Goal: Task Accomplishment & Management: Use online tool/utility

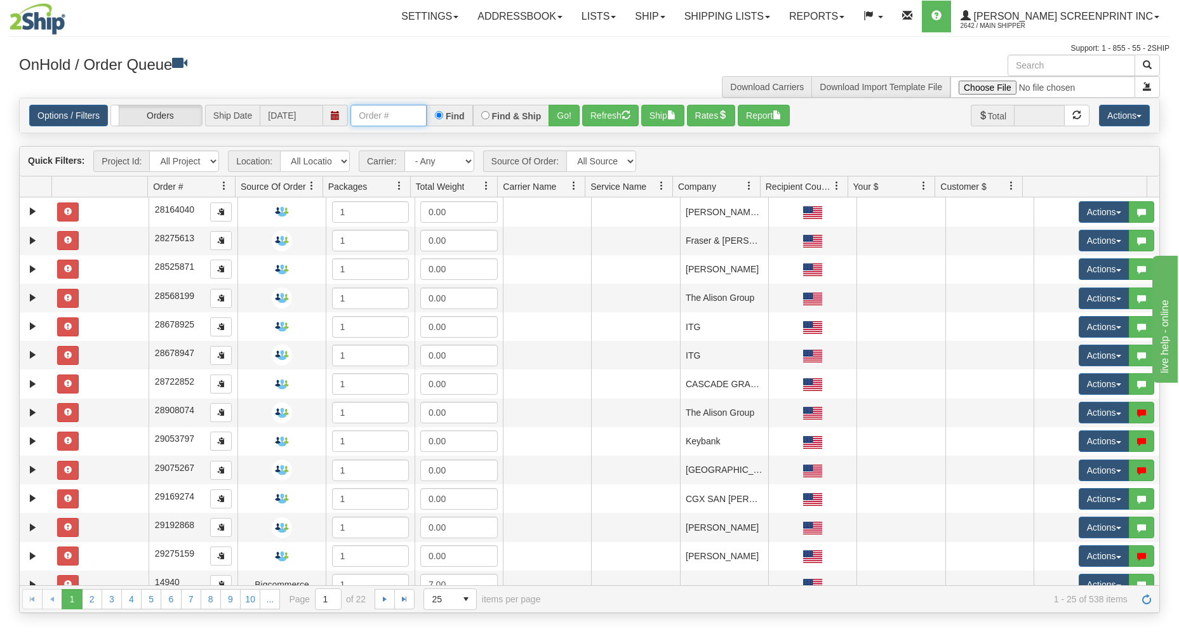
click at [382, 114] on input "text" at bounding box center [389, 116] width 76 height 22
type input "31715580"
click at [560, 109] on button "Go!" at bounding box center [564, 116] width 31 height 22
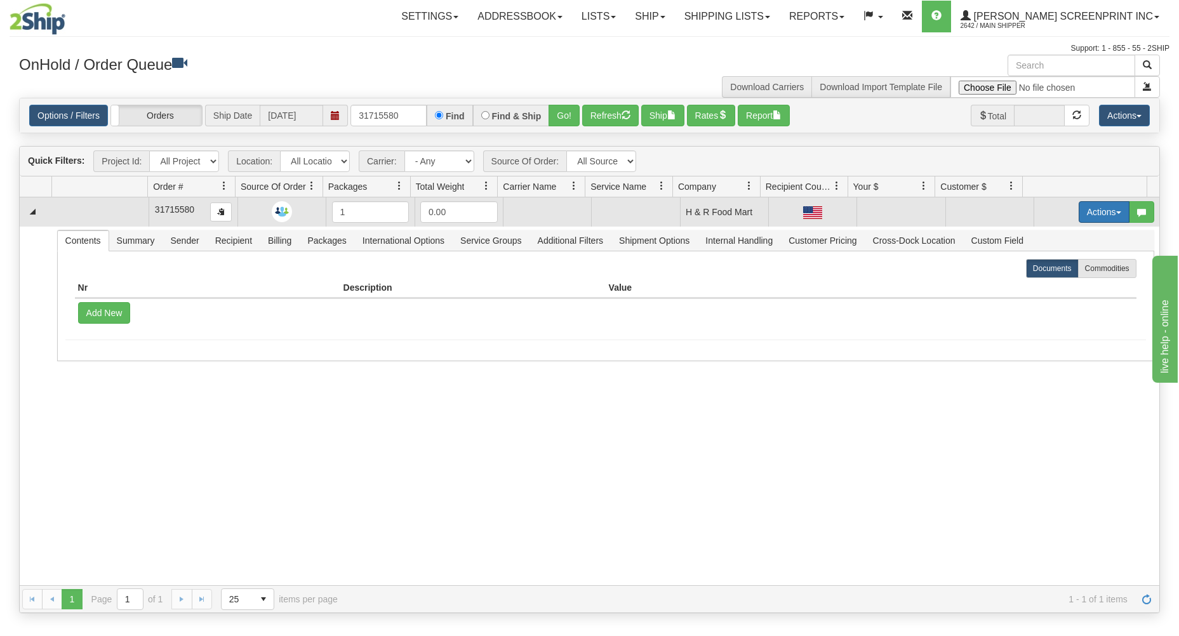
click at [1095, 206] on button "Actions" at bounding box center [1104, 212] width 51 height 22
click at [1068, 241] on link "Open" at bounding box center [1079, 236] width 102 height 17
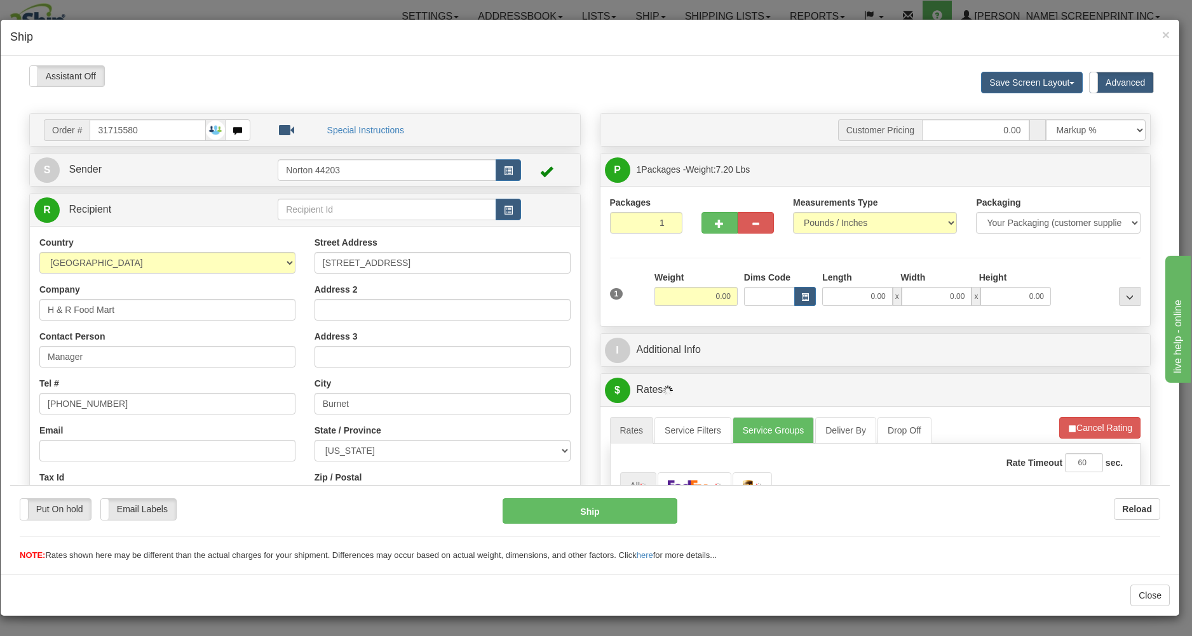
type input "7.20"
click at [842, 299] on input "0.00" at bounding box center [857, 295] width 71 height 19
type input "46.00"
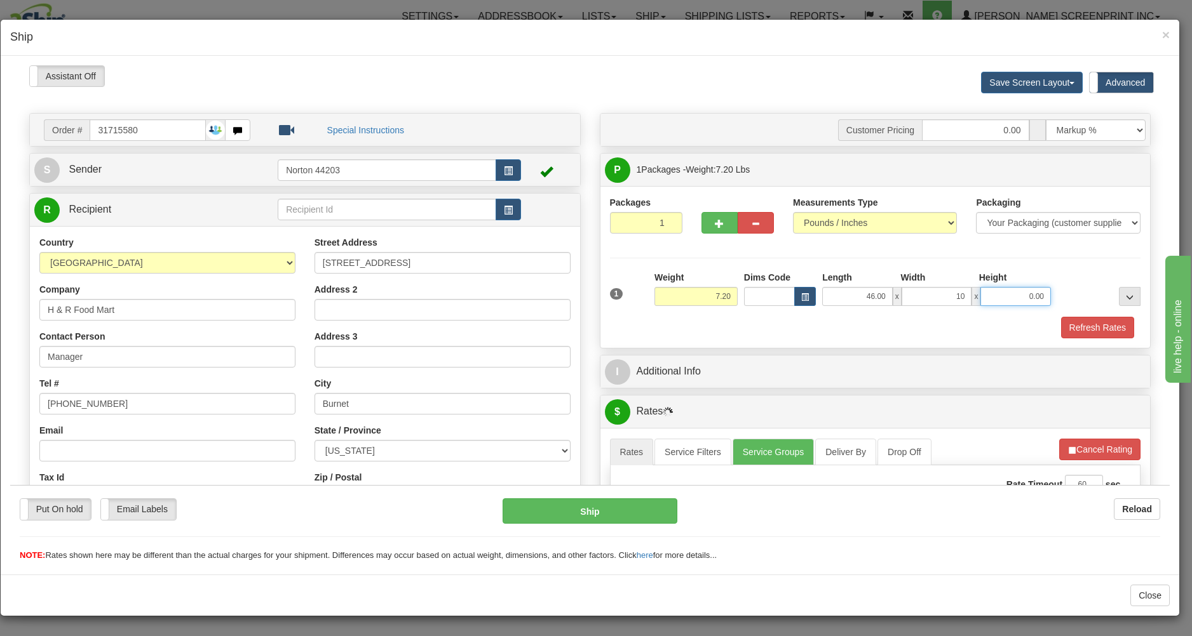
type input "10.00"
click at [791, 347] on div "Packages 1 1 Measurements Type" at bounding box center [875, 266] width 550 height 162
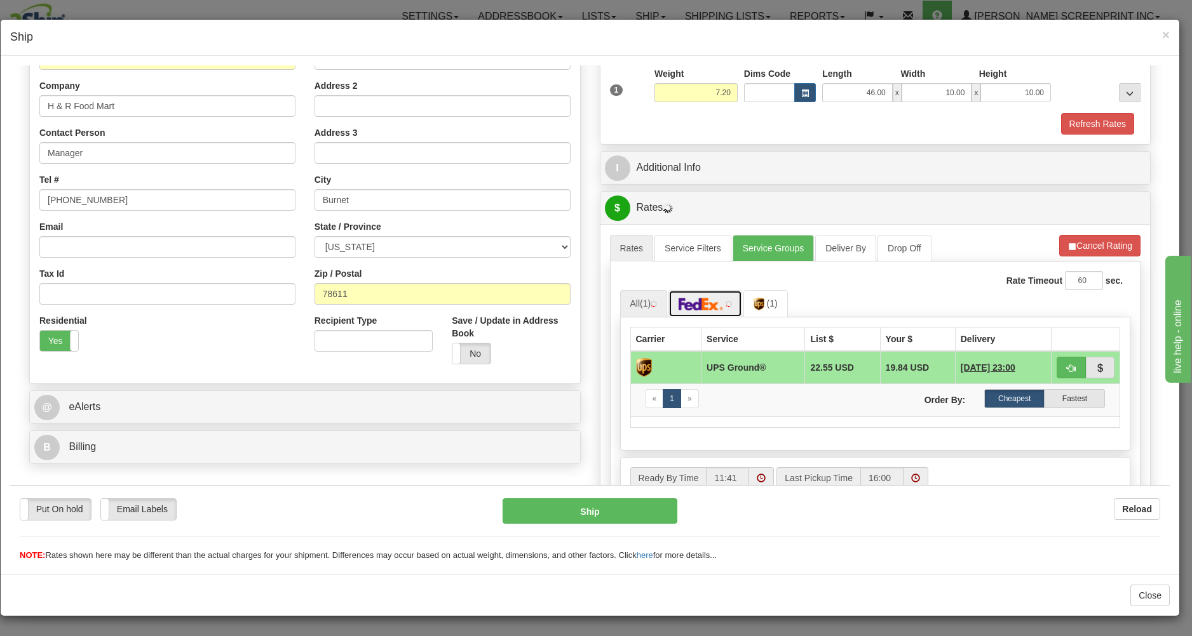
drag, startPoint x: 685, startPoint y: 307, endPoint x: 693, endPoint y: 307, distance: 7.6
click at [687, 307] on img at bounding box center [700, 303] width 44 height 13
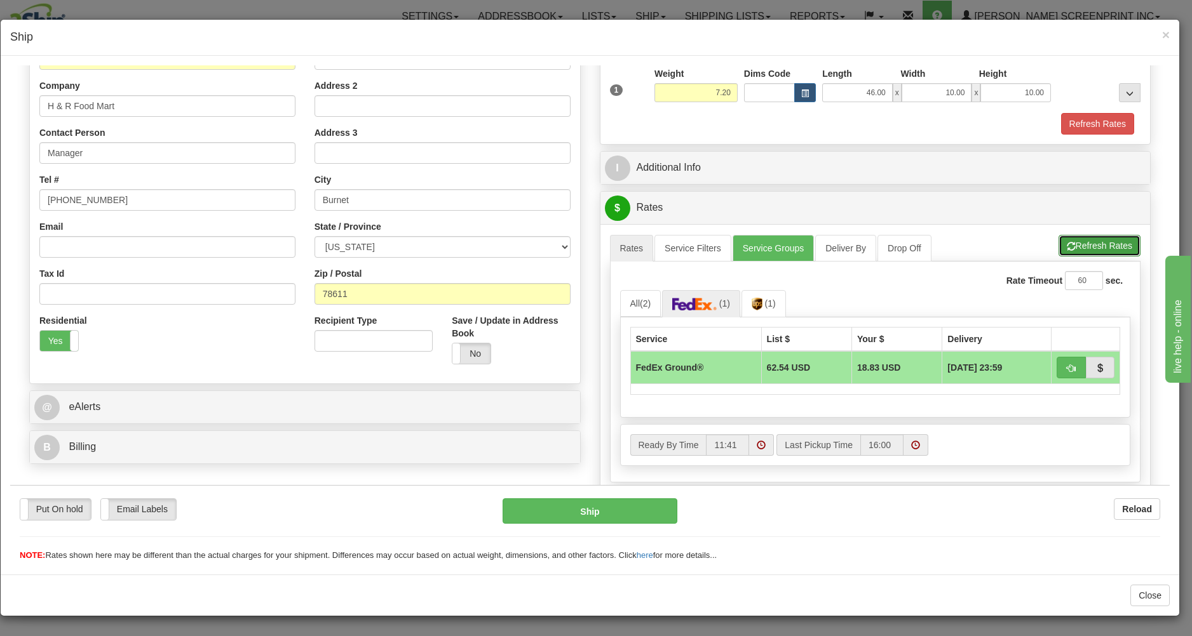
click at [1070, 241] on button "Refresh Rates" at bounding box center [1099, 245] width 82 height 22
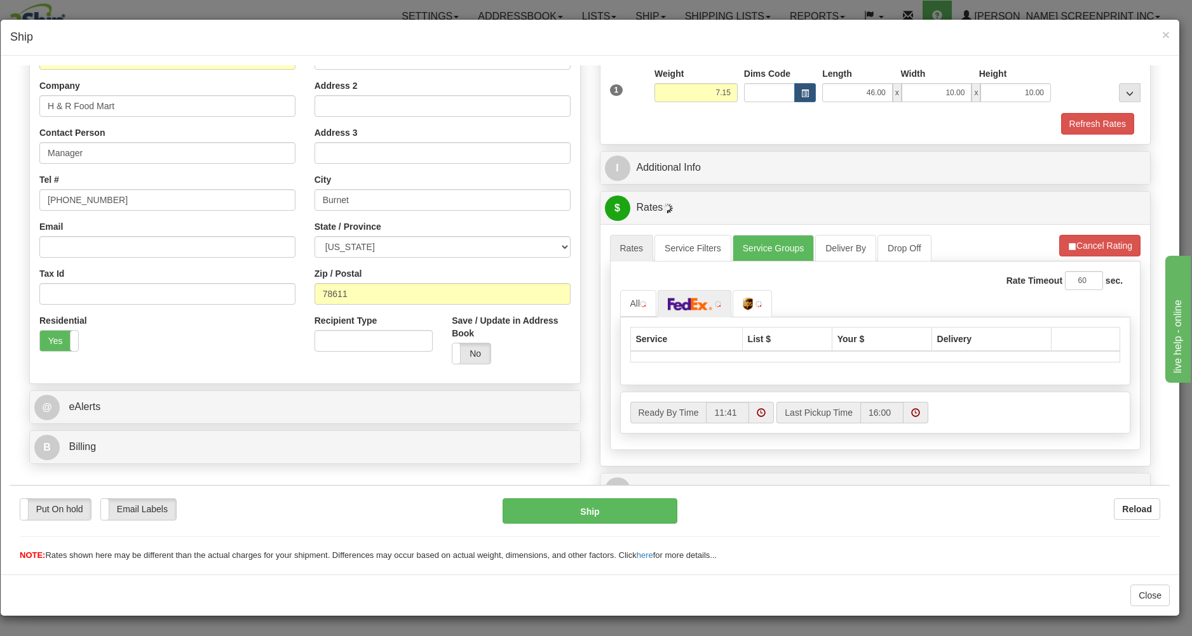
type input "7.20"
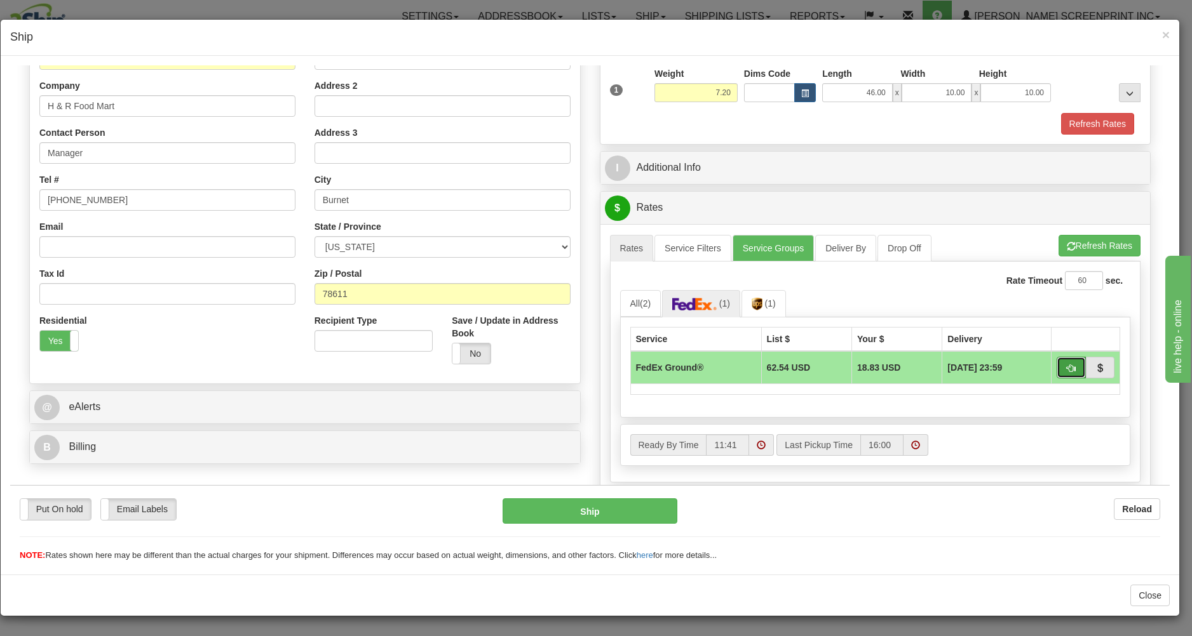
click at [1056, 365] on button "button" at bounding box center [1070, 367] width 29 height 22
type input "92"
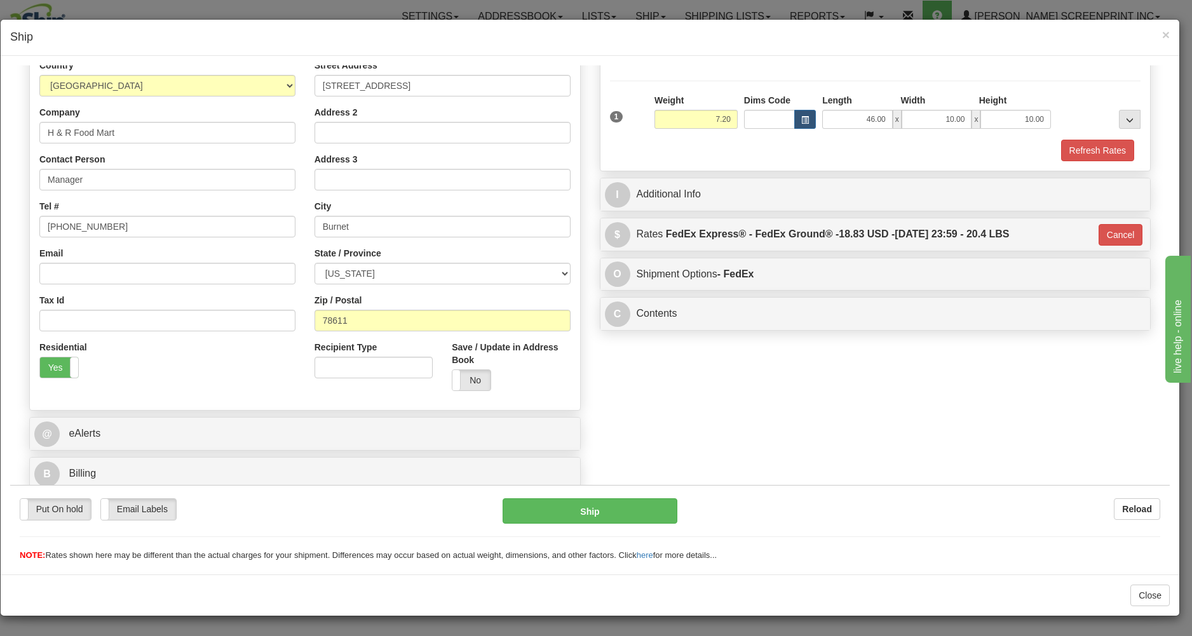
scroll to position [180, 0]
click at [641, 509] on button "Ship" at bounding box center [589, 510] width 174 height 25
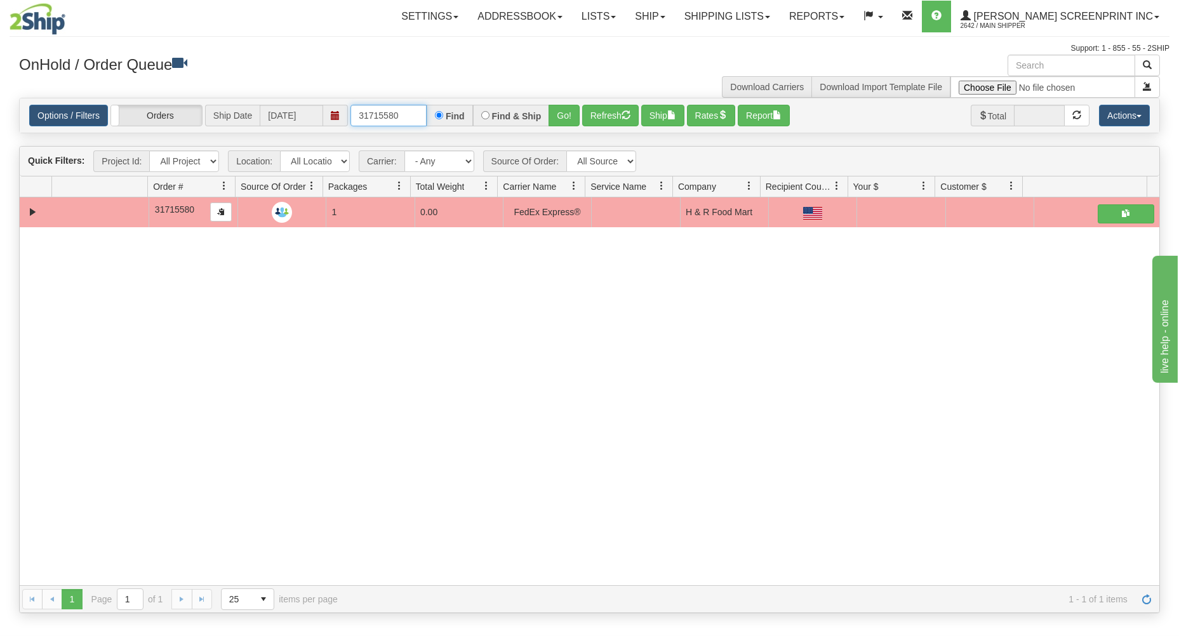
drag, startPoint x: 359, startPoint y: 114, endPoint x: 479, endPoint y: 115, distance: 120.1
click at [479, 115] on div "31715580 Find Find & Ship Go!" at bounding box center [465, 116] width 229 height 22
type input "17307"
click at [559, 120] on button "Go!" at bounding box center [564, 116] width 31 height 22
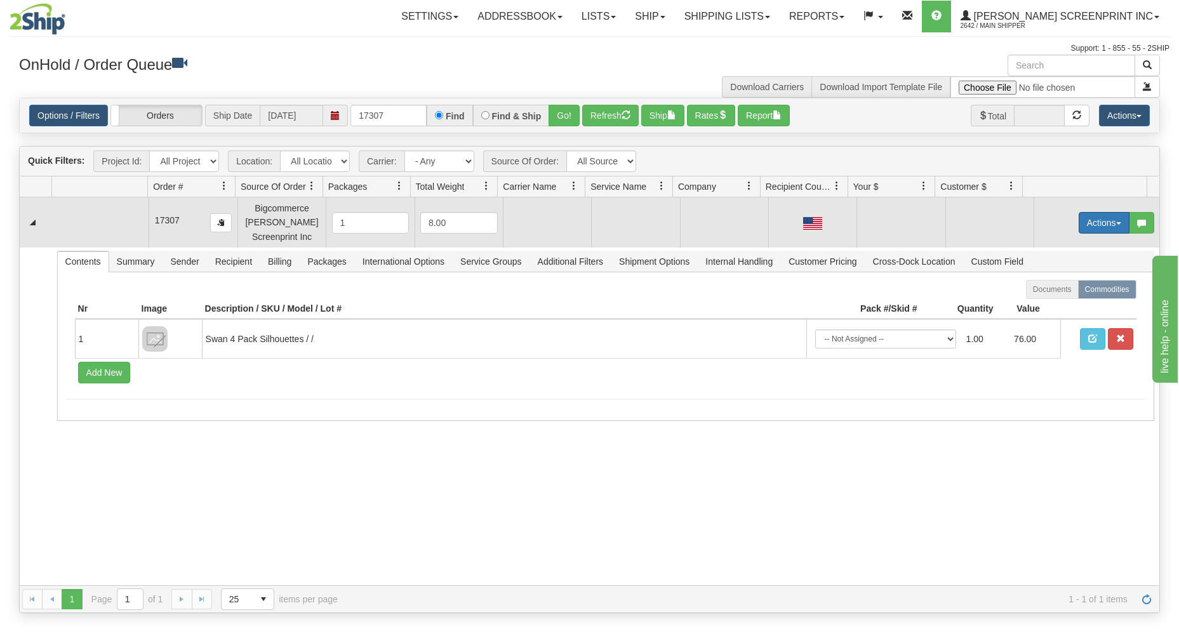
click at [1094, 217] on button "Actions" at bounding box center [1104, 223] width 51 height 22
click at [1070, 245] on link "Open" at bounding box center [1079, 247] width 102 height 17
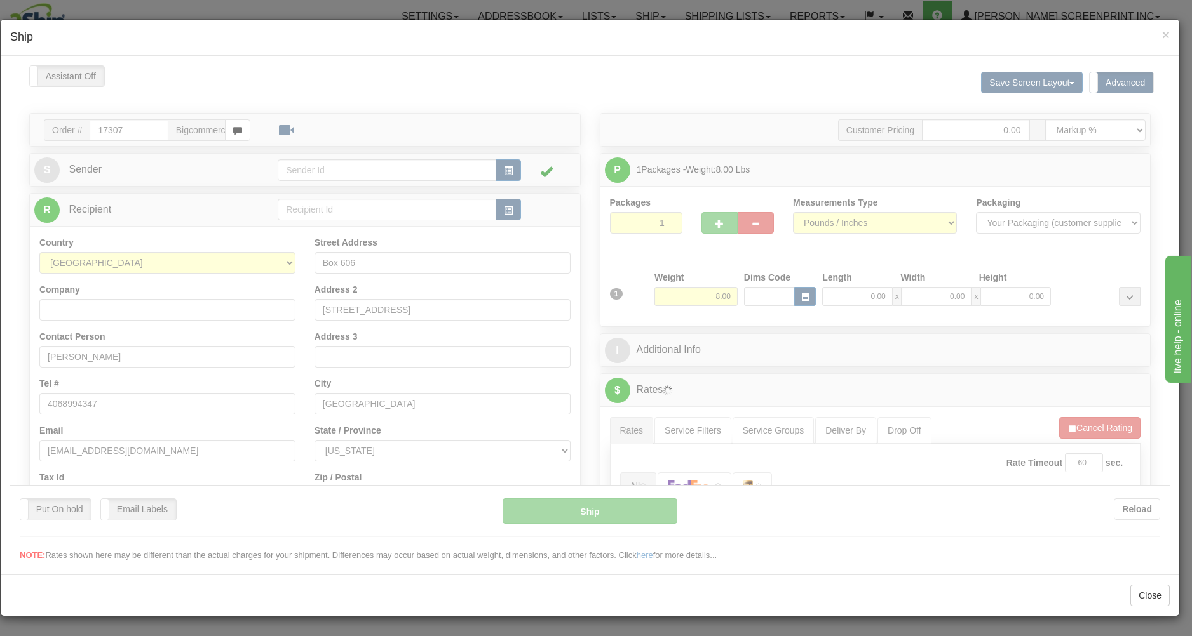
scroll to position [0, 0]
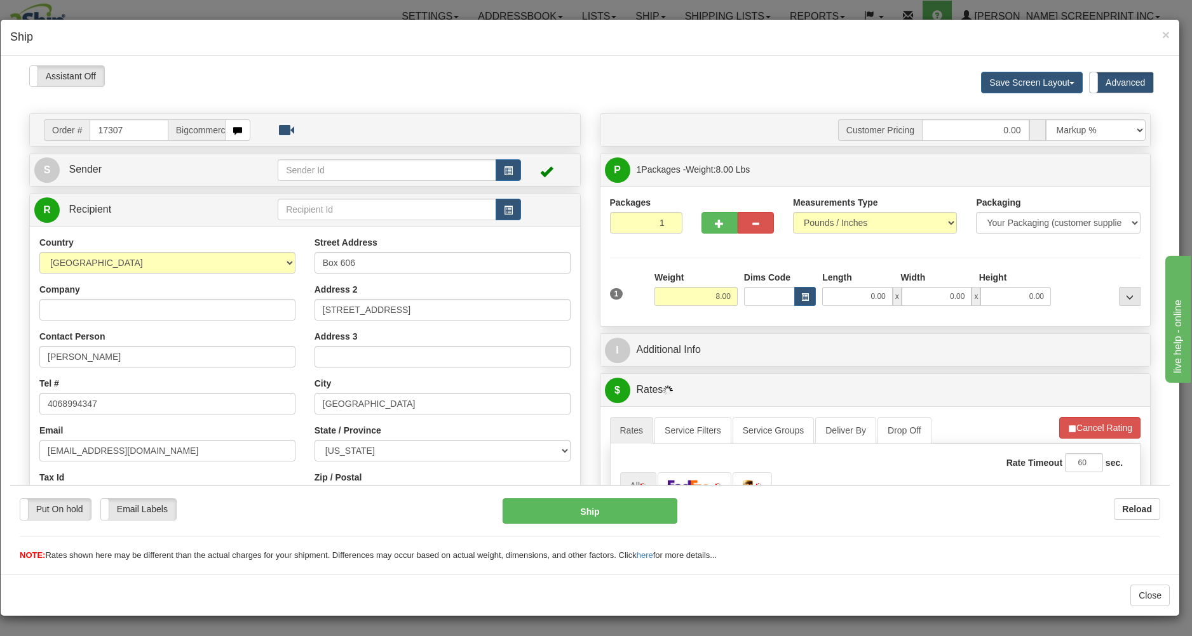
type input "5.35"
click at [843, 302] on input "0.00" at bounding box center [857, 295] width 71 height 19
type input "5.45"
type input "3"
type input "5.50"
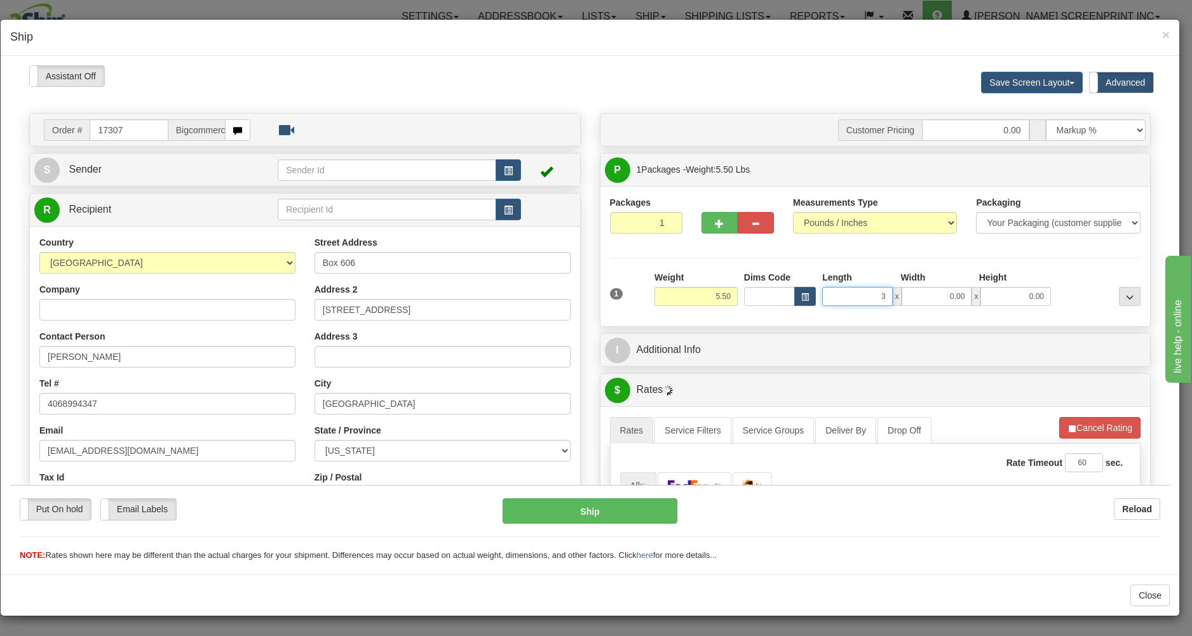
type input "39"
type input "5.35"
type input "39.00"
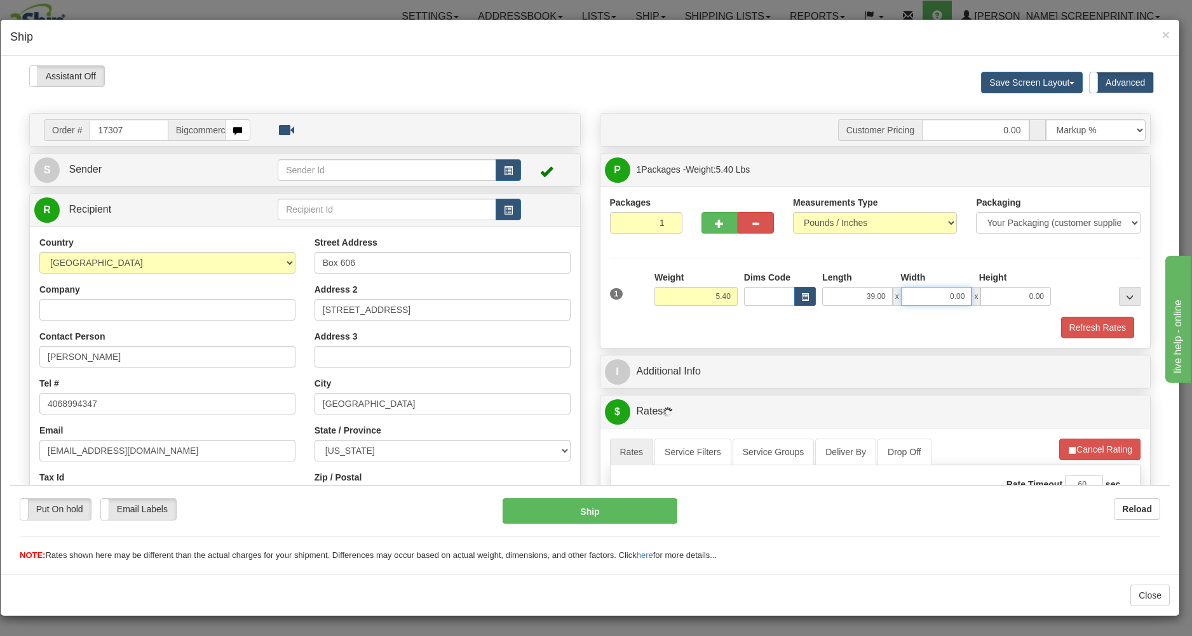
type input "5.45"
type input "19.00"
type input "5.10"
type input "4"
type input "5.35"
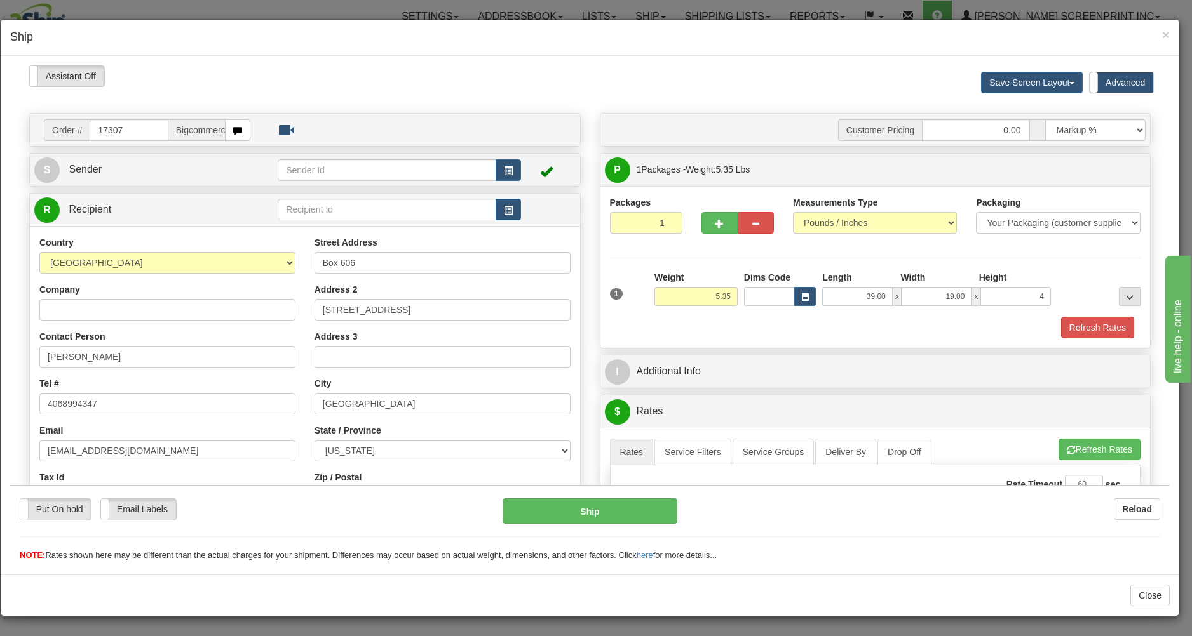
type input "4.00"
click at [811, 340] on div "Packages 1 1 Measurements Type" at bounding box center [875, 266] width 550 height 162
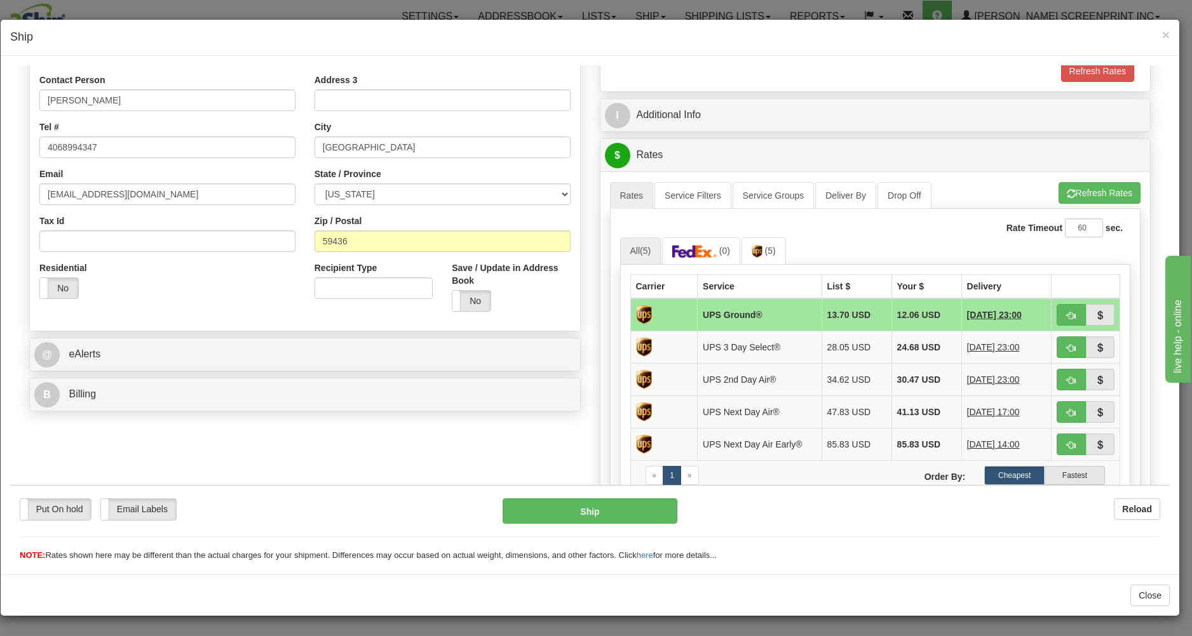
scroll to position [272, 0]
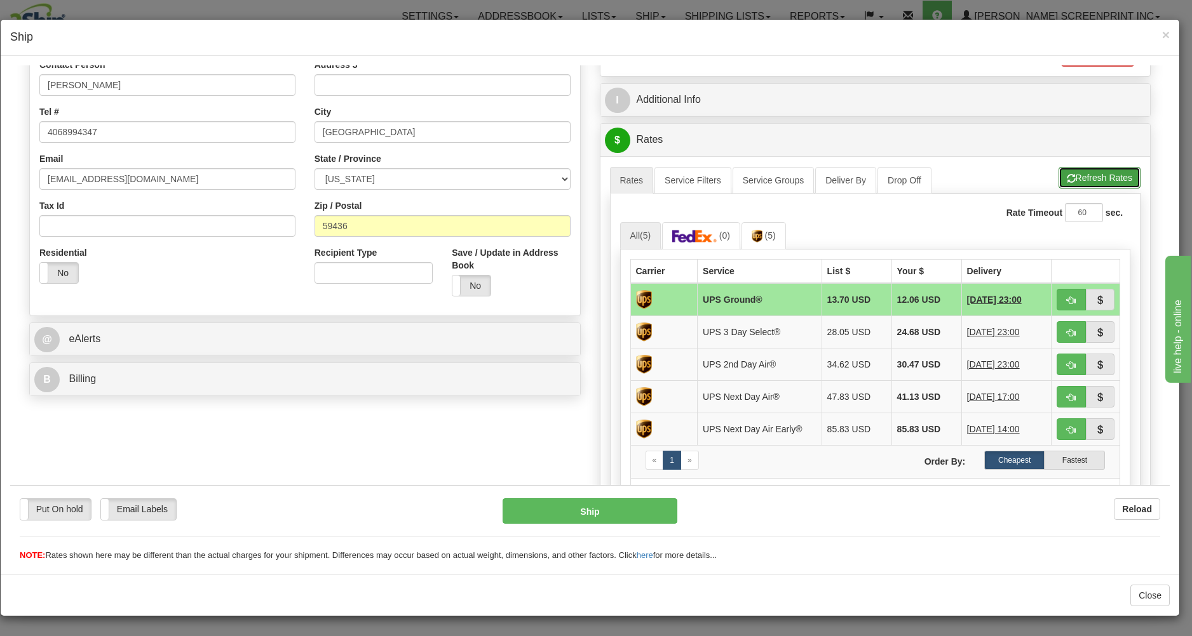
click at [1090, 170] on button "Refresh Rates" at bounding box center [1099, 177] width 82 height 22
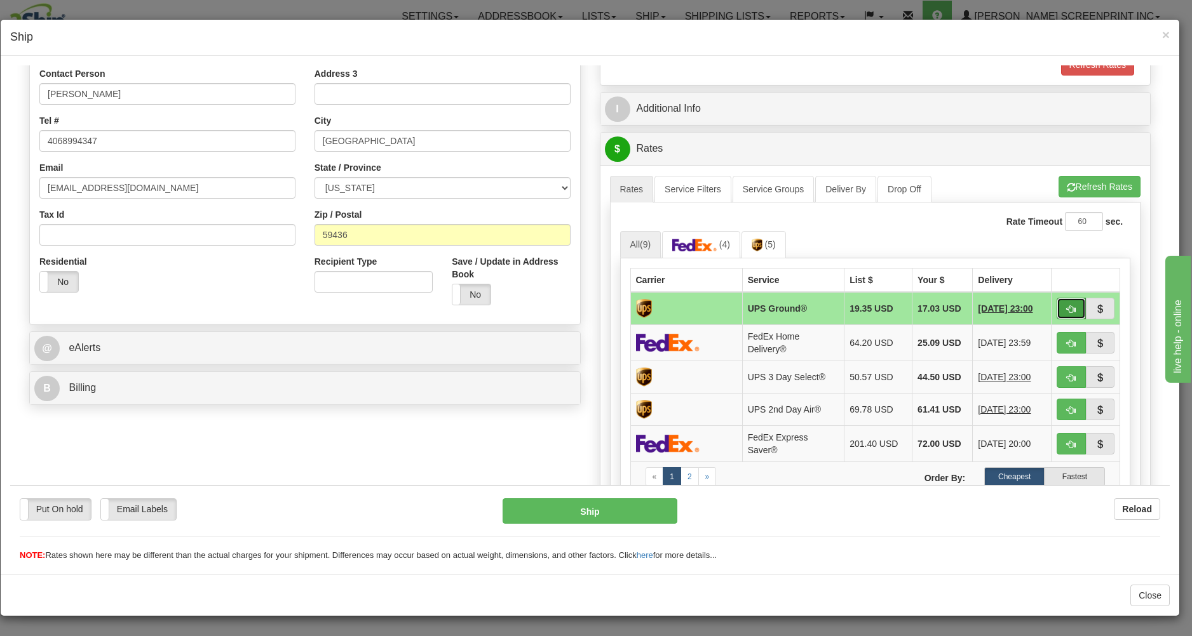
click at [1066, 305] on span "button" at bounding box center [1070, 309] width 9 height 8
type input "03"
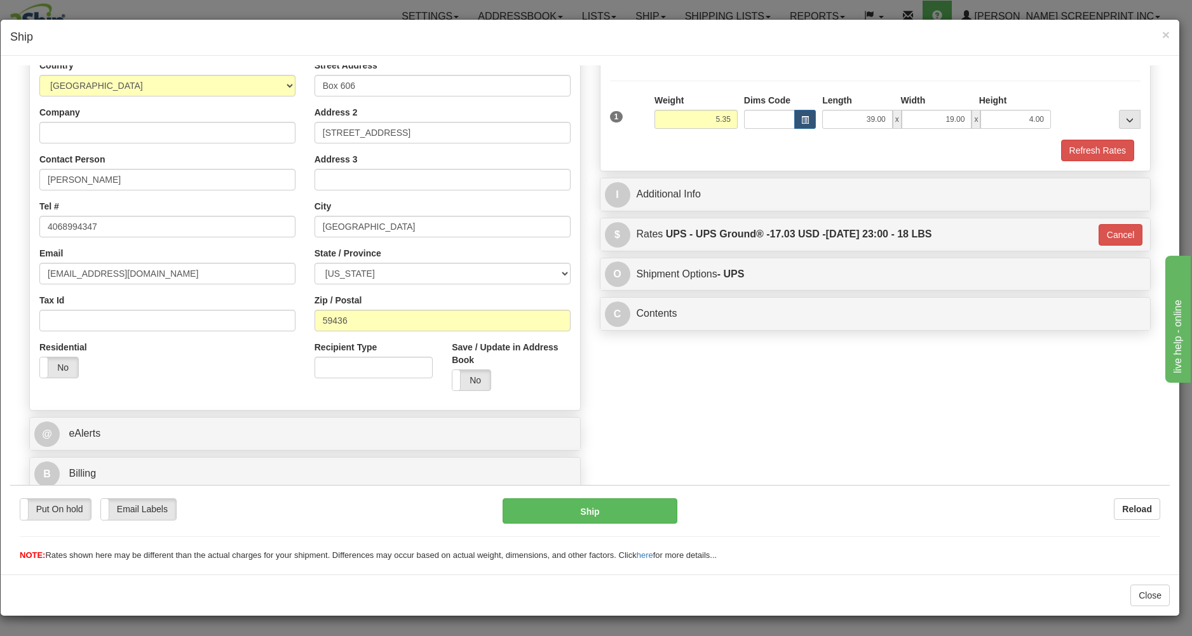
scroll to position [180, 0]
click at [593, 502] on button "Ship" at bounding box center [589, 510] width 174 height 25
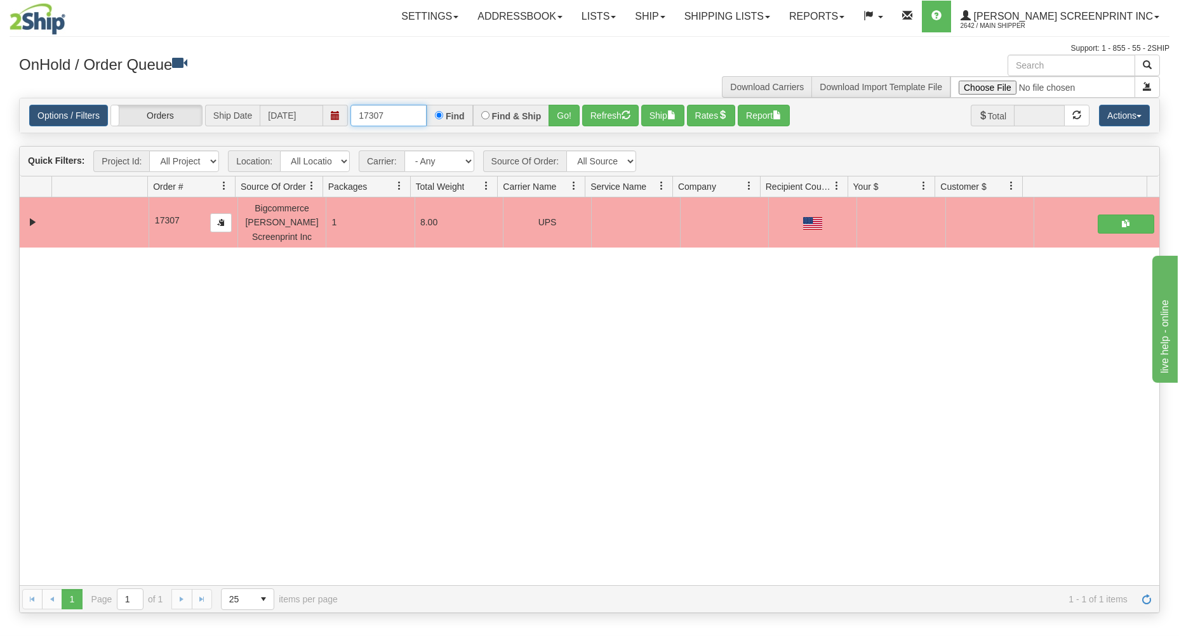
drag, startPoint x: 355, startPoint y: 117, endPoint x: 494, endPoint y: 109, distance: 139.3
click at [494, 109] on div "17307 Find Find & Ship Go!" at bounding box center [465, 116] width 229 height 22
type input "17308"
click at [570, 114] on button "Go!" at bounding box center [564, 116] width 31 height 22
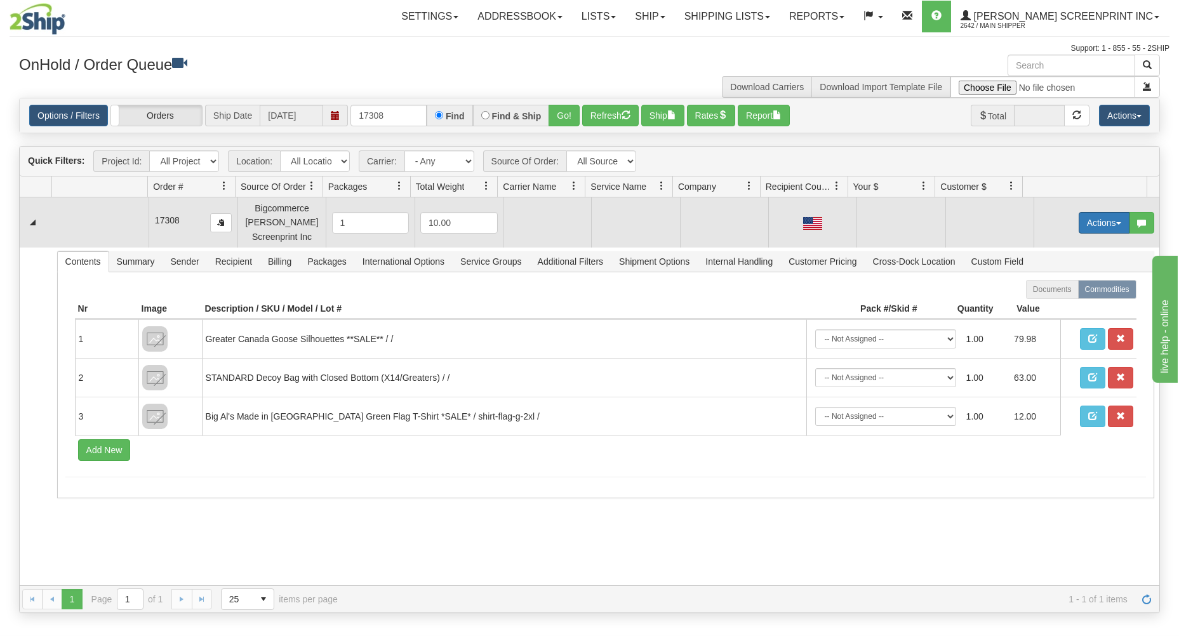
click at [1094, 215] on button "Actions" at bounding box center [1104, 223] width 51 height 22
click at [1057, 246] on link "Open" at bounding box center [1079, 247] width 102 height 17
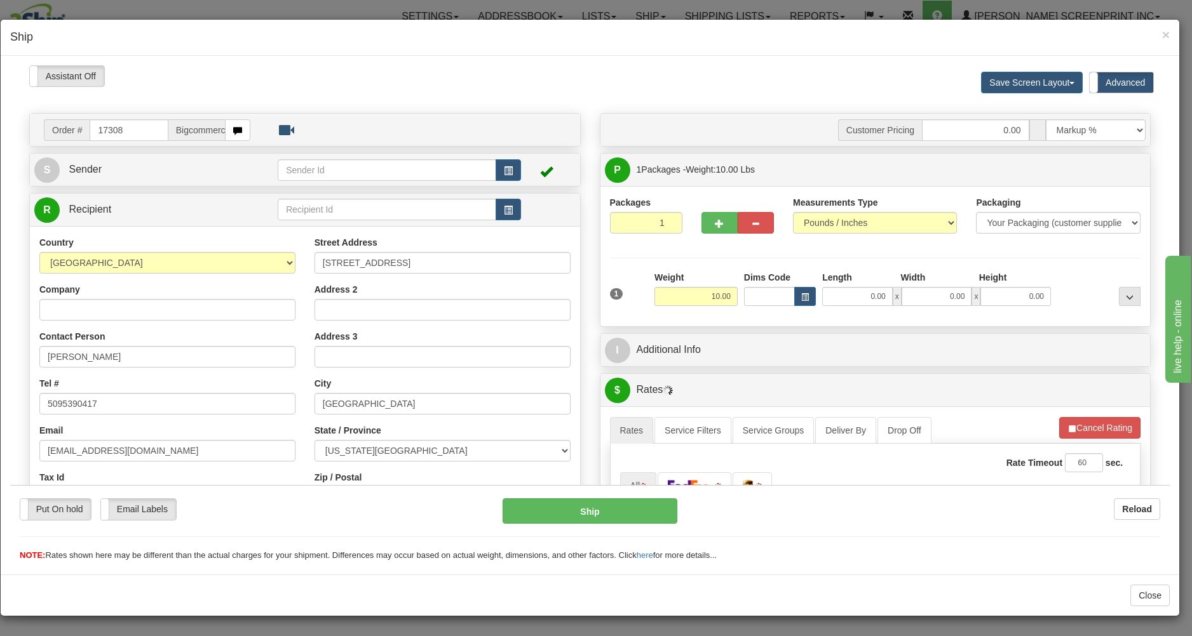
scroll to position [0, 0]
click at [831, 302] on input "0.00" at bounding box center [857, 295] width 71 height 19
type input "2"
type input "10.85"
type input "29.00"
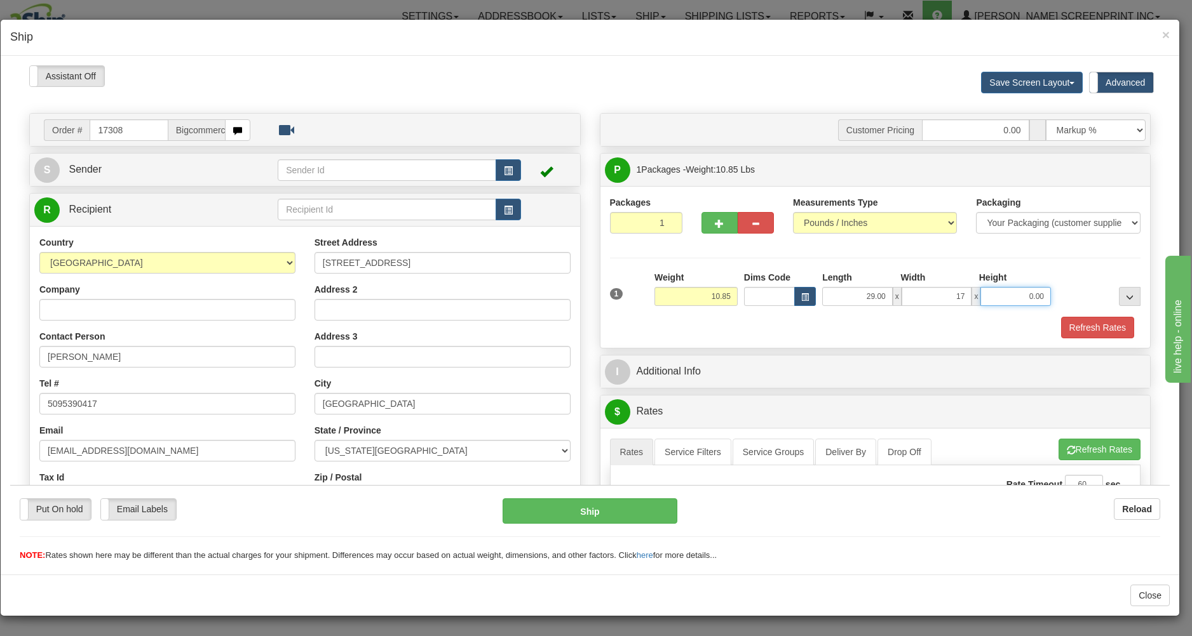
type input "17.00"
type input "11.30"
type input "6"
type input "10.85"
type input "6.00"
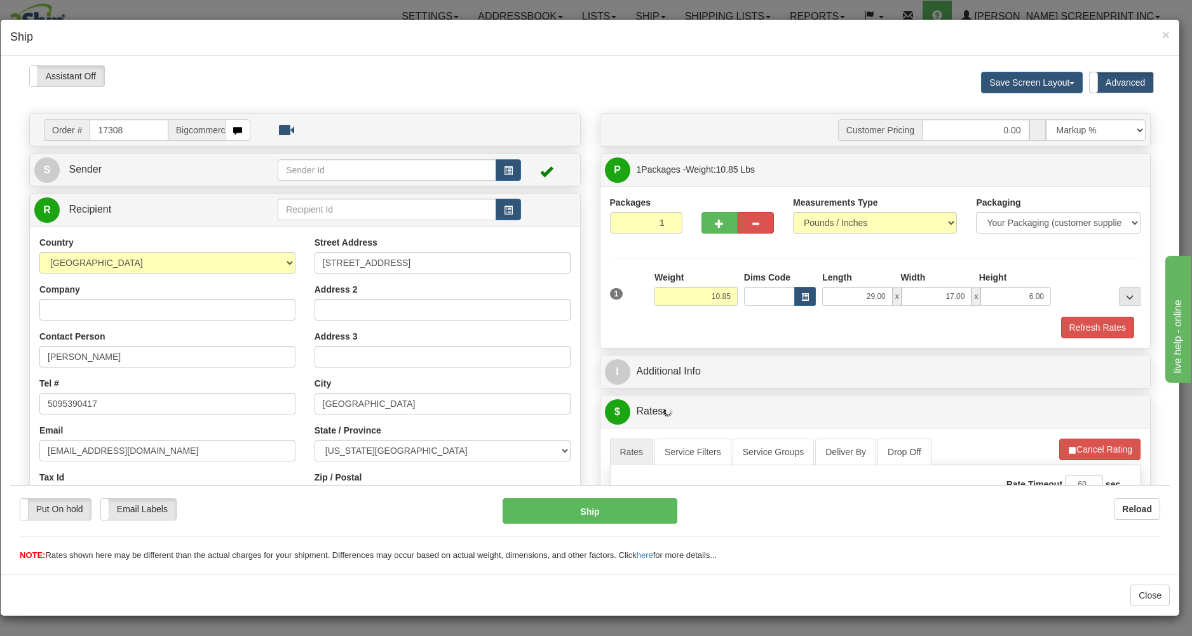
click at [793, 321] on div "Refresh Rates" at bounding box center [875, 327] width 537 height 22
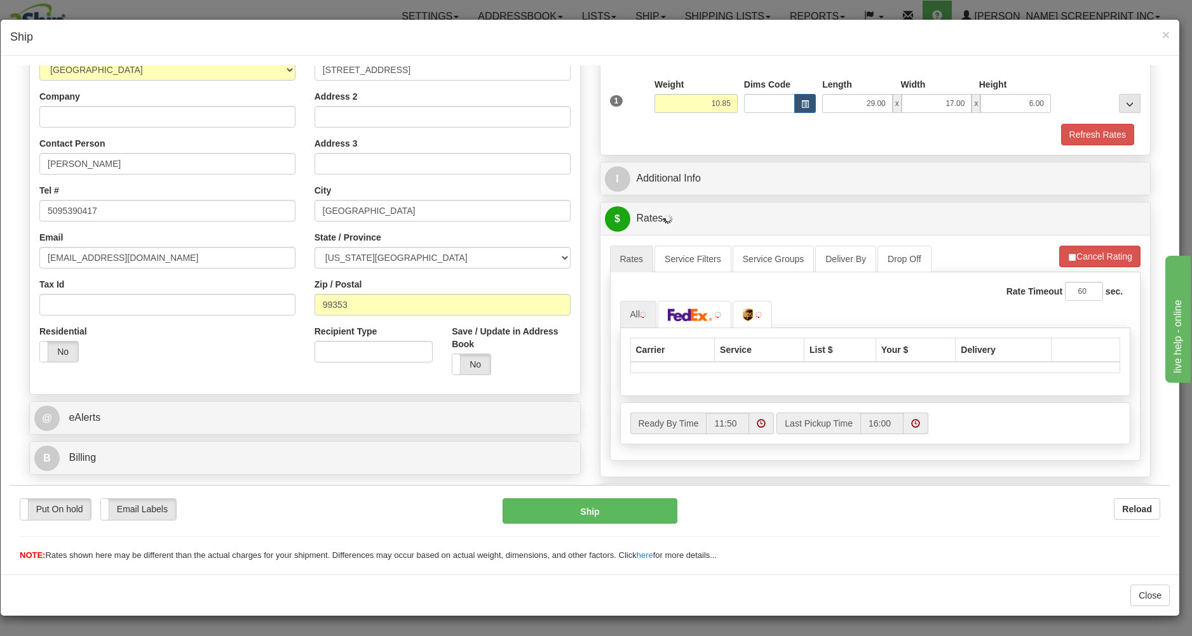
scroll to position [204, 0]
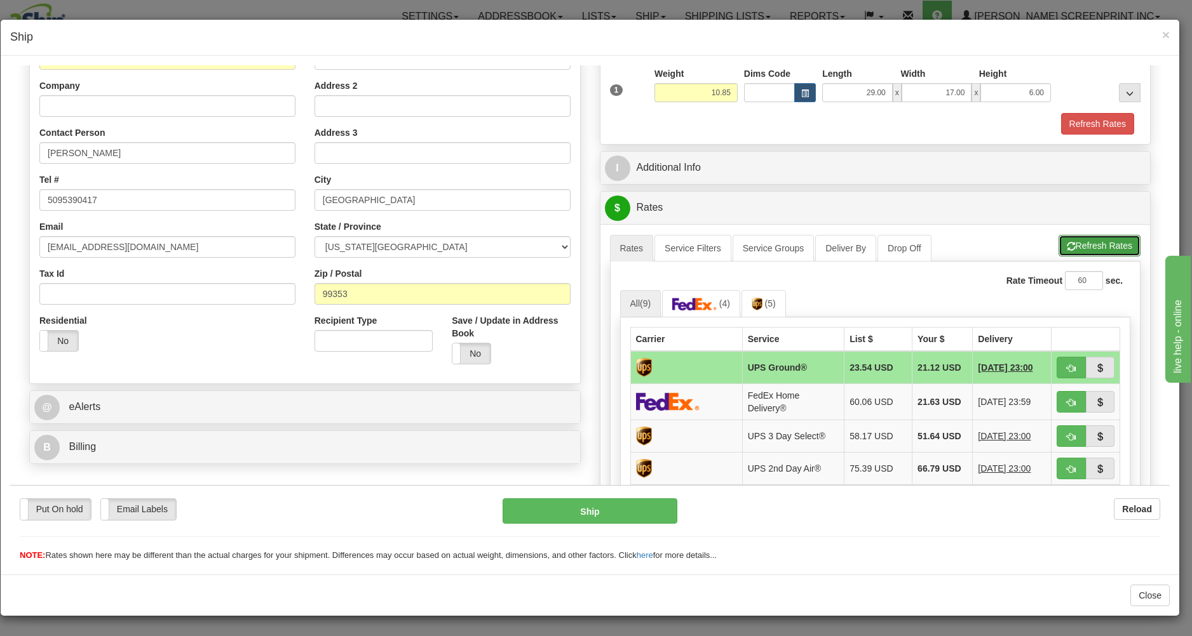
click at [1078, 244] on button "Refresh Rates" at bounding box center [1099, 245] width 82 height 22
click at [1056, 360] on button "button" at bounding box center [1070, 367] width 29 height 22
type input "03"
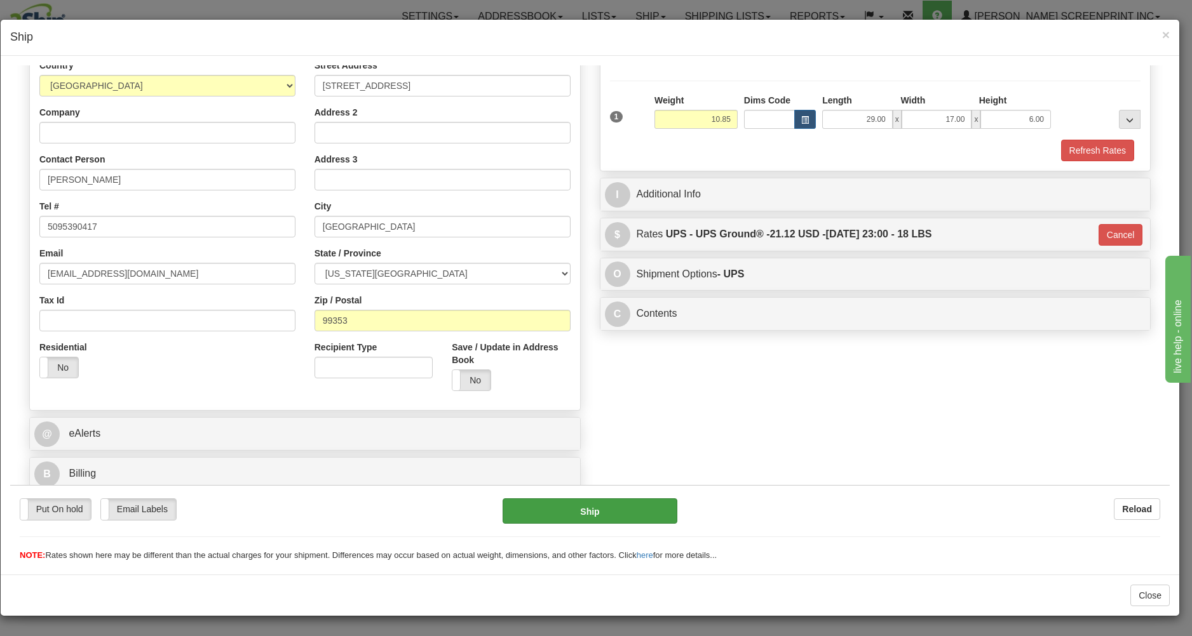
scroll to position [180, 0]
click at [629, 506] on button "Ship" at bounding box center [589, 510] width 174 height 25
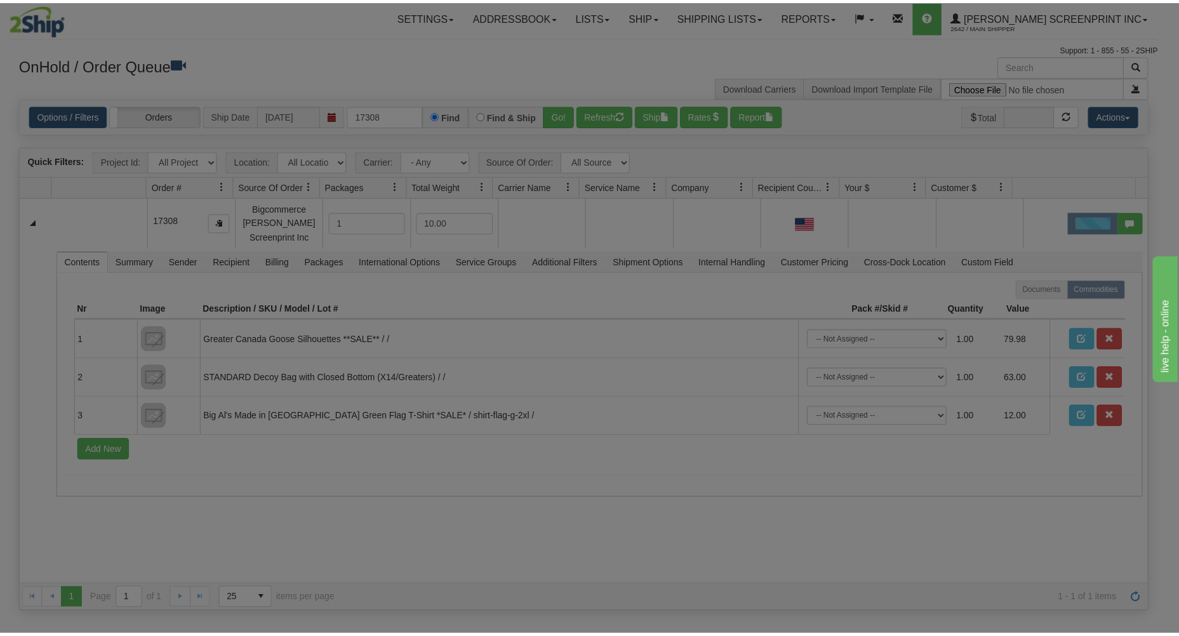
scroll to position [0, 0]
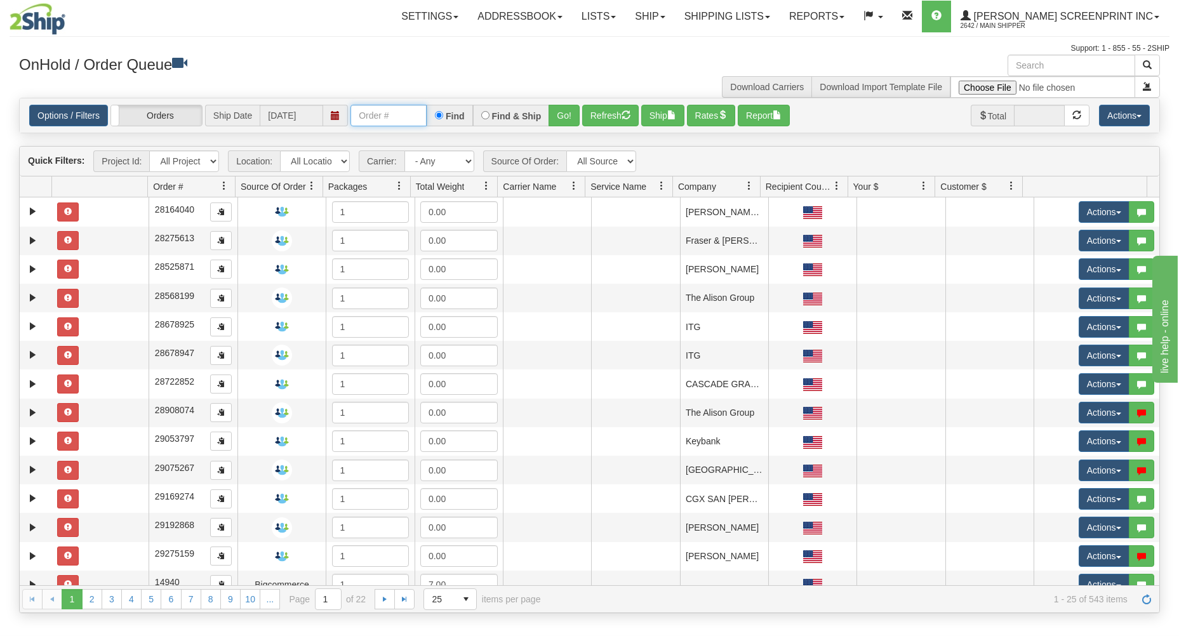
click at [398, 123] on input "text" at bounding box center [389, 116] width 76 height 22
type input "17309"
click at [564, 116] on button "Go!" at bounding box center [564, 116] width 31 height 22
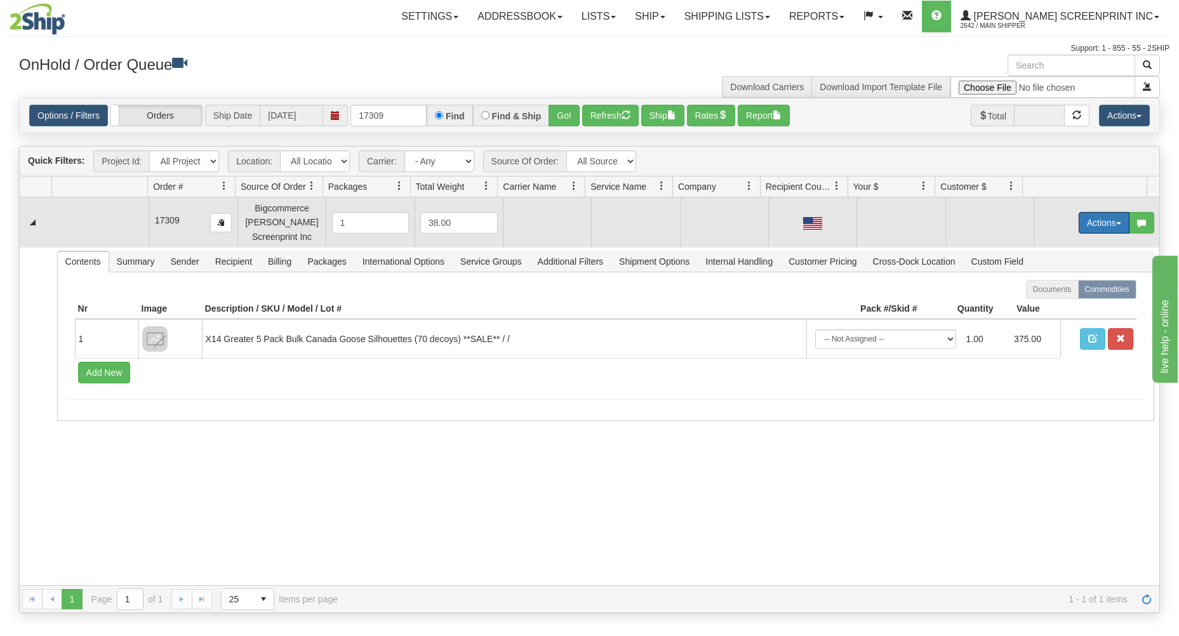
drag, startPoint x: 1084, startPoint y: 224, endPoint x: 1072, endPoint y: 238, distance: 17.6
click at [1083, 224] on button "Actions" at bounding box center [1104, 223] width 51 height 22
click at [1063, 247] on link "Open" at bounding box center [1079, 247] width 102 height 17
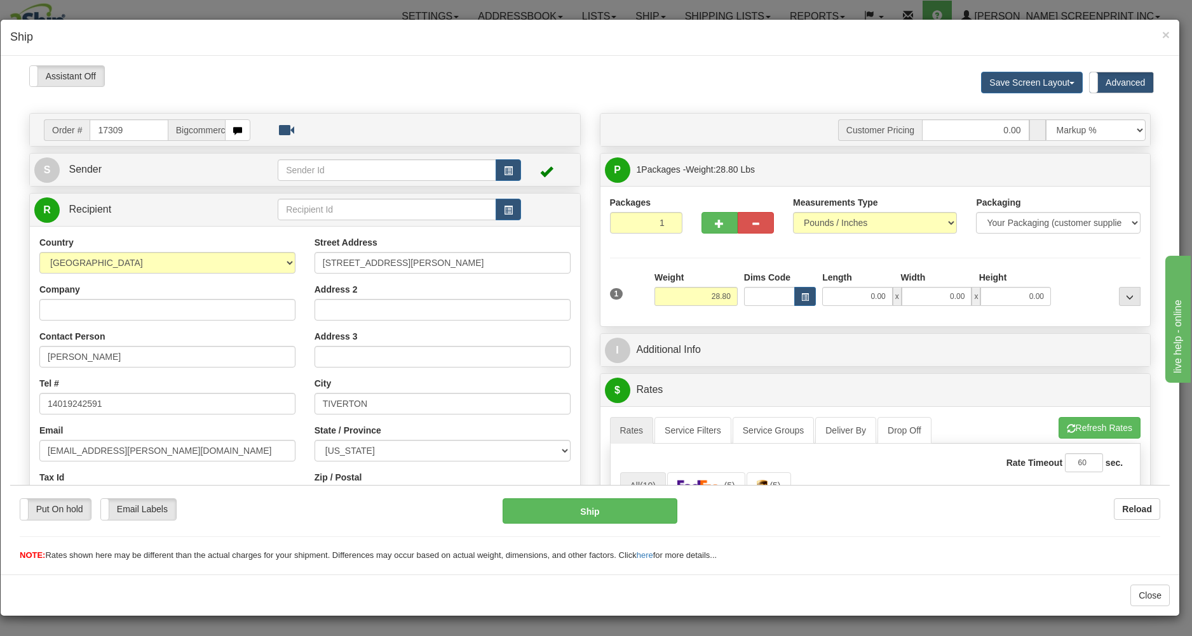
type input "28.60"
click at [852, 299] on input "0.00" at bounding box center [857, 295] width 71 height 19
type input "38.00"
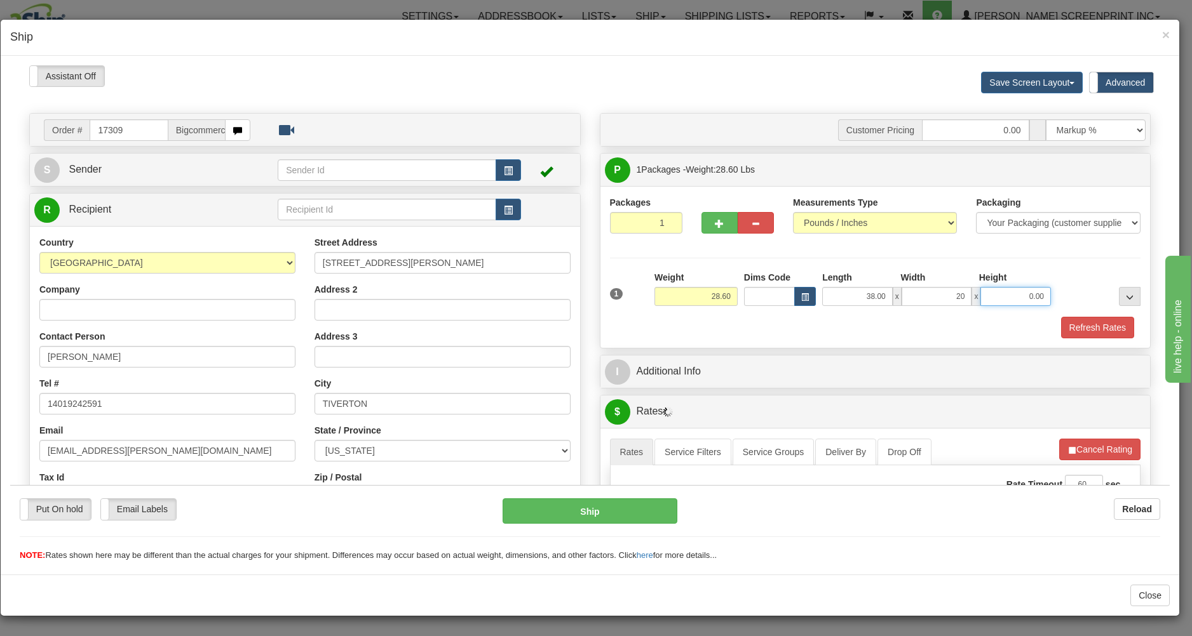
type input "20.00"
type input "8"
type input "28.60"
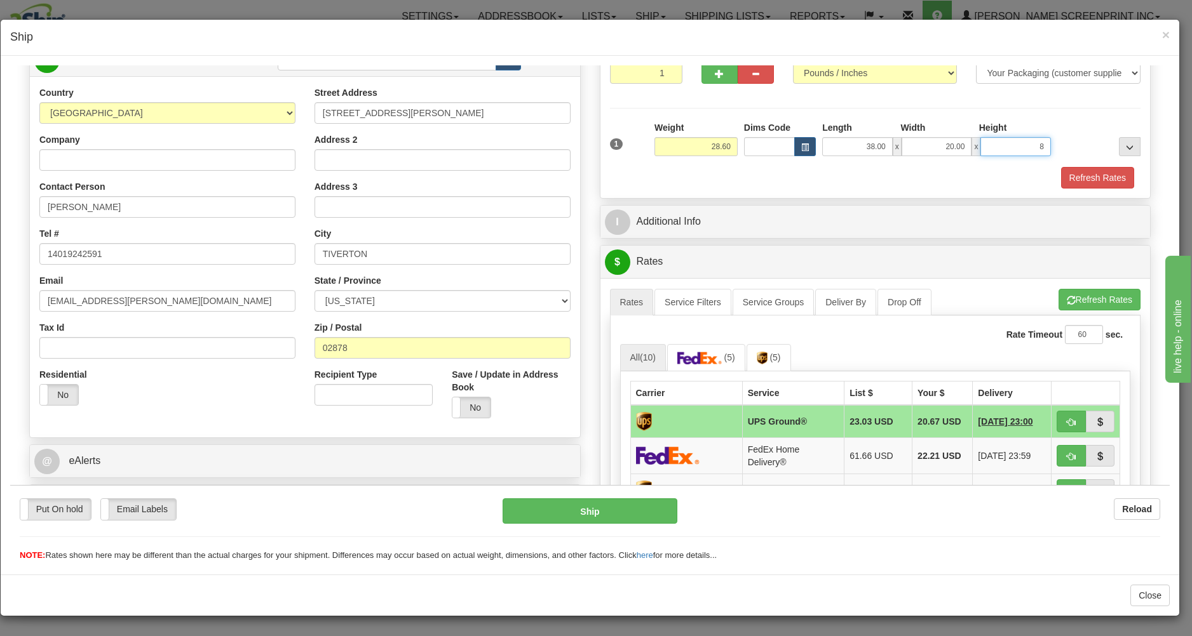
scroll to position [204, 0]
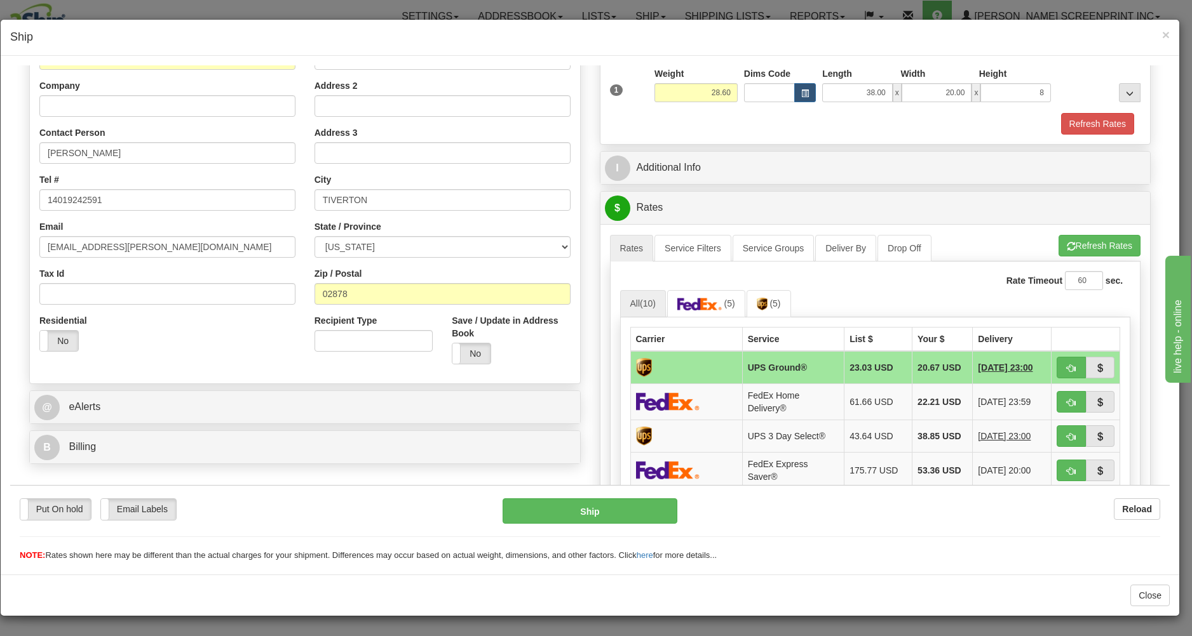
type input "8.00"
drag, startPoint x: 1011, startPoint y: 138, endPoint x: 1000, endPoint y: 155, distance: 20.3
click at [1011, 138] on div "Packages 1 1 Measurements Type" at bounding box center [875, 63] width 550 height 162
click at [1110, 243] on button "Refresh Rates" at bounding box center [1099, 245] width 82 height 22
click at [1060, 363] on button "button" at bounding box center [1070, 367] width 29 height 22
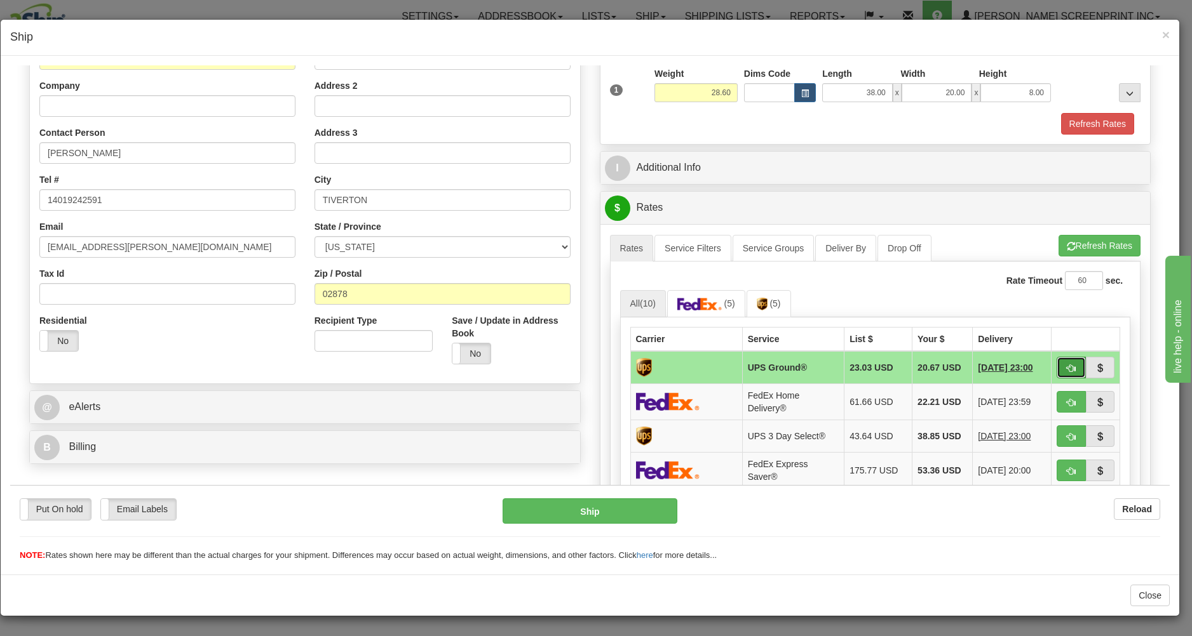
type input "03"
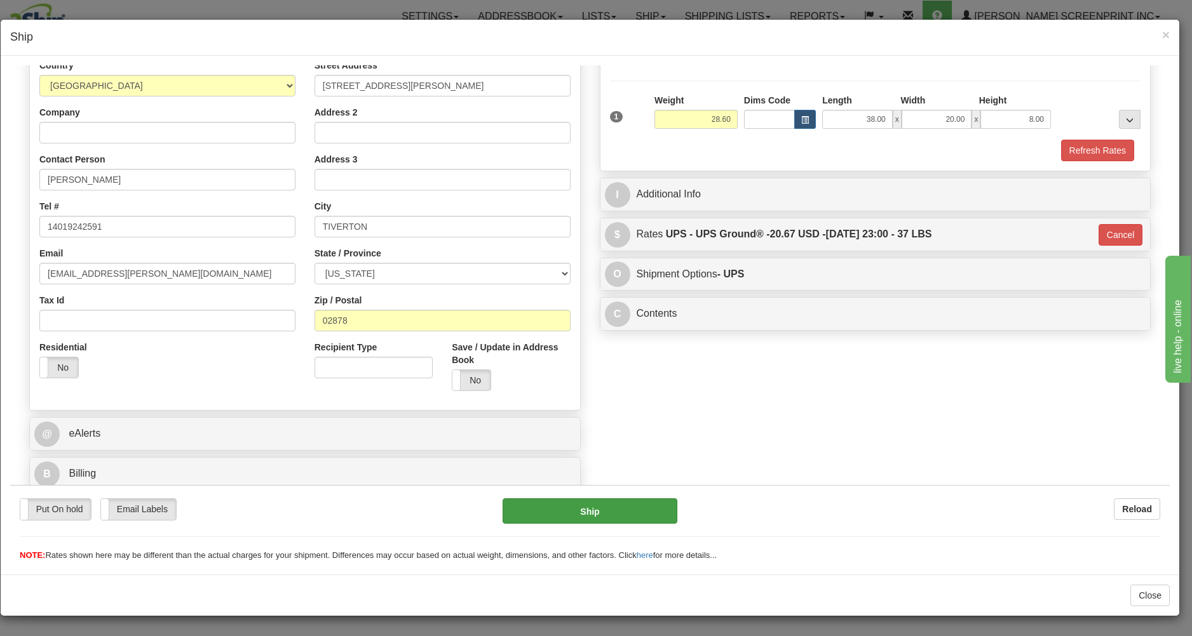
scroll to position [180, 0]
click at [540, 509] on button "Ship" at bounding box center [589, 510] width 174 height 25
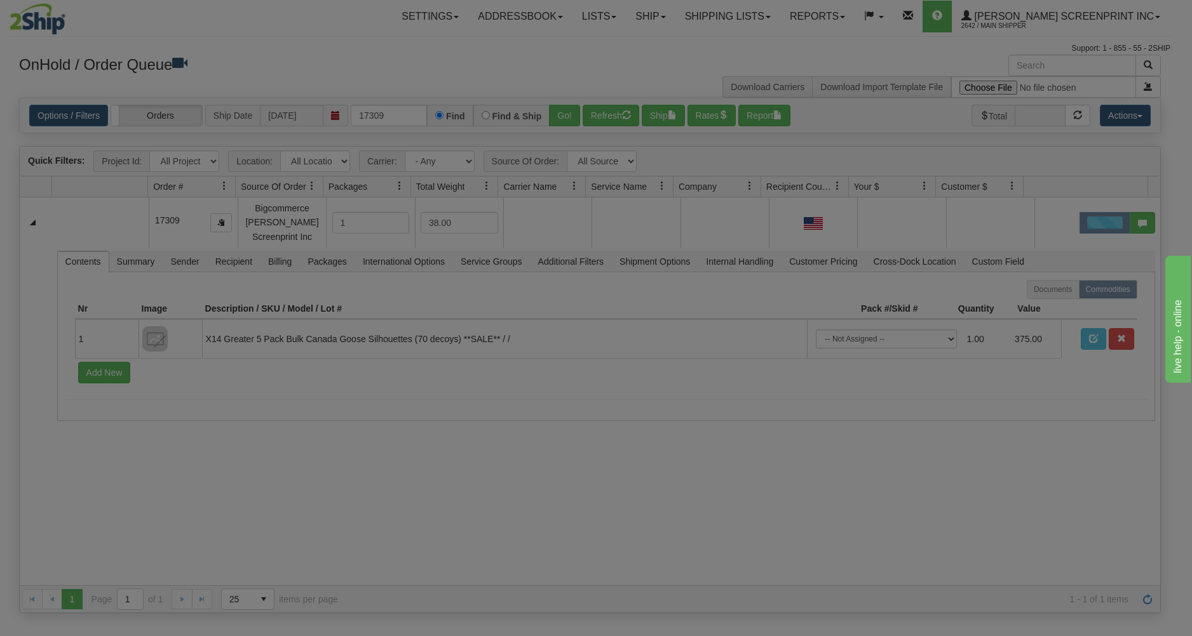
scroll to position [0, 0]
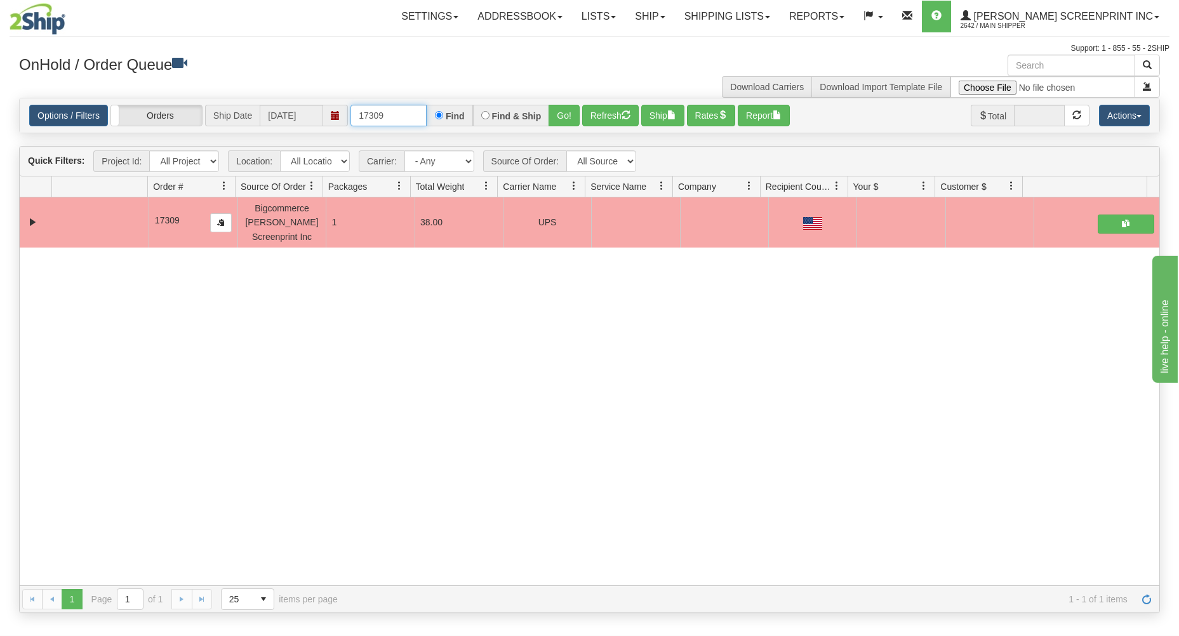
drag, startPoint x: 357, startPoint y: 113, endPoint x: 486, endPoint y: 136, distance: 130.9
click at [473, 110] on div "17309 Find Find & Ship Go!" at bounding box center [465, 116] width 229 height 22
type input "17311"
click at [557, 109] on button "Go!" at bounding box center [564, 116] width 31 height 22
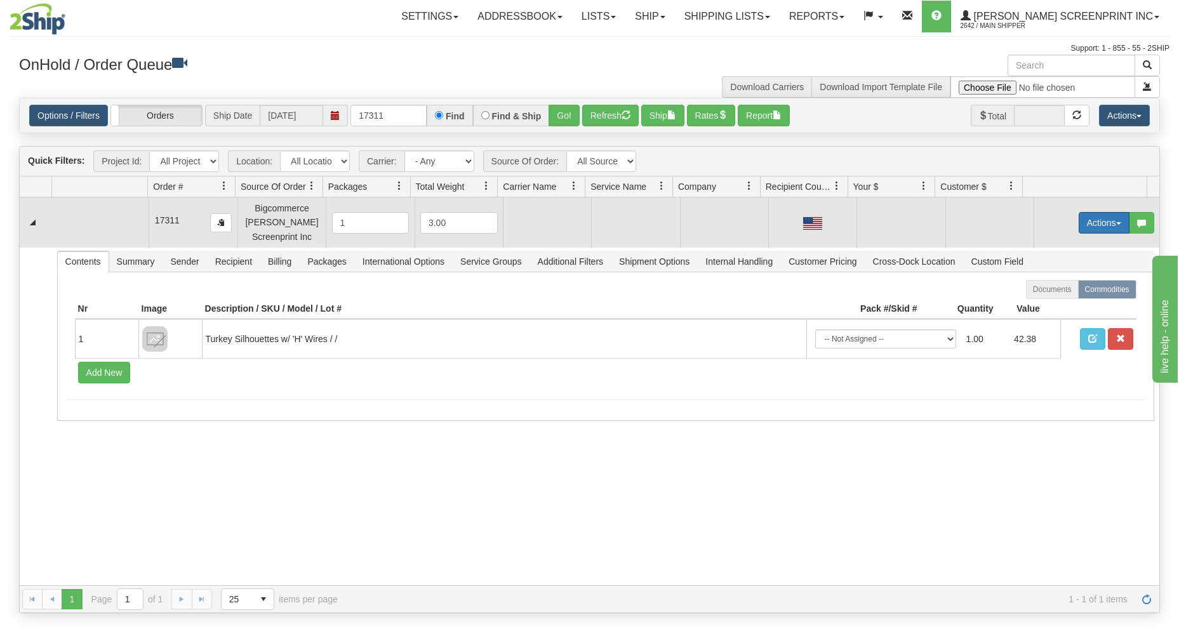
click at [1079, 218] on button "Actions" at bounding box center [1104, 223] width 51 height 22
click at [1052, 241] on link "Open" at bounding box center [1079, 247] width 102 height 17
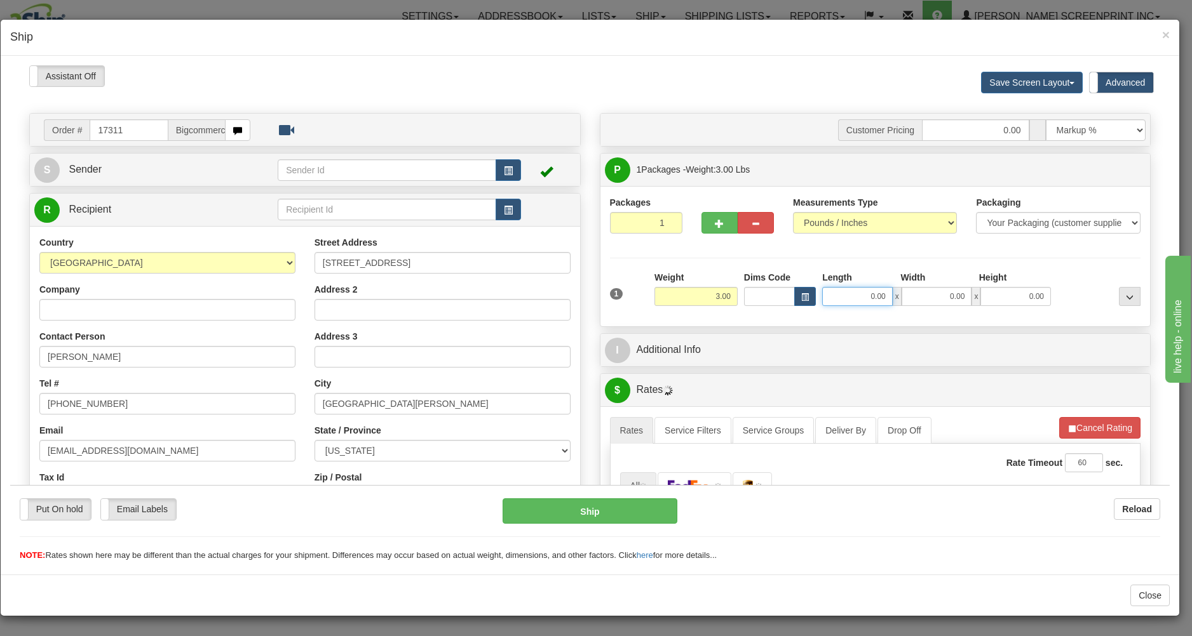
type input "3.00"
drag, startPoint x: 850, startPoint y: 299, endPoint x: 852, endPoint y: 288, distance: 10.9
click at [852, 288] on input "0.00" at bounding box center [857, 295] width 71 height 19
type input "6.10"
type input "33.00"
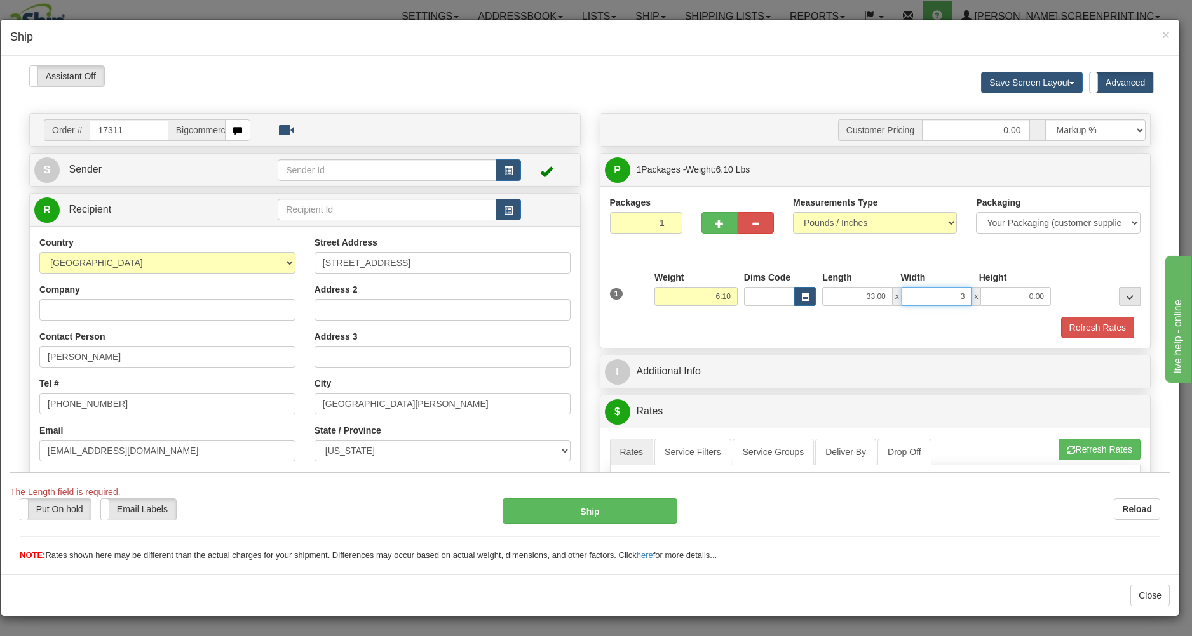
type input "31"
type input "3.10"
type input "31.00"
type input "3.30"
type input "1"
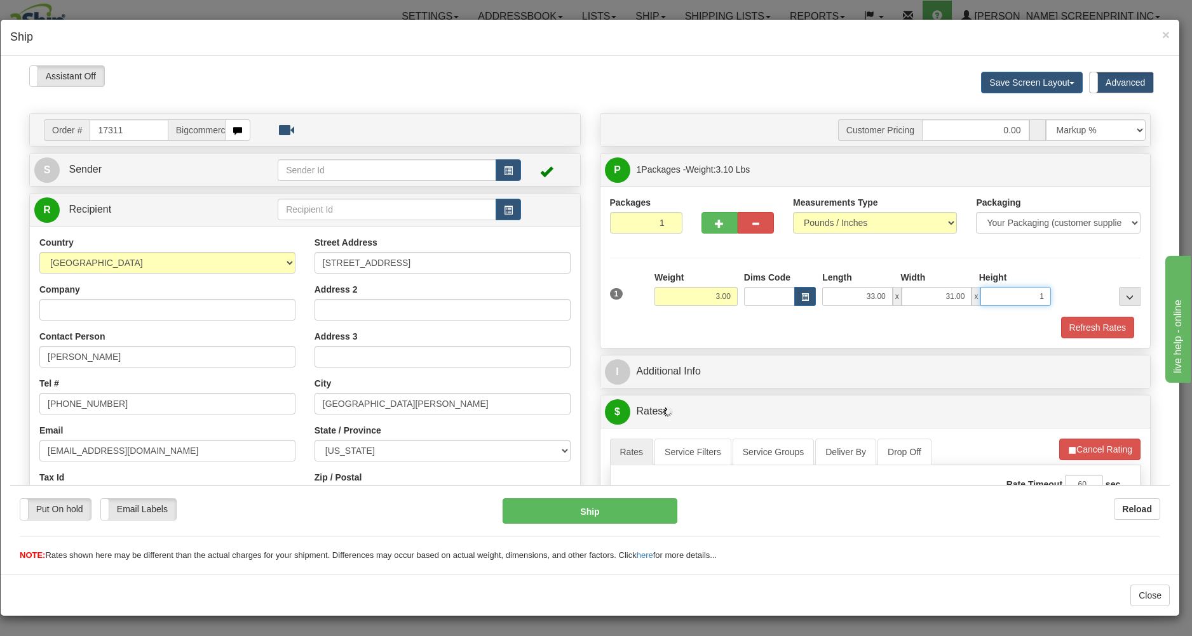
type input "2.95"
type input "1.00"
click at [808, 316] on div "1 Weight 2.95 Dims Code x x" at bounding box center [875, 293] width 537 height 45
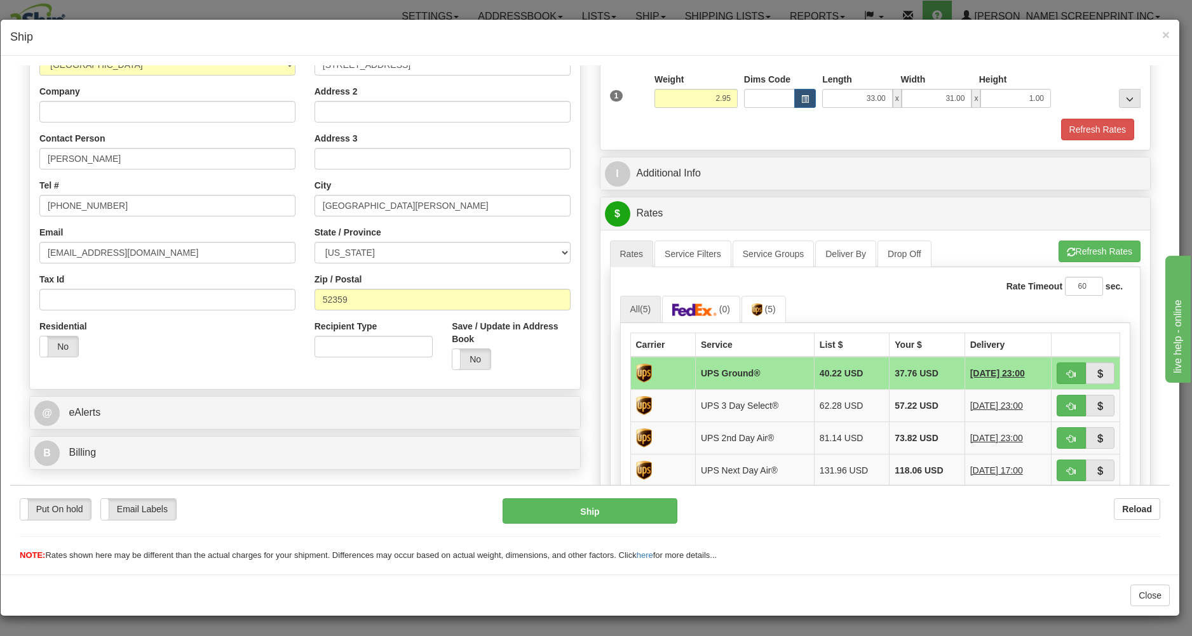
scroll to position [204, 0]
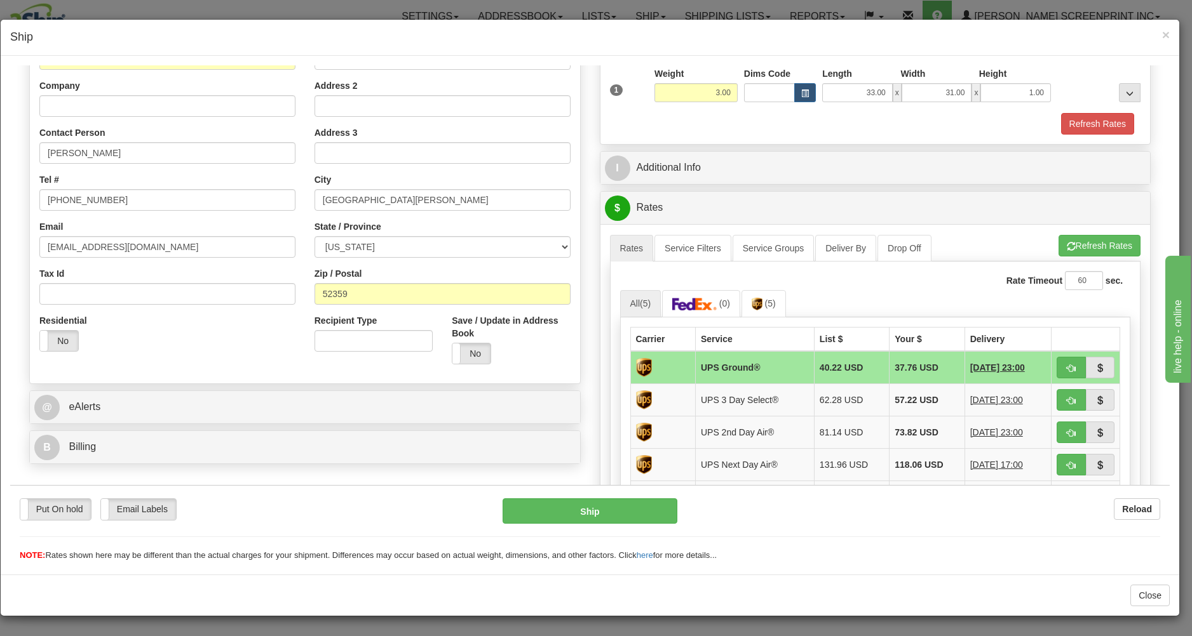
click at [10, 65] on button "Cancel Rating" at bounding box center [10, 65] width 0 height 0
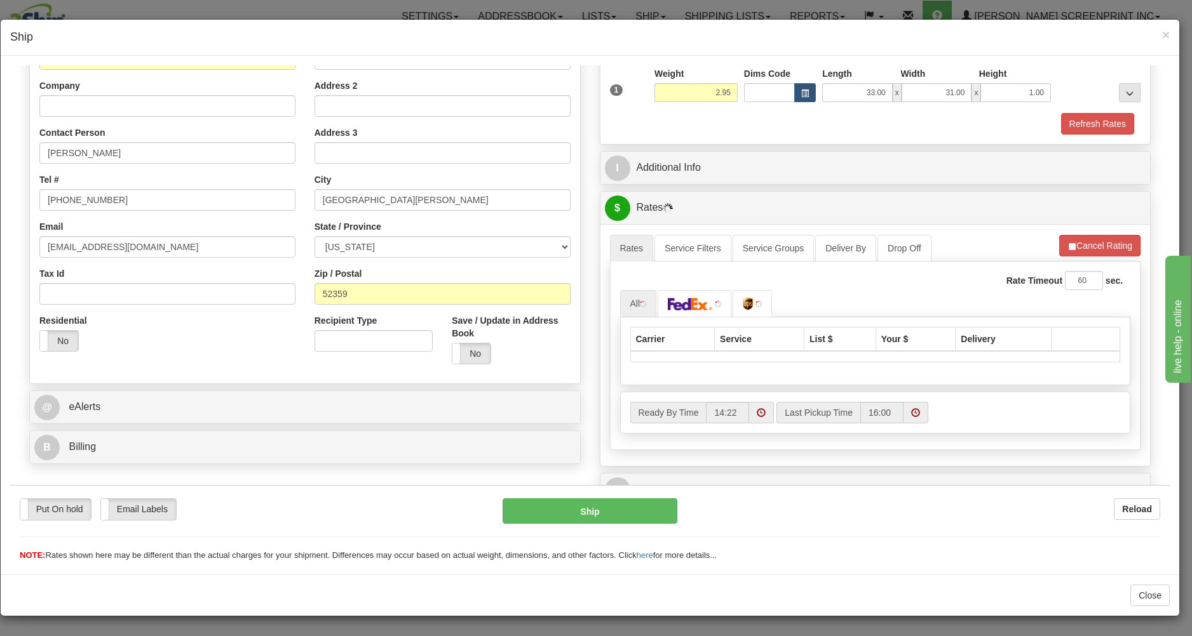
scroll to position [263, 0]
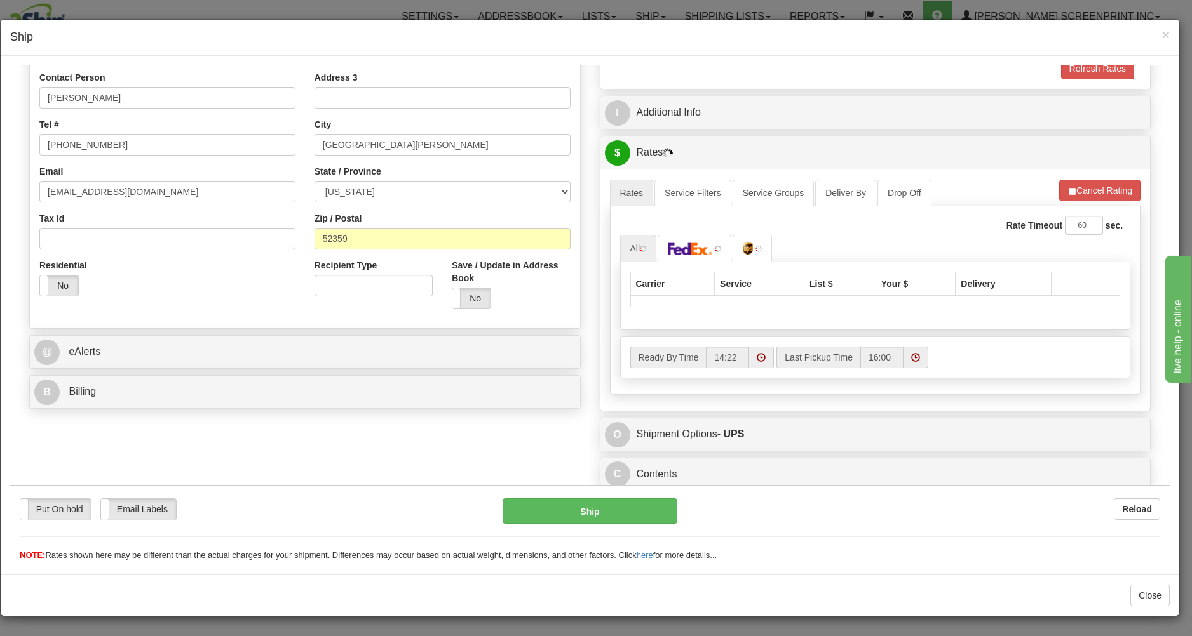
type input "3.00"
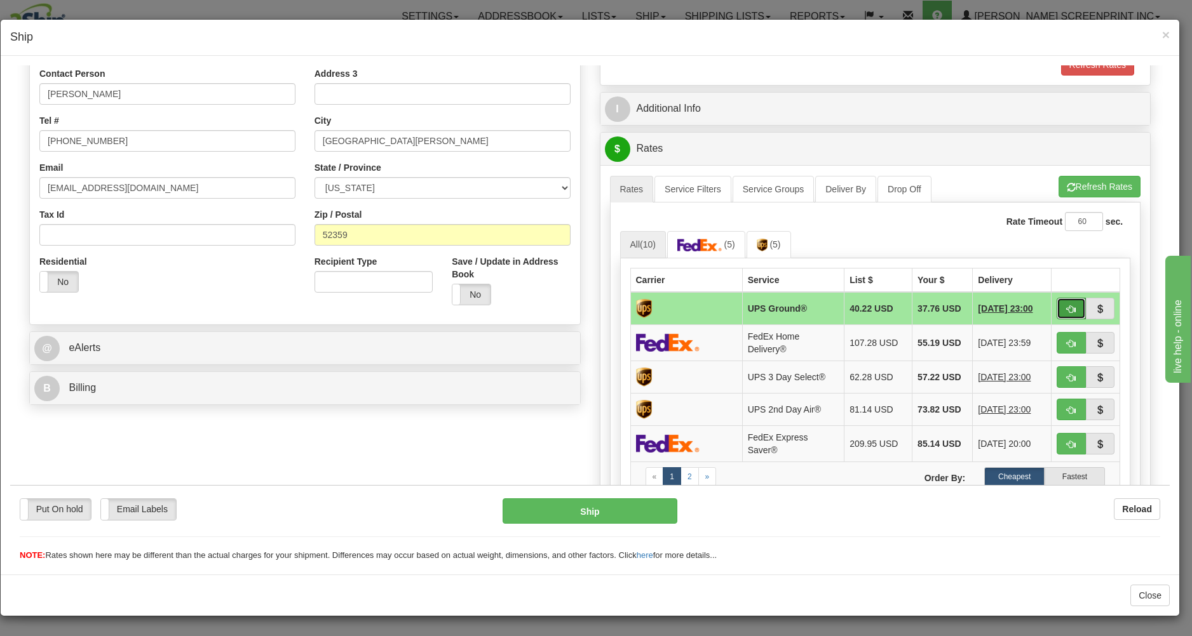
click at [1056, 302] on button "button" at bounding box center [1070, 308] width 29 height 22
type input "03"
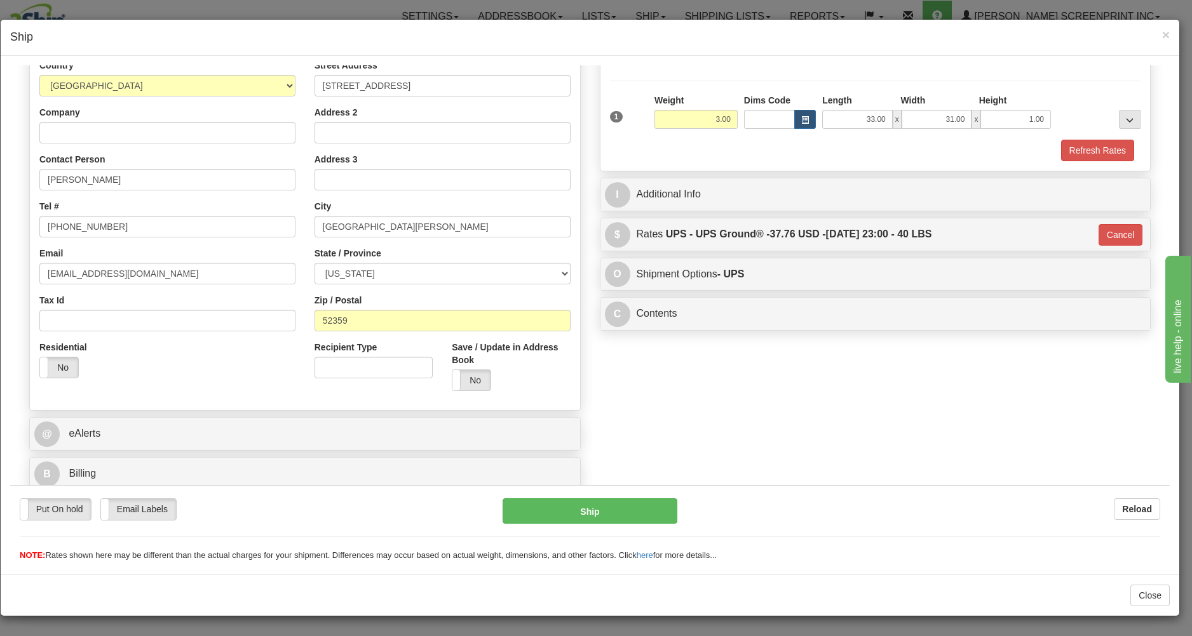
scroll to position [180, 0]
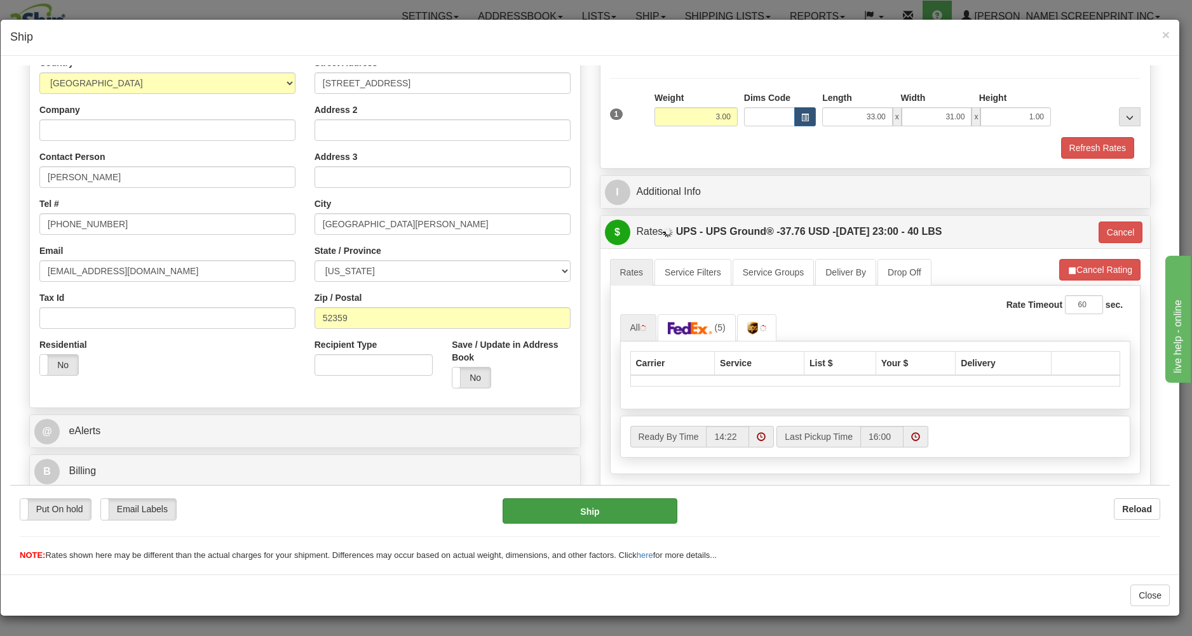
type input "2.95"
type input "03"
click at [616, 504] on button "Ship" at bounding box center [589, 510] width 174 height 25
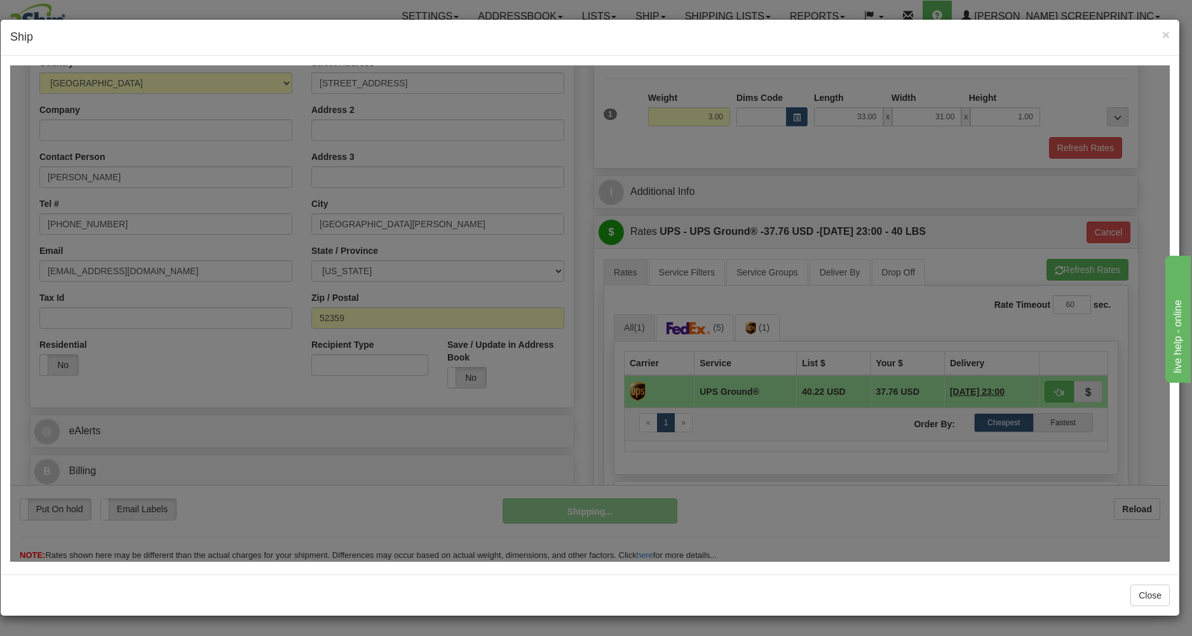
type input "2.95"
type input "03"
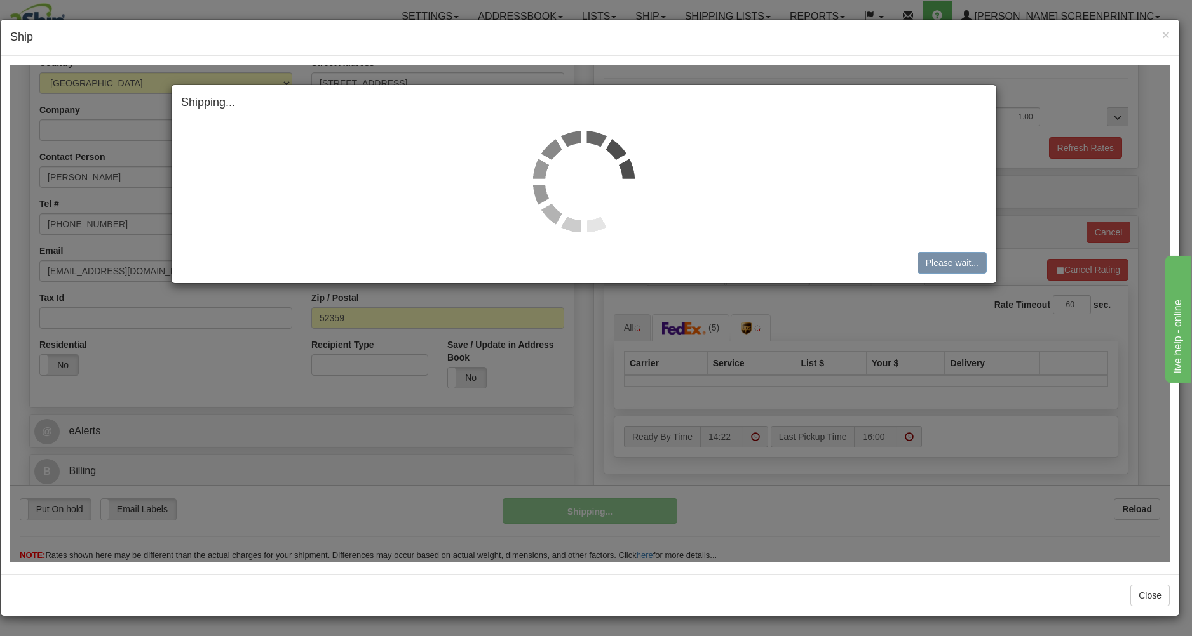
type input "3.00"
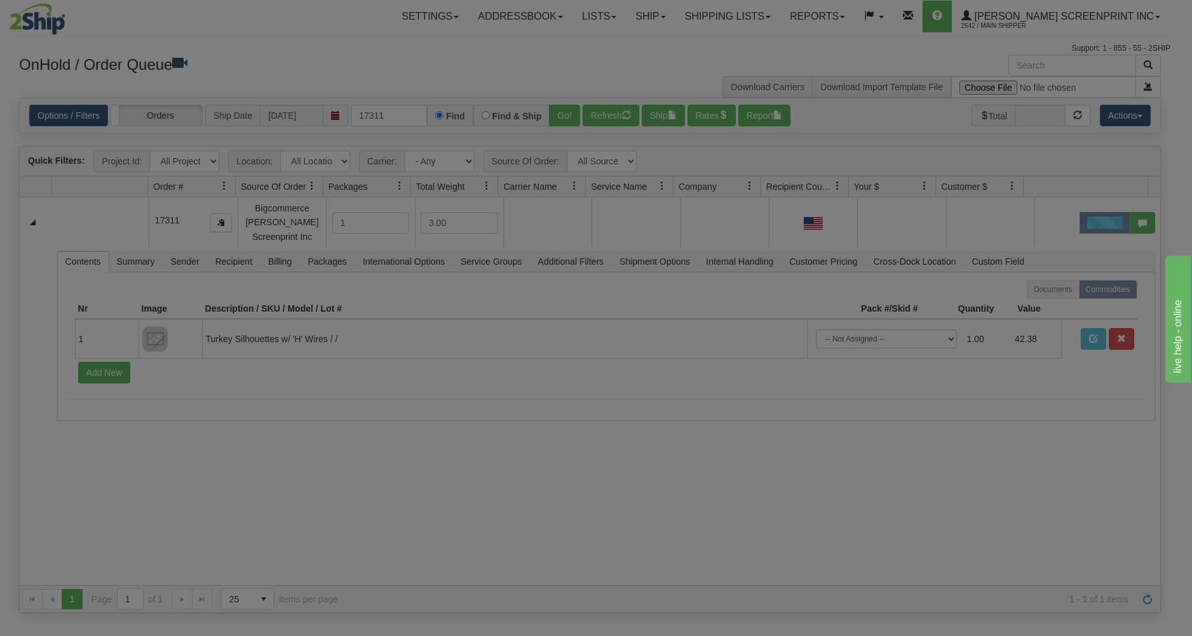
scroll to position [0, 0]
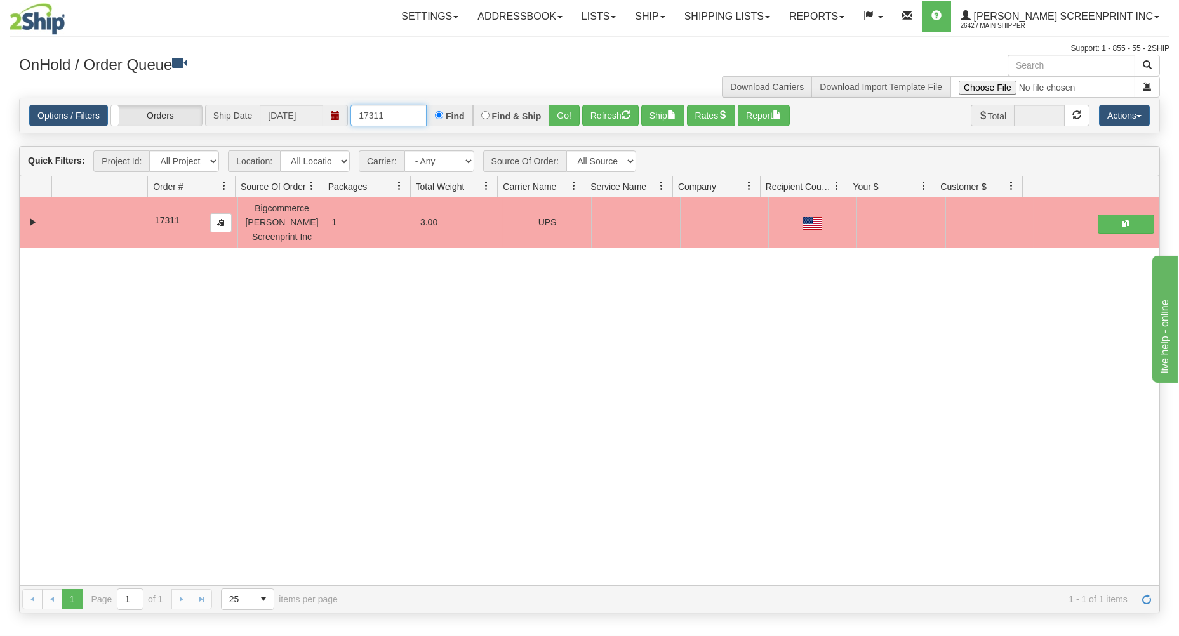
drag, startPoint x: 351, startPoint y: 116, endPoint x: 517, endPoint y: 107, distance: 166.0
click at [499, 105] on div "17311 Find Find & Ship Go!" at bounding box center [465, 116] width 229 height 22
type input "17312"
click at [566, 107] on button "Go!" at bounding box center [564, 116] width 31 height 22
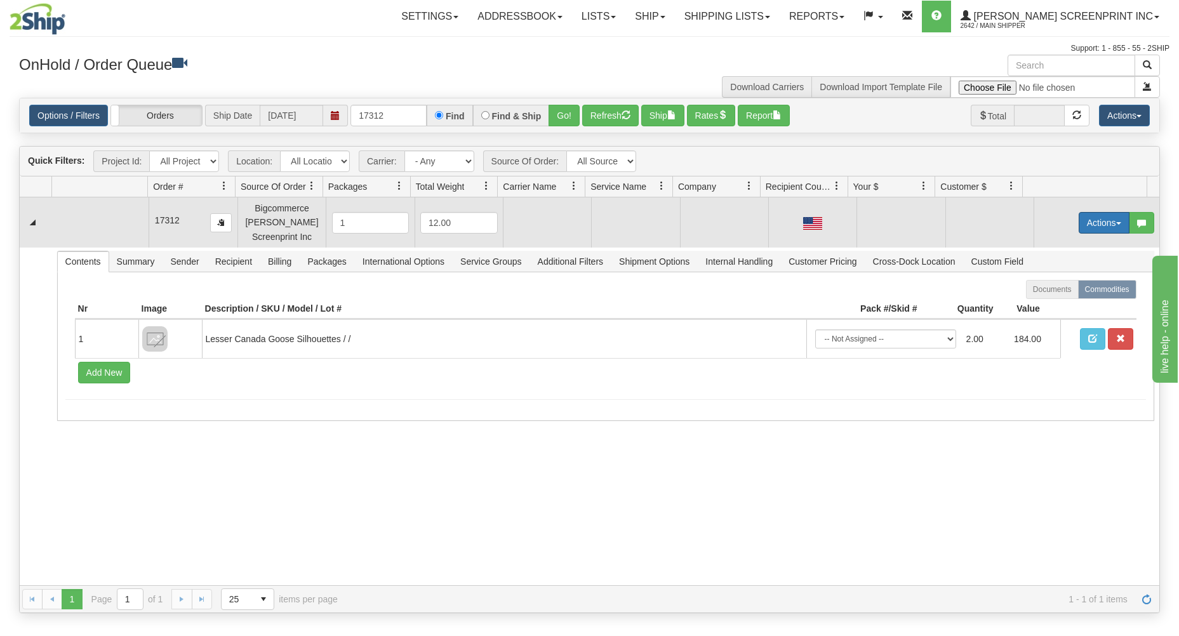
click at [1100, 217] on button "Actions" at bounding box center [1104, 223] width 51 height 22
click at [1071, 243] on link "Open" at bounding box center [1079, 247] width 102 height 17
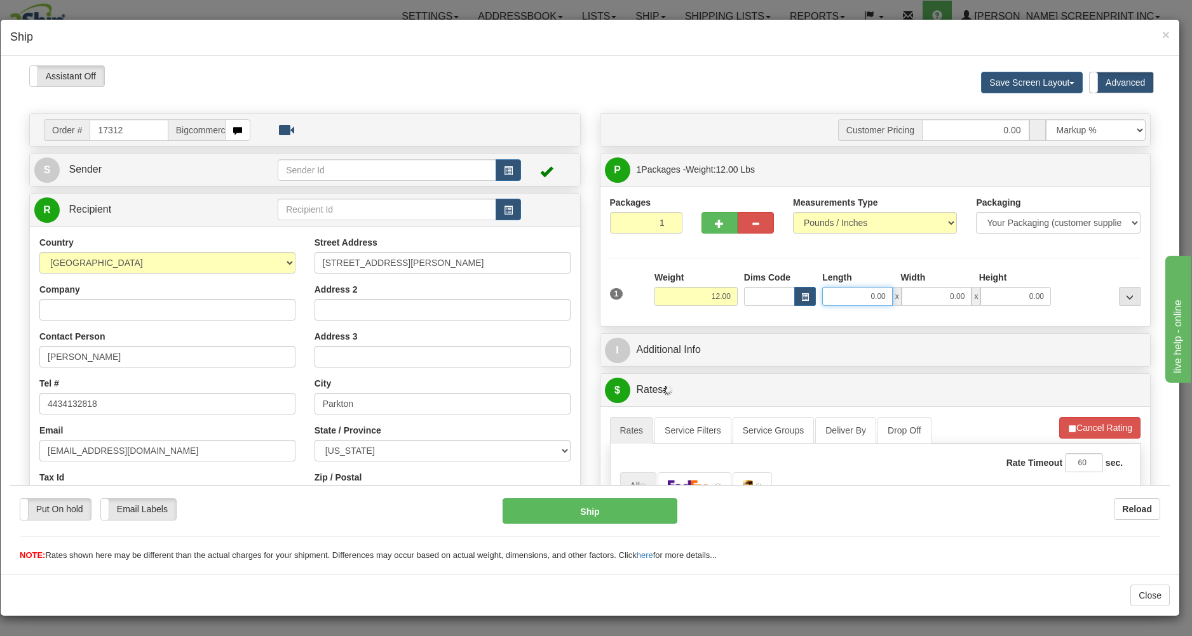
click at [833, 302] on input "0.00" at bounding box center [857, 295] width 71 height 19
type input "9.50"
type input "26.00"
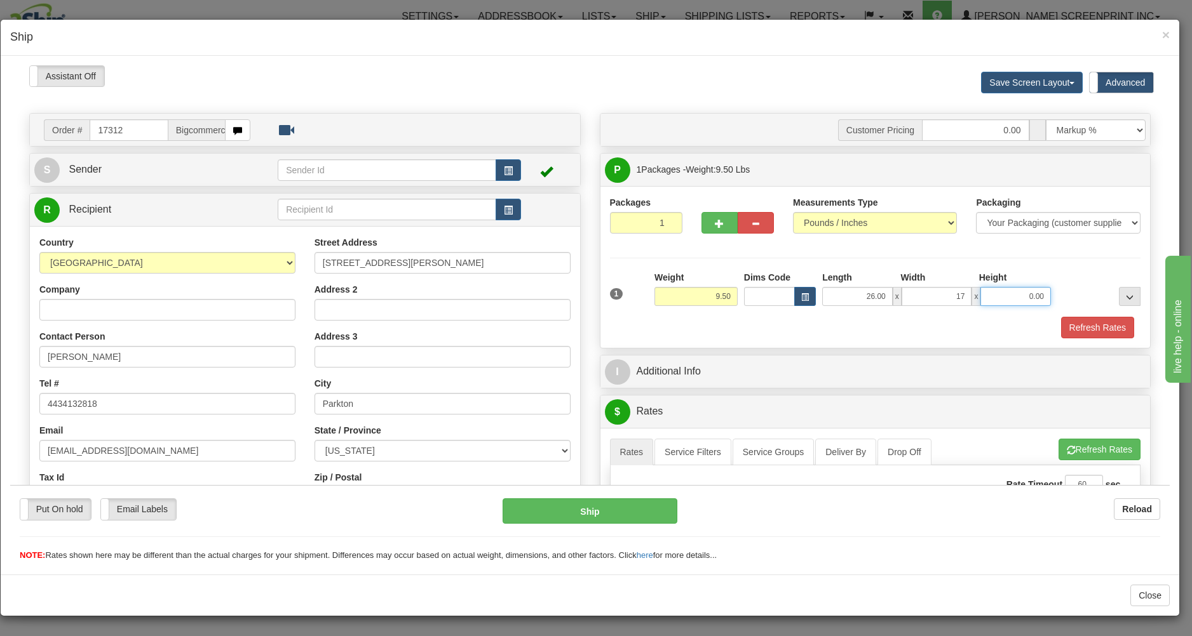
type input "17.00"
type input "7.00"
type input "9.50"
click at [781, 330] on div "Refresh Rates" at bounding box center [875, 327] width 537 height 22
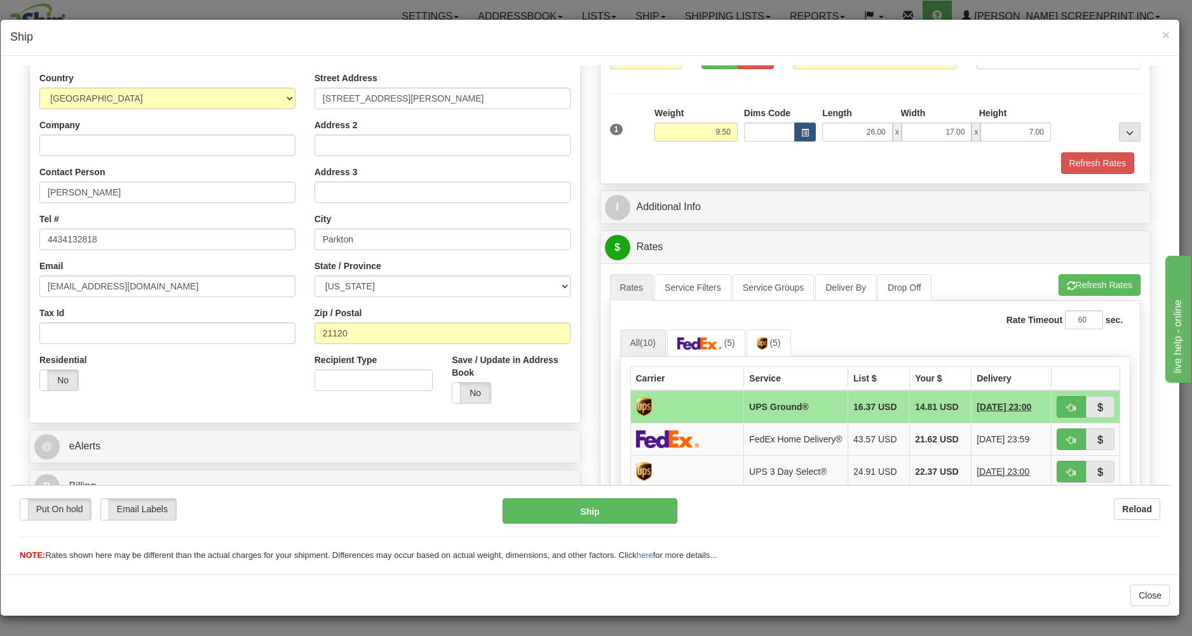
scroll to position [272, 0]
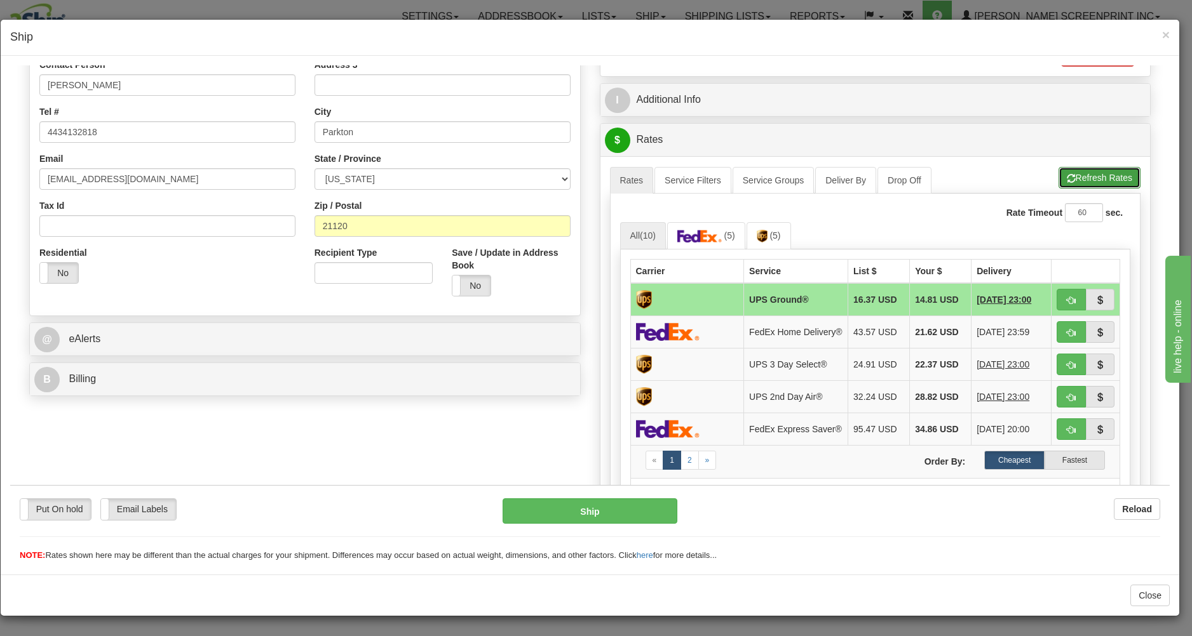
click at [1094, 181] on button "Refresh Rates" at bounding box center [1099, 177] width 82 height 22
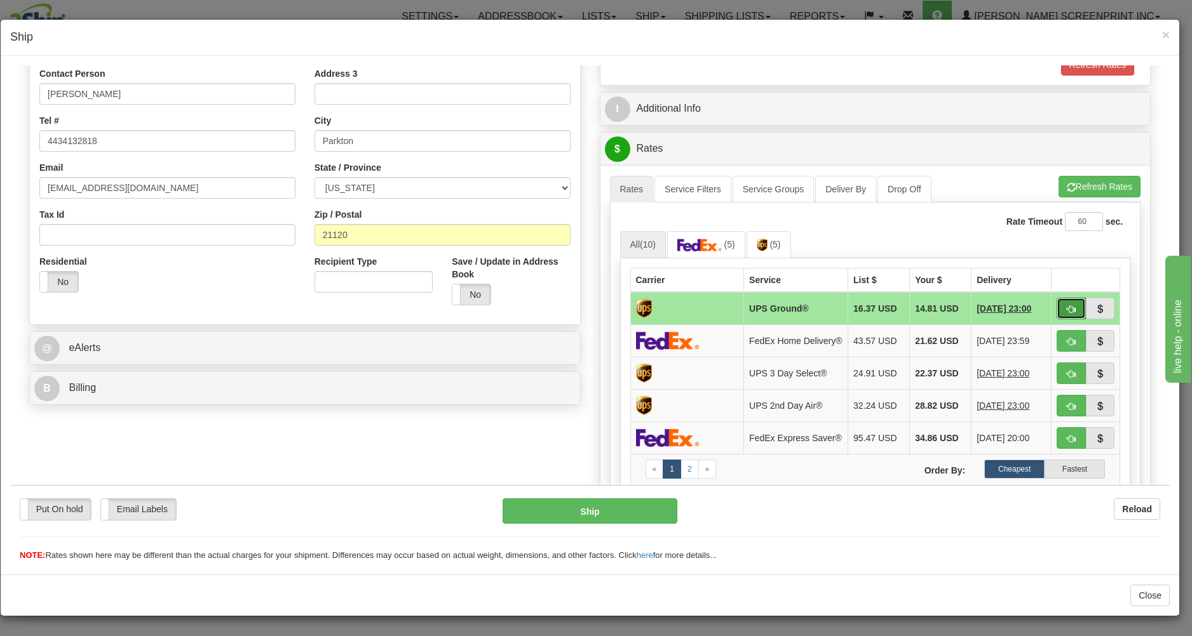
click at [1057, 304] on button "button" at bounding box center [1070, 308] width 29 height 22
type input "03"
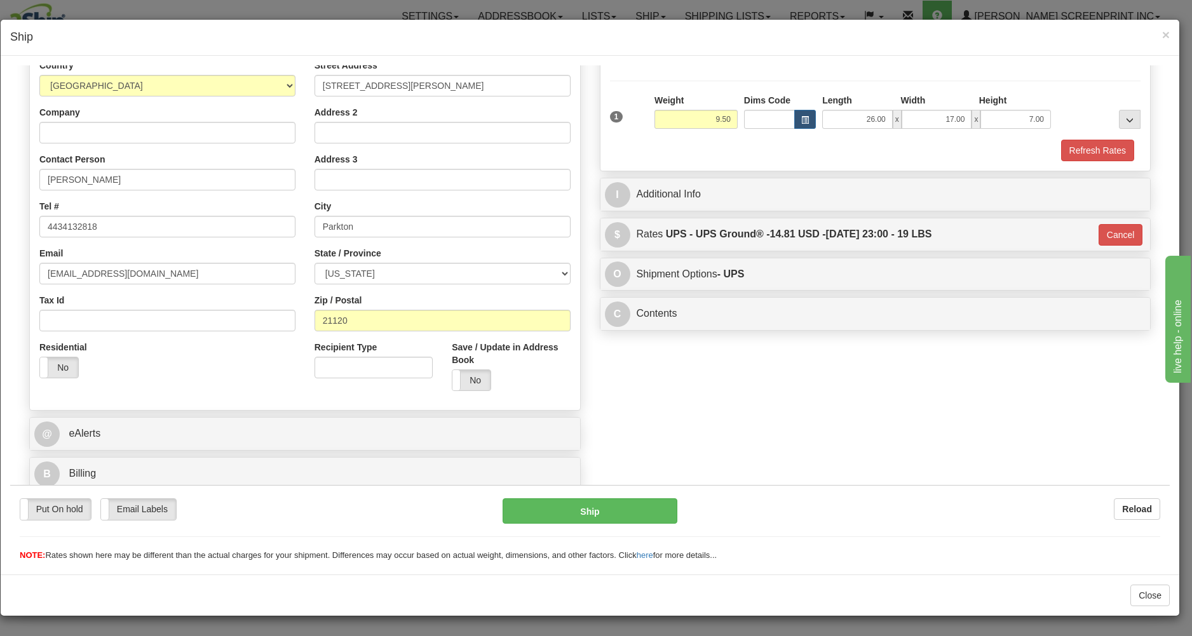
scroll to position [180, 0]
click at [643, 515] on button "Ship" at bounding box center [589, 510] width 174 height 25
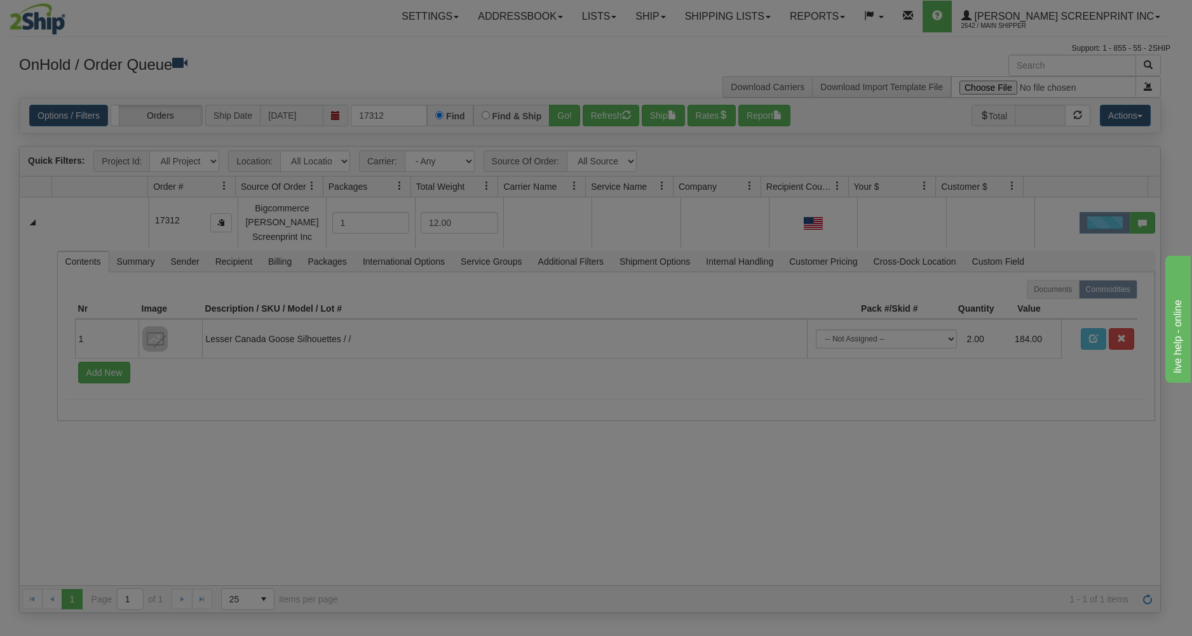
scroll to position [0, 0]
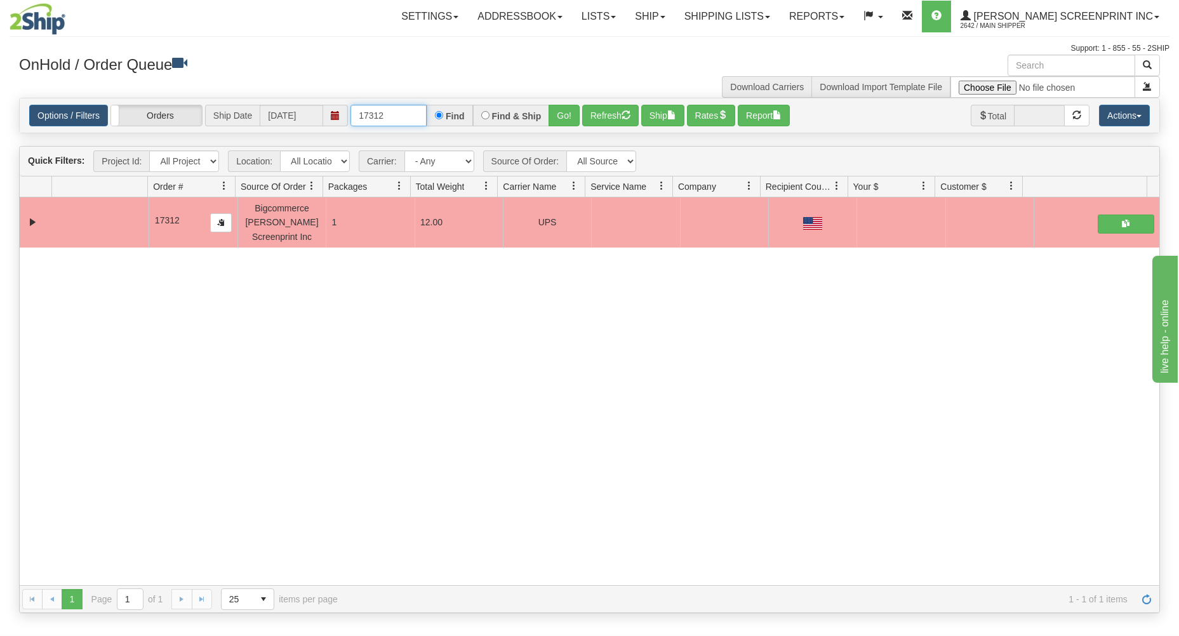
drag, startPoint x: 356, startPoint y: 115, endPoint x: 537, endPoint y: 102, distance: 181.5
click at [523, 104] on div "Options / Filters Group Shipments Orders Ship Date 10/03/2025 17312 Find Find &…" at bounding box center [590, 115] width 1140 height 34
type input "17310"
click at [564, 107] on button "Go!" at bounding box center [564, 116] width 31 height 22
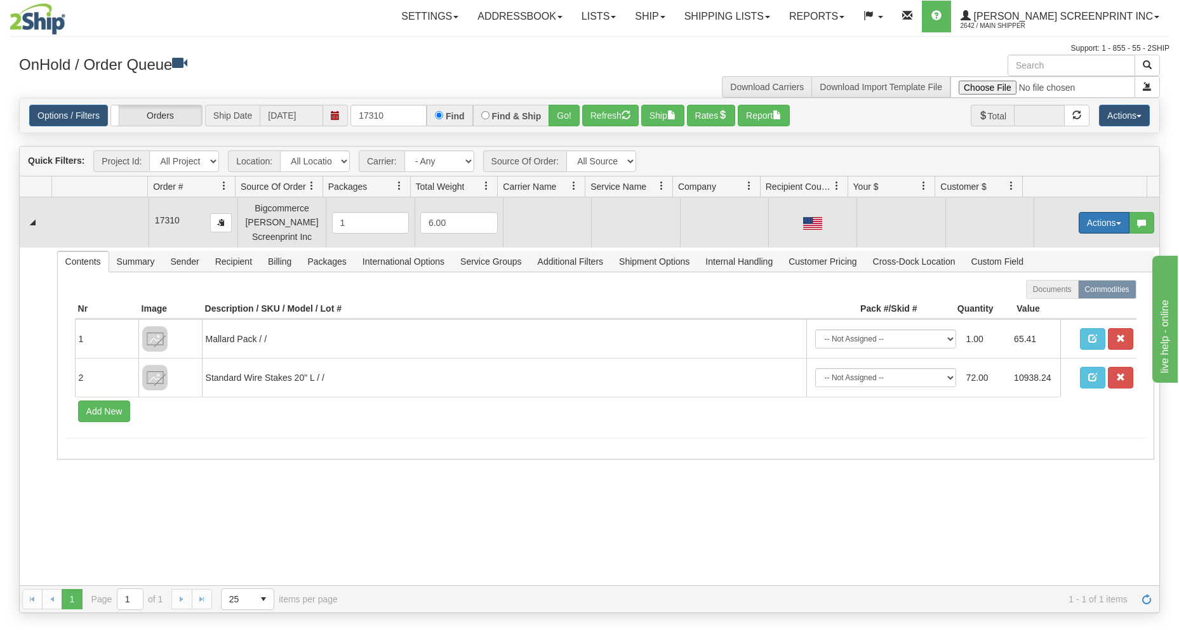
click at [1087, 220] on button "Actions" at bounding box center [1104, 223] width 51 height 22
click at [1059, 248] on link "Open" at bounding box center [1079, 247] width 102 height 17
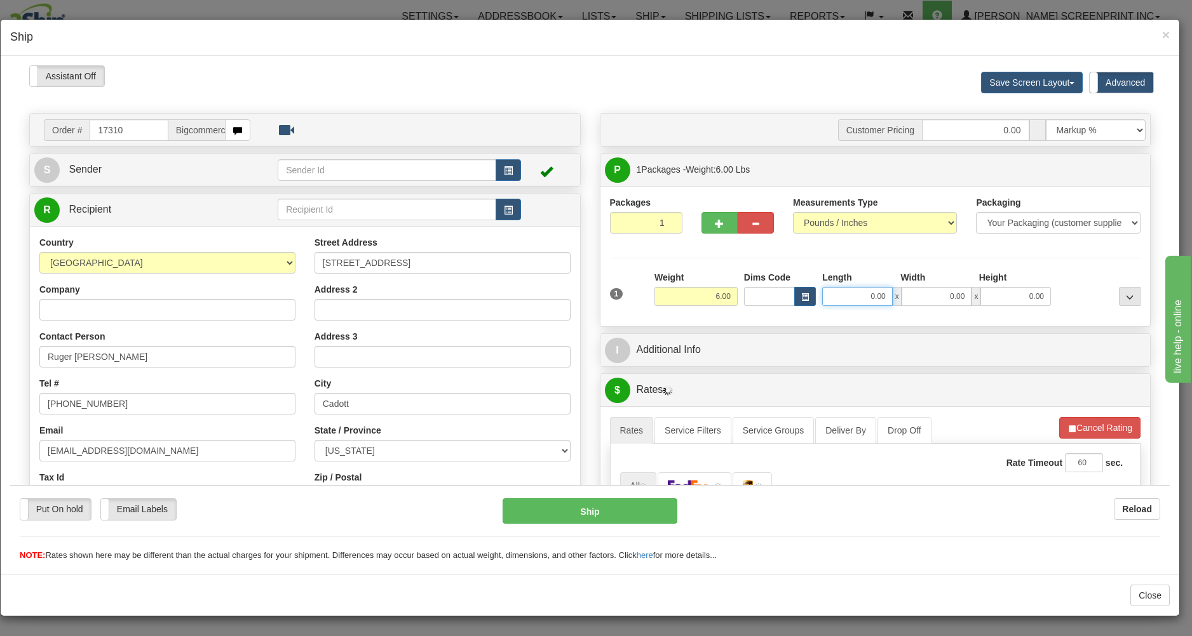
click at [836, 297] on input "0.00" at bounding box center [857, 295] width 71 height 19
type input "16.45"
type input "2"
type input "16.55"
type input "27.00"
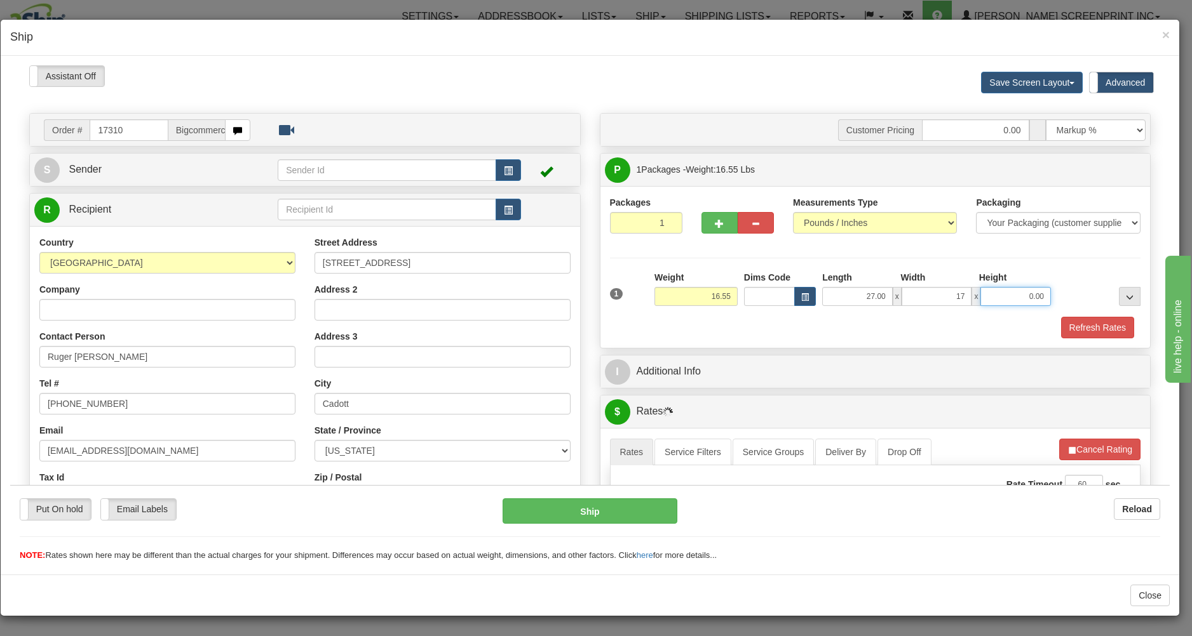
type input "17.00"
type input "16.40"
type input "5.00"
click at [799, 350] on div "Customer Pricing 0.00 Markup % Discount % Flat Amount Per Pound Flat Amount Mar…" at bounding box center [875, 531] width 570 height 838
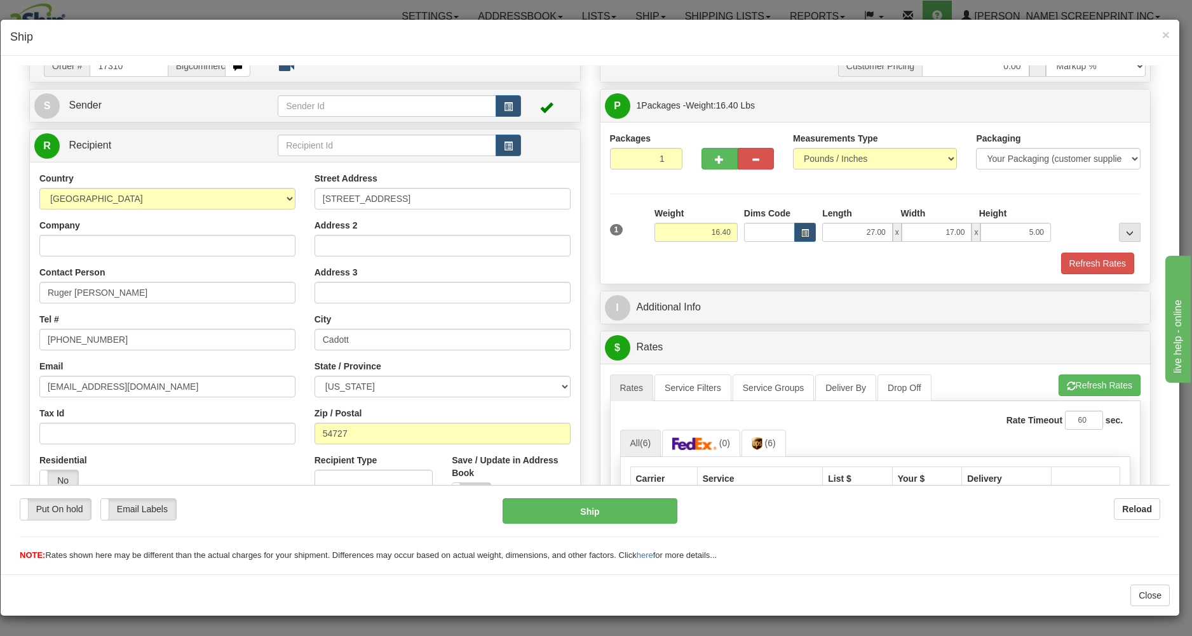
scroll to position [204, 0]
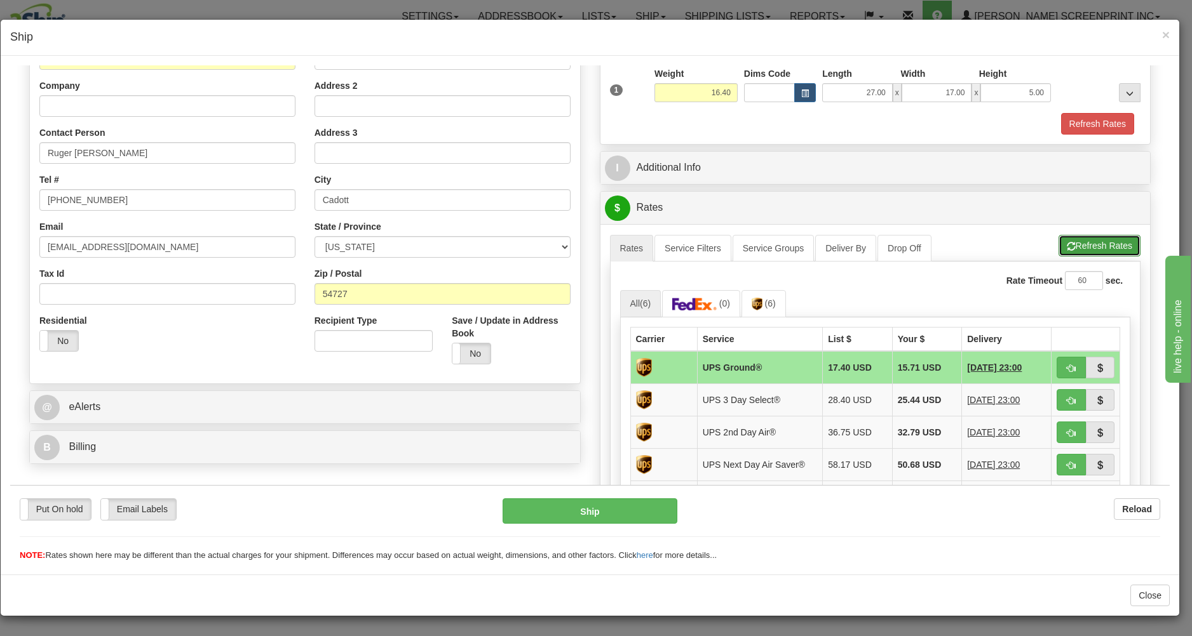
click at [1066, 243] on button "Refresh Rates" at bounding box center [1099, 245] width 82 height 22
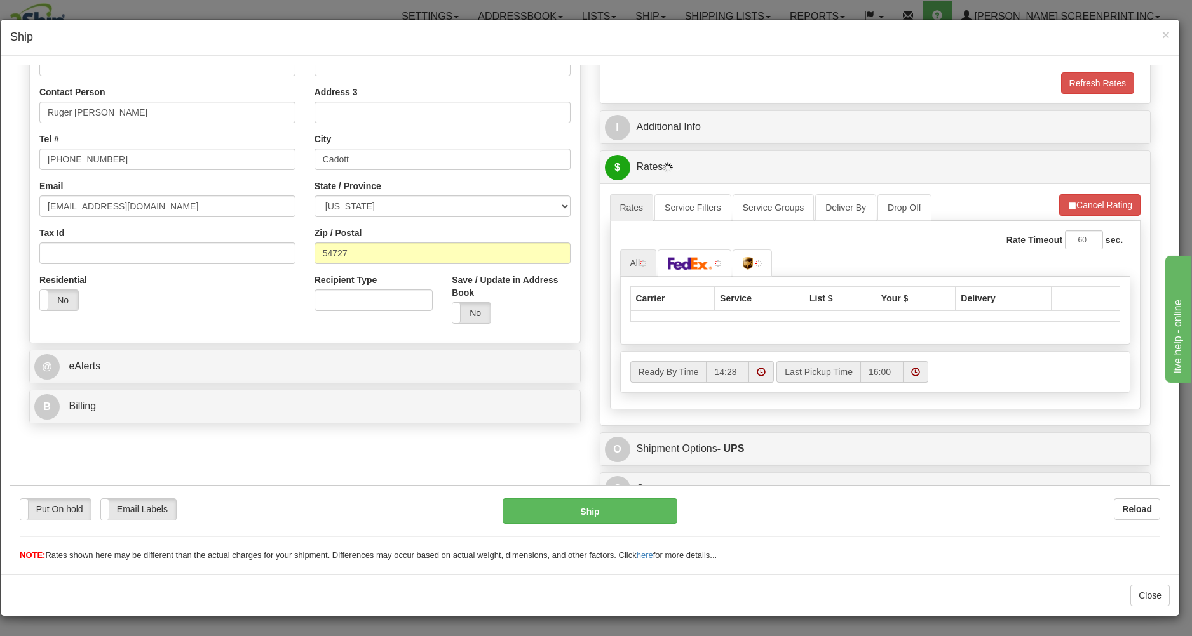
scroll to position [263, 0]
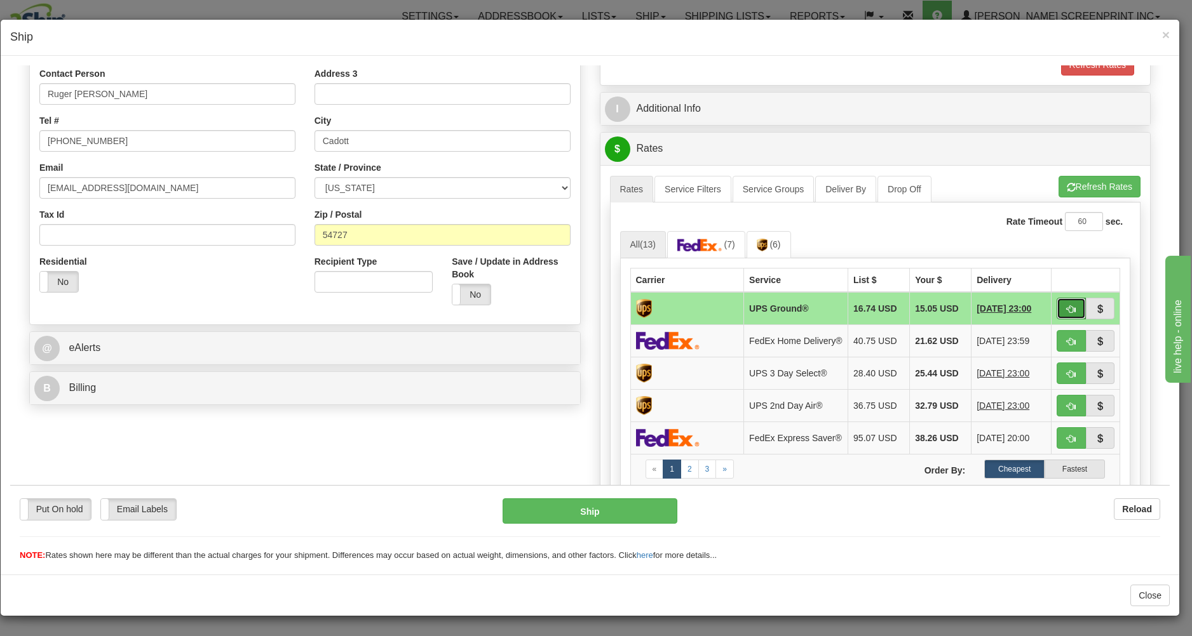
click at [1056, 302] on button "button" at bounding box center [1070, 308] width 29 height 22
type input "03"
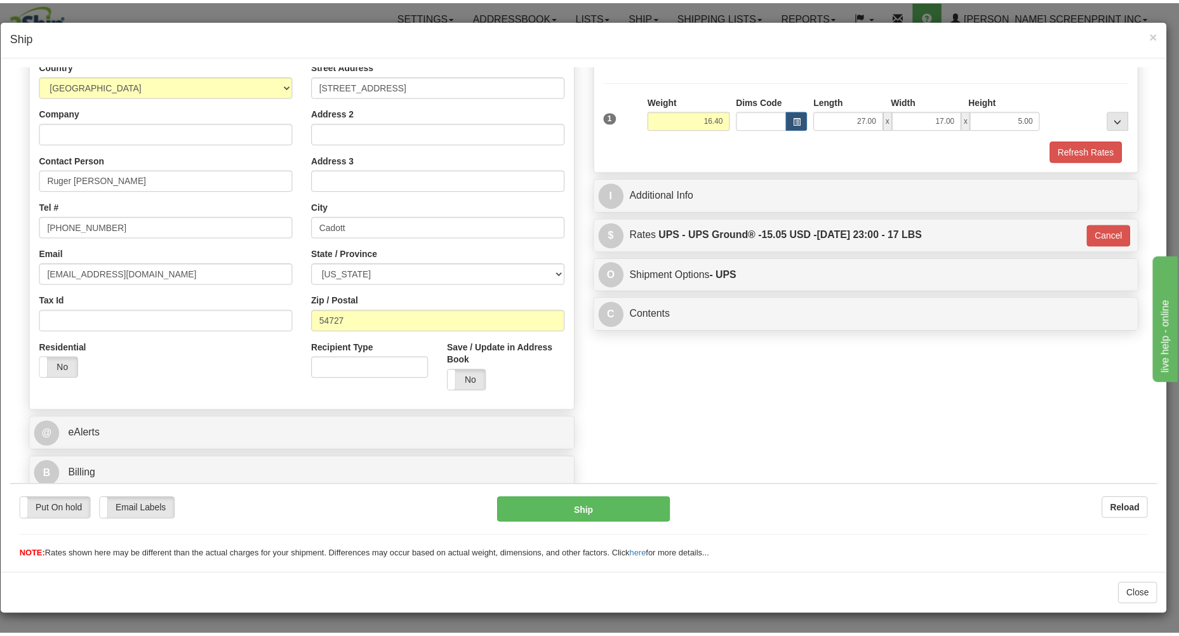
scroll to position [180, 0]
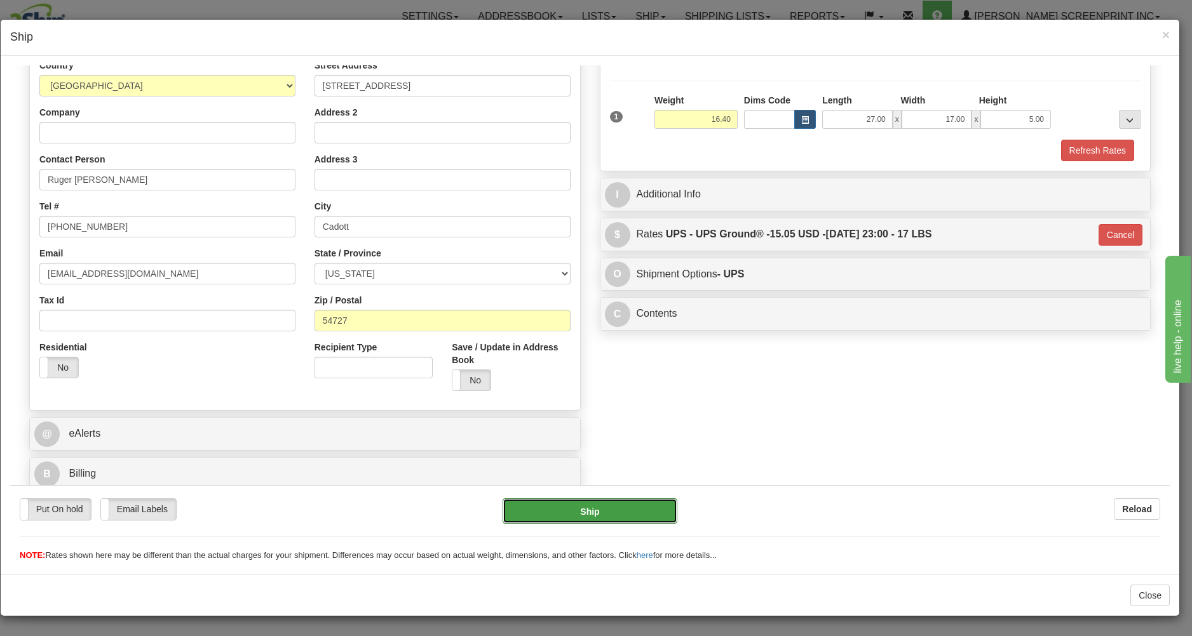
click at [643, 506] on button "Ship" at bounding box center [589, 510] width 174 height 25
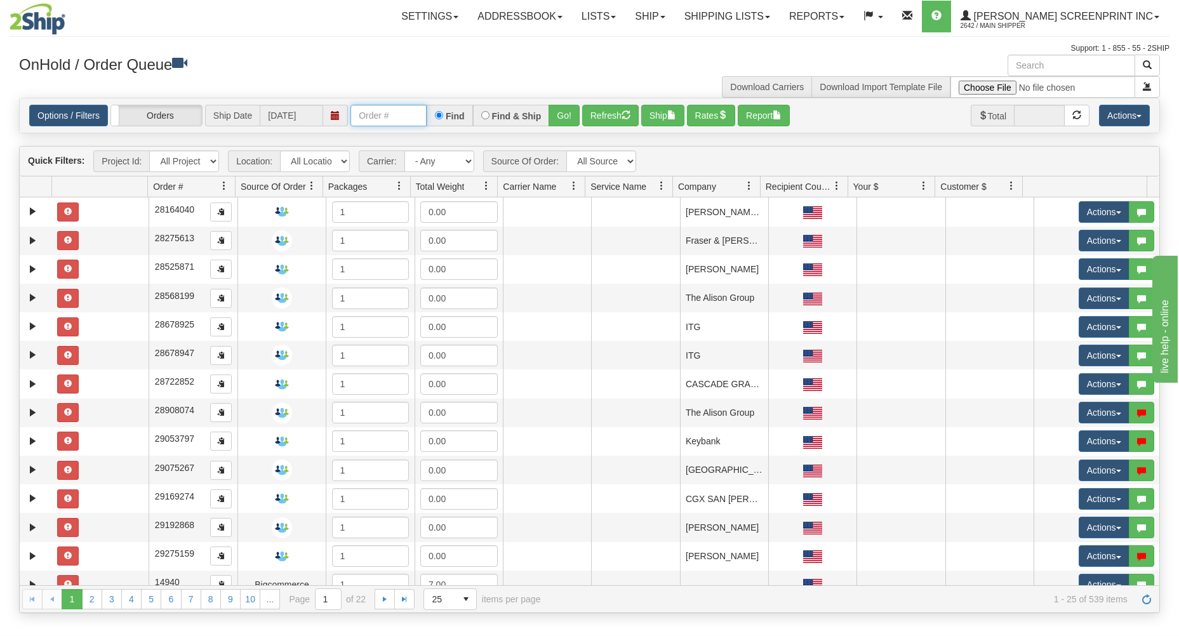
click at [364, 116] on input "text" at bounding box center [389, 116] width 76 height 22
type input "31718186"
click at [558, 114] on button "Go!" at bounding box center [564, 116] width 31 height 22
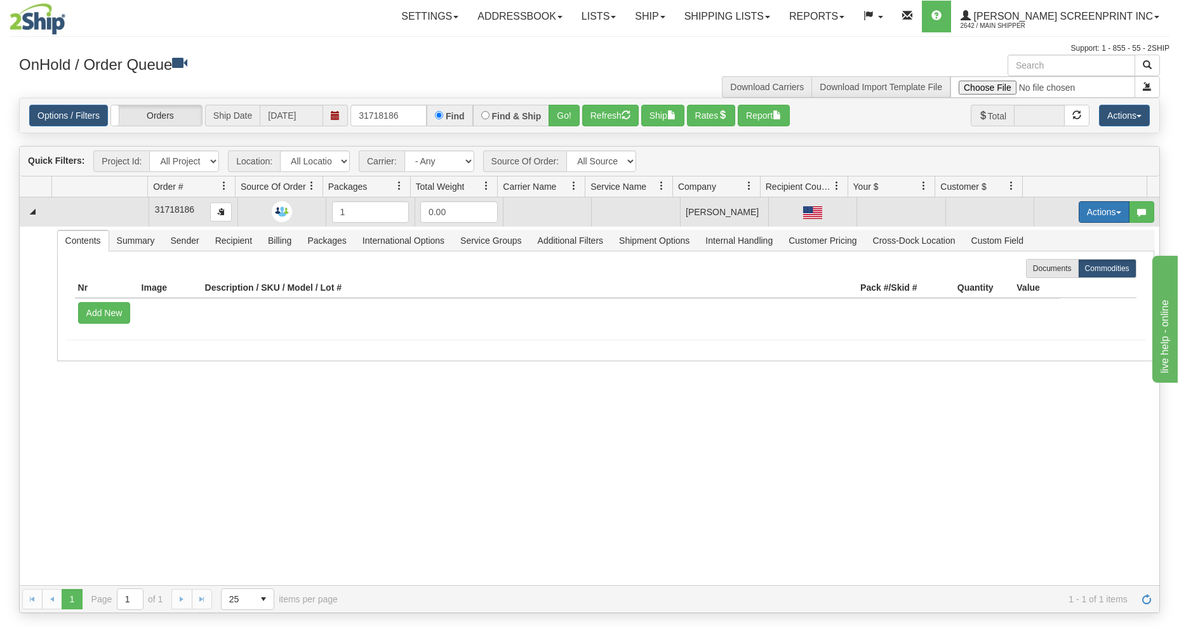
drag, startPoint x: 1100, startPoint y: 207, endPoint x: 1070, endPoint y: 227, distance: 36.3
click at [1099, 207] on button "Actions" at bounding box center [1104, 212] width 51 height 22
click at [1058, 235] on link "Open" at bounding box center [1079, 236] width 102 height 17
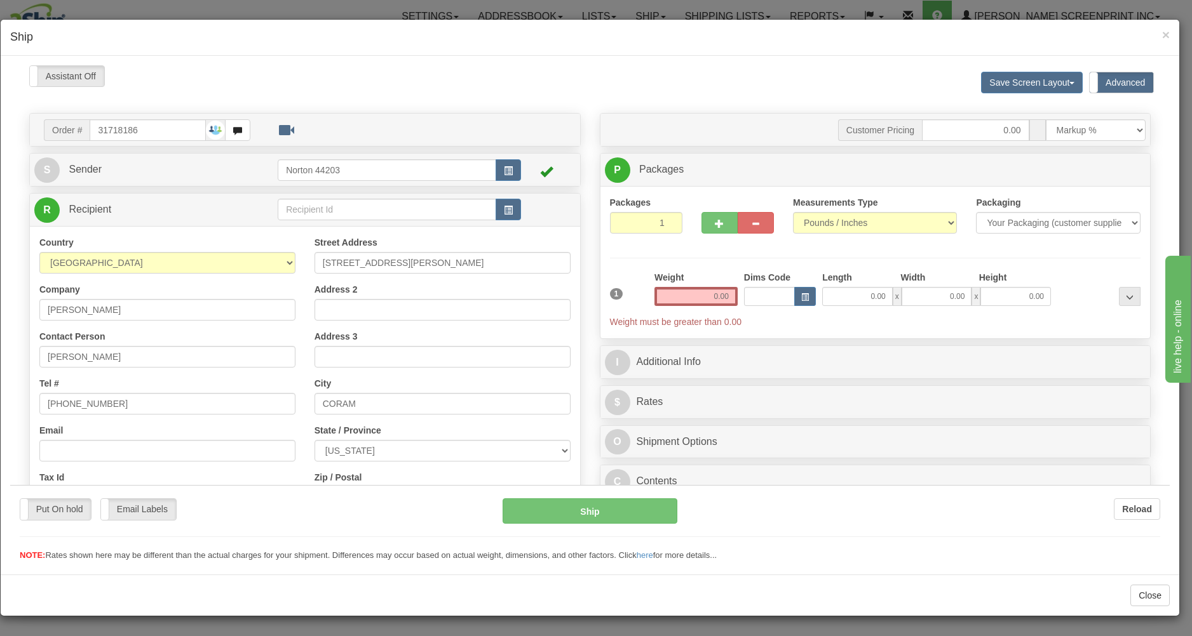
type input "0.95"
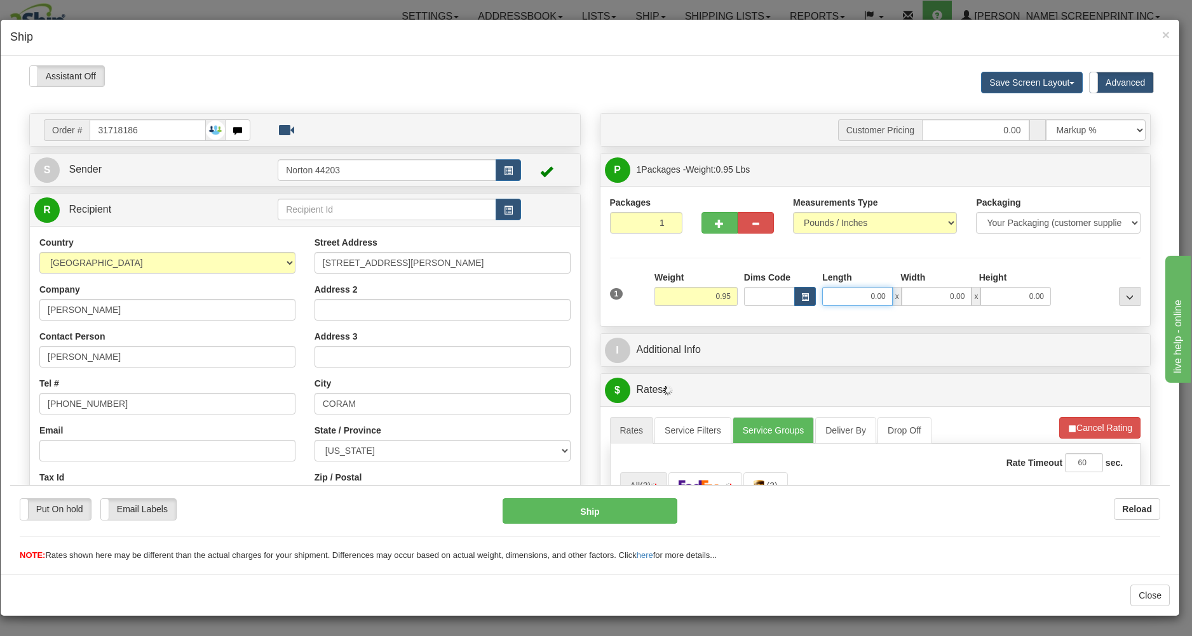
click at [831, 295] on input "0.00" at bounding box center [857, 295] width 71 height 19
type input "19.00"
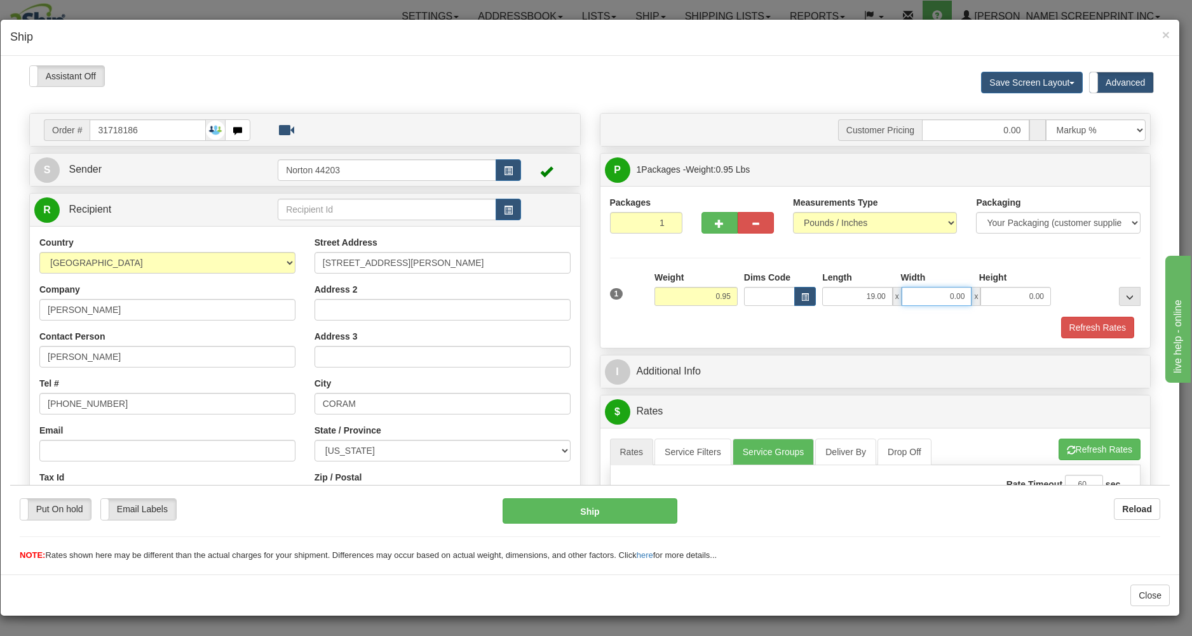
type input "1.00"
type input "14.00"
type input "0.90"
type input "2"
type input "0.95"
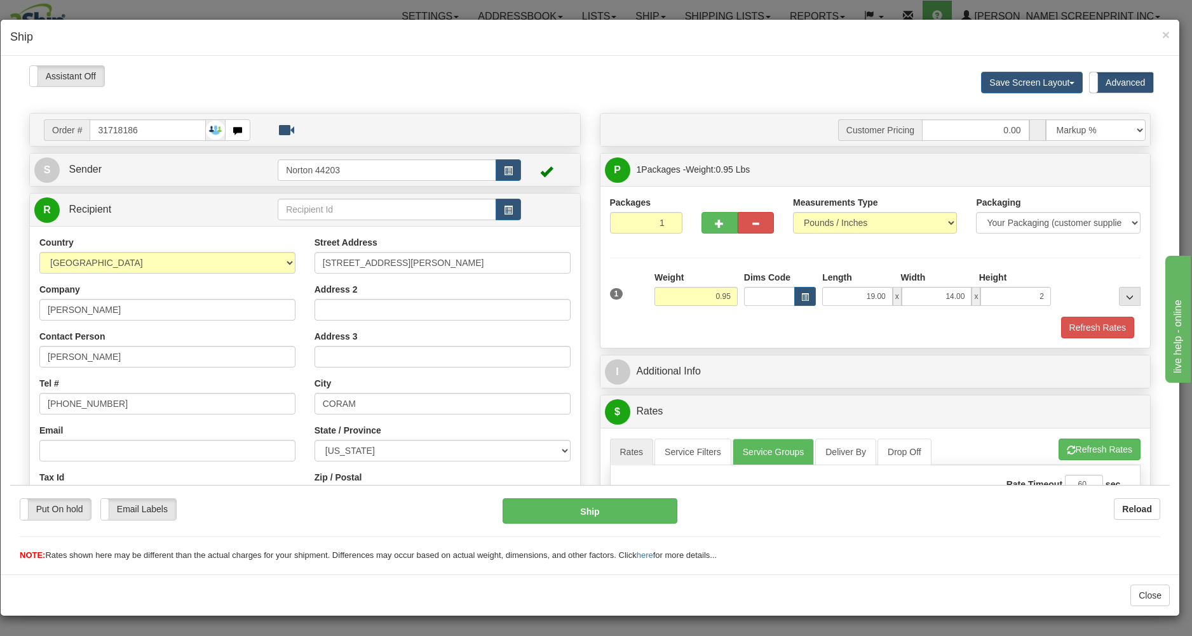
type input "2.00"
click at [672, 321] on div "Refresh Rates" at bounding box center [875, 327] width 537 height 22
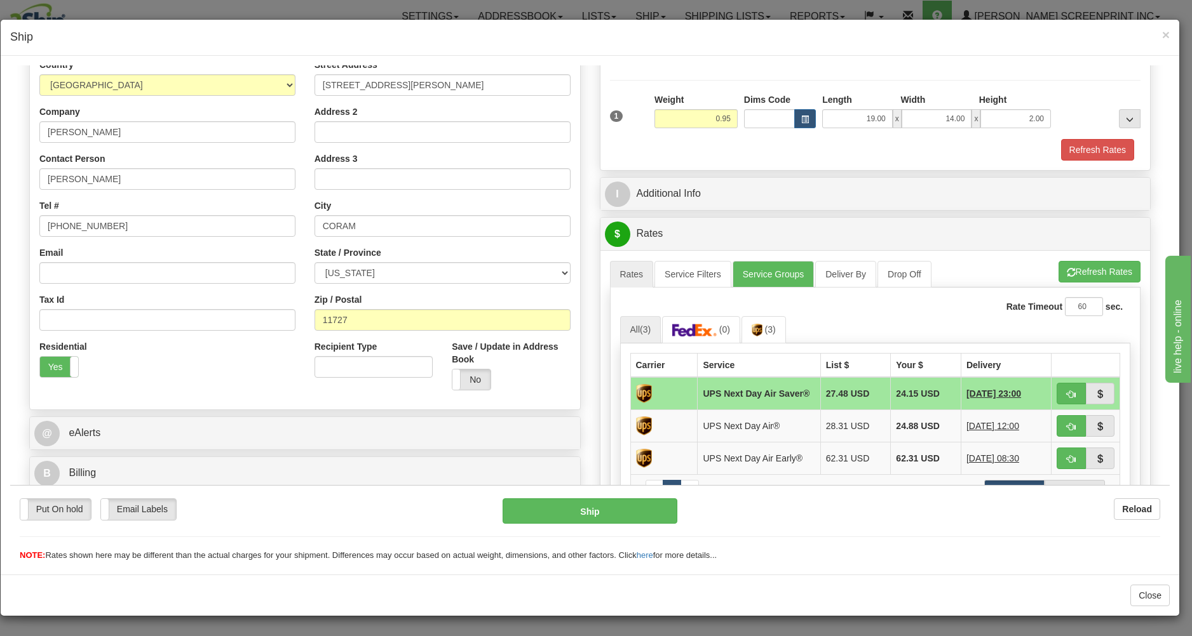
scroll to position [204, 0]
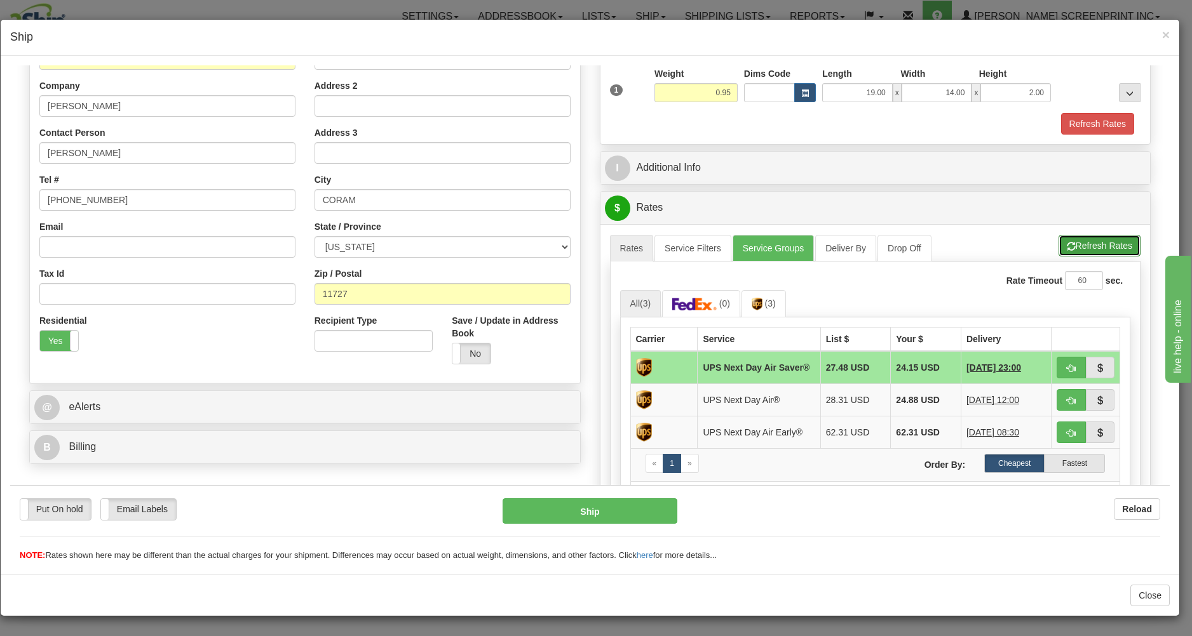
click at [1062, 243] on button "Refresh Rates" at bounding box center [1099, 245] width 82 height 22
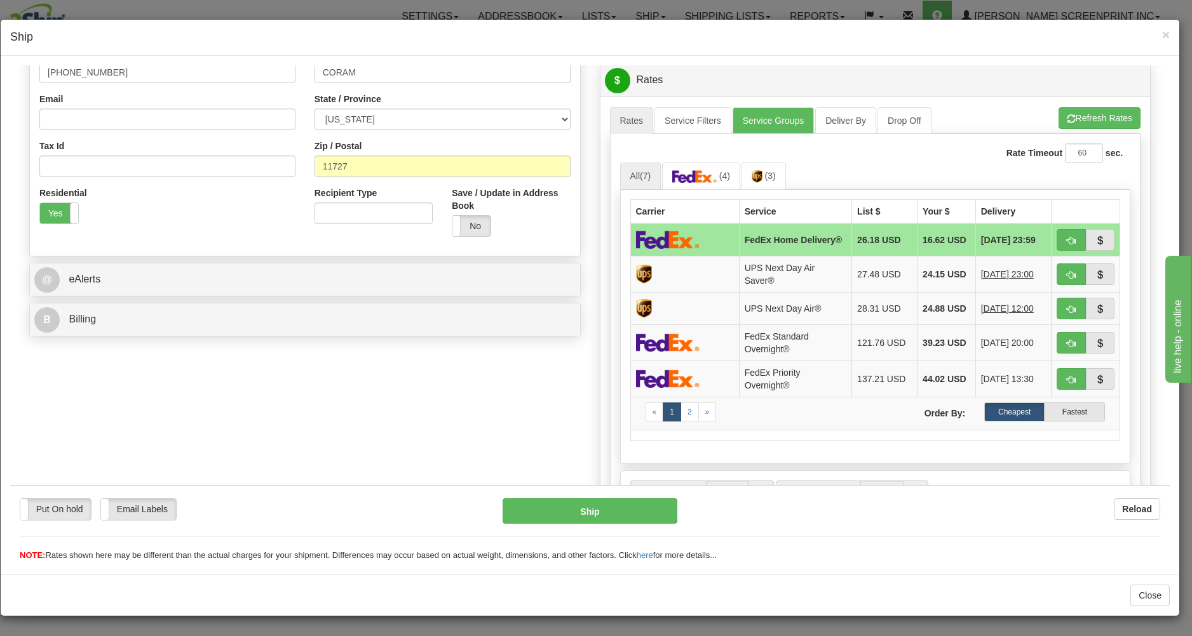
scroll to position [399, 0]
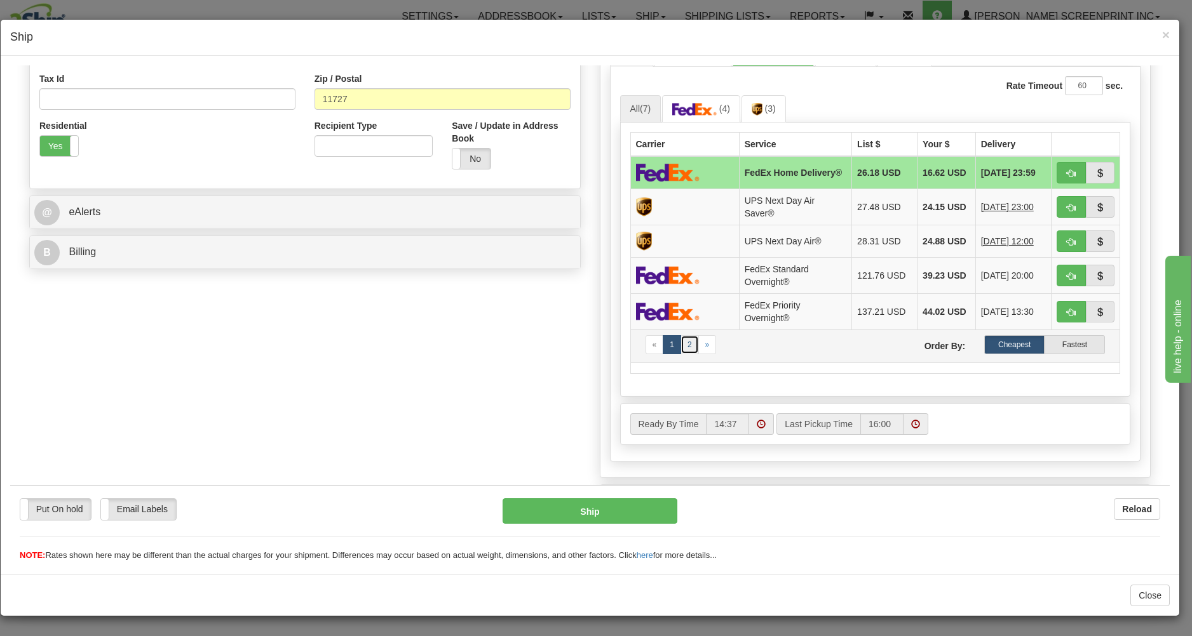
click at [683, 354] on link "2" at bounding box center [689, 344] width 18 height 19
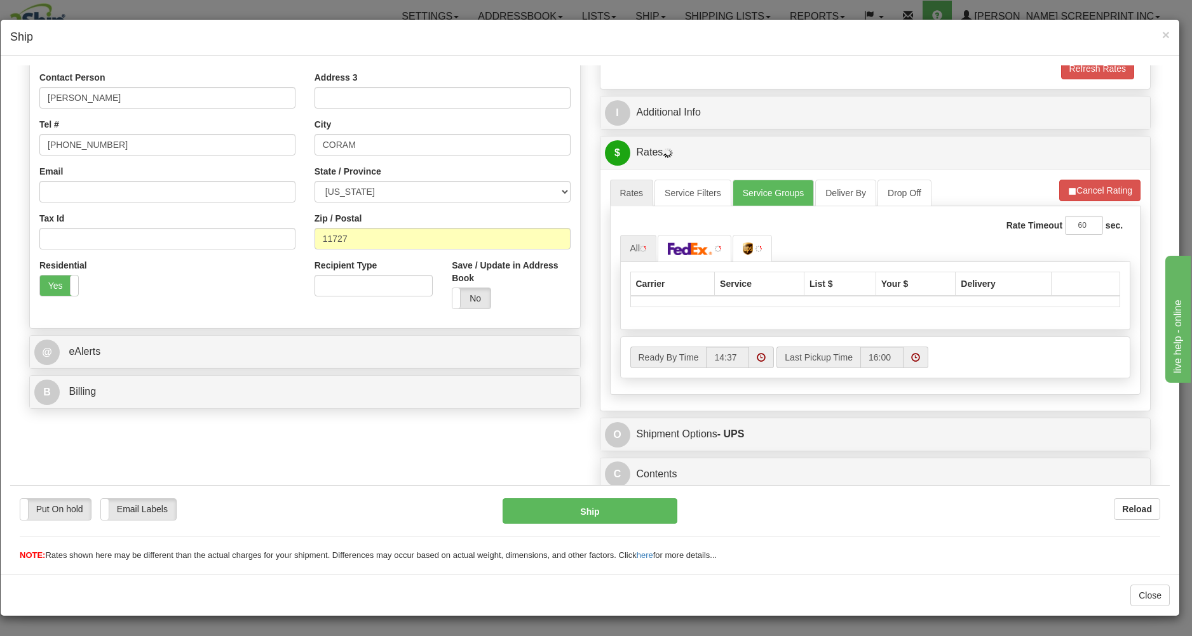
scroll to position [263, 0]
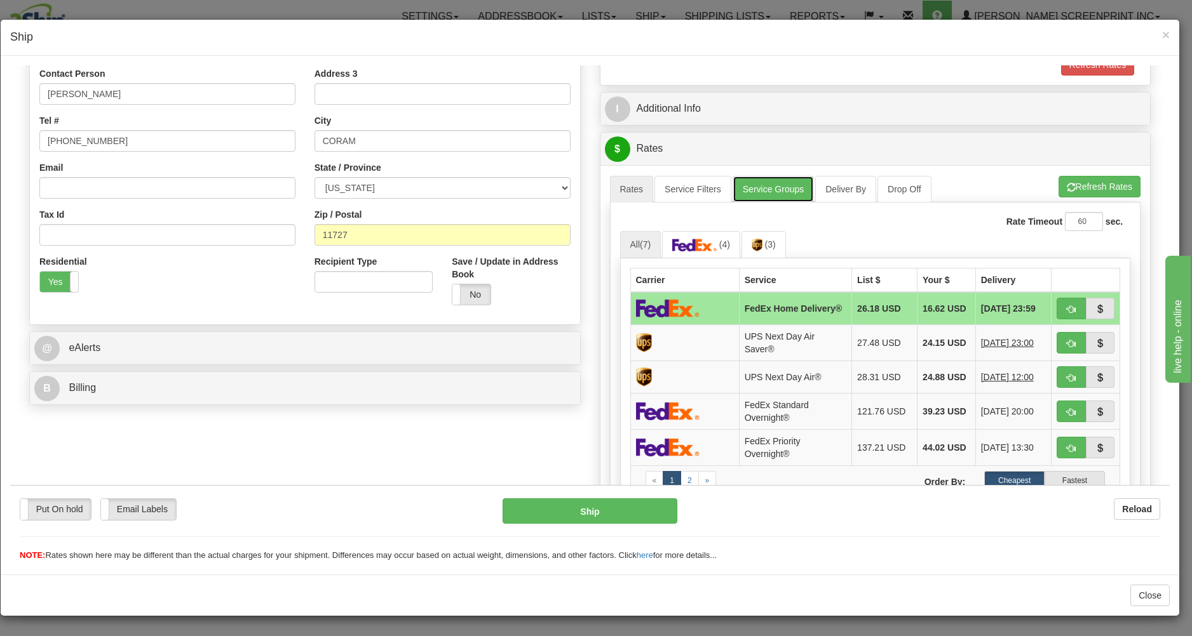
click at [747, 192] on link "Service Groups" at bounding box center [772, 188] width 81 height 27
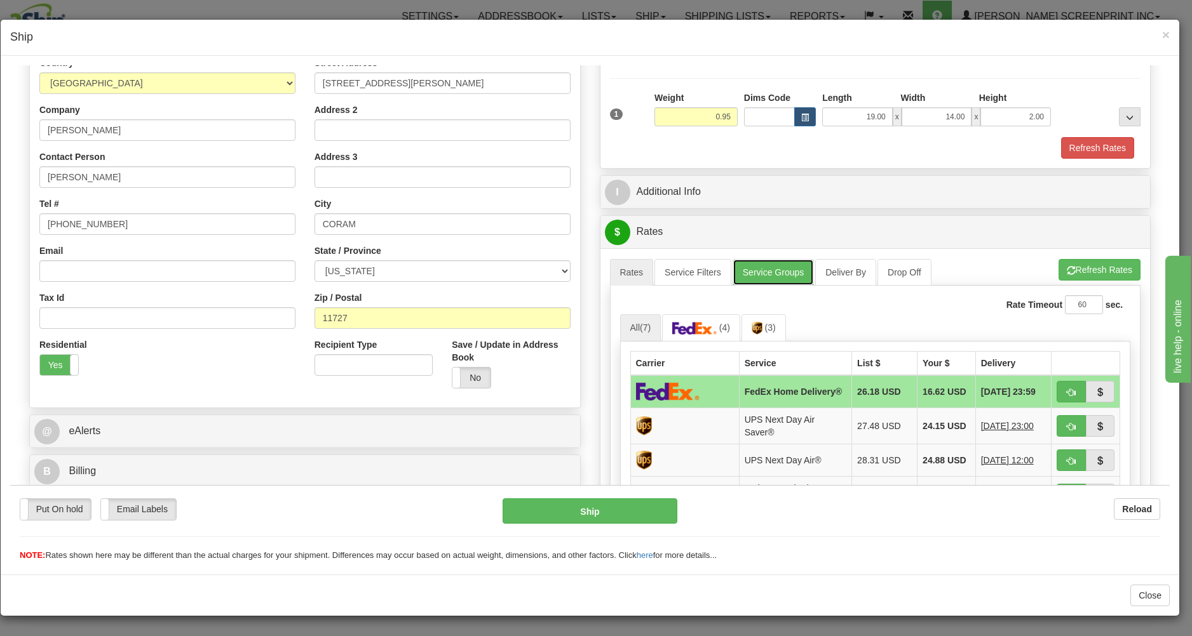
click at [781, 272] on link "Service Groups" at bounding box center [772, 272] width 81 height 27
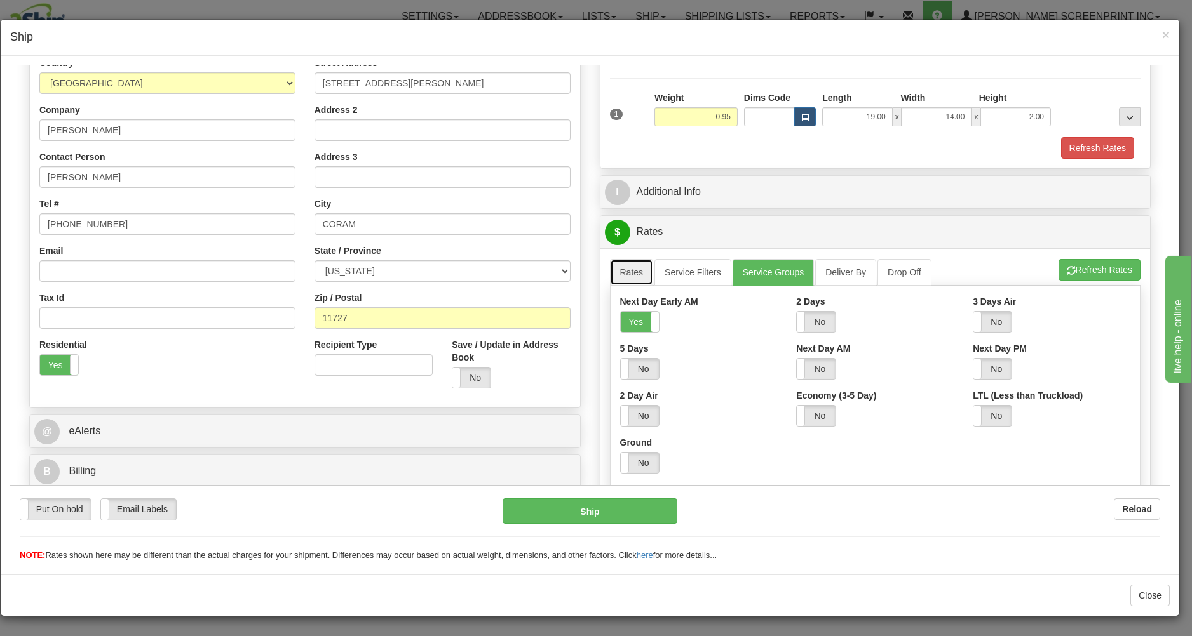
click at [639, 272] on link "Rates" at bounding box center [632, 272] width 44 height 27
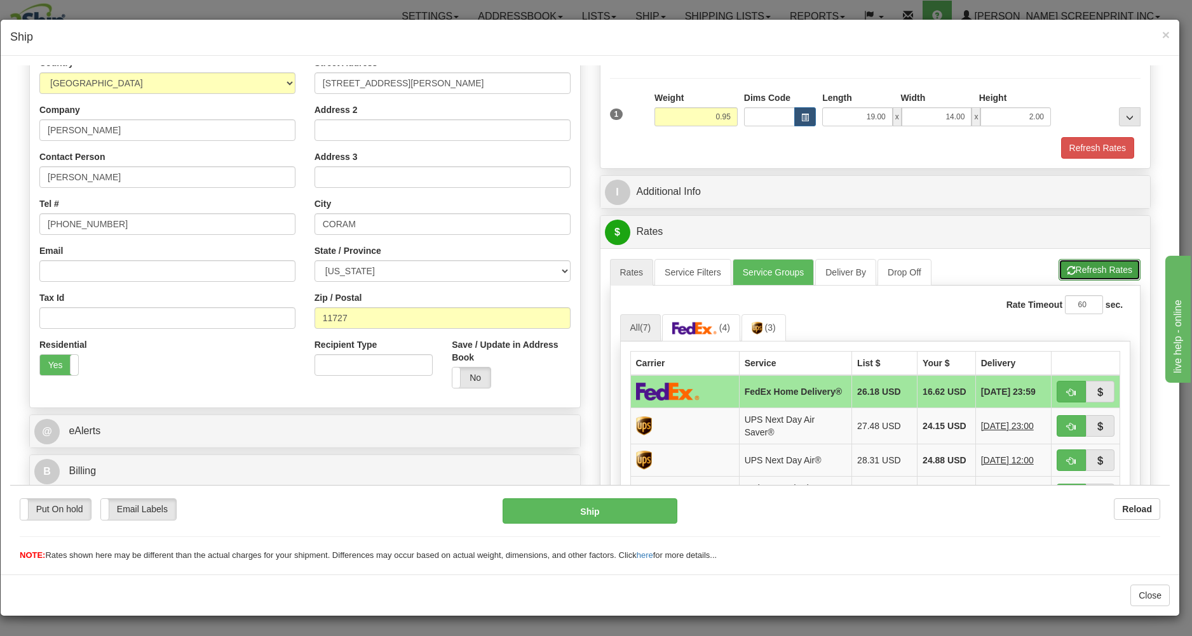
click at [1066, 267] on button "Refresh Rates" at bounding box center [1099, 270] width 82 height 22
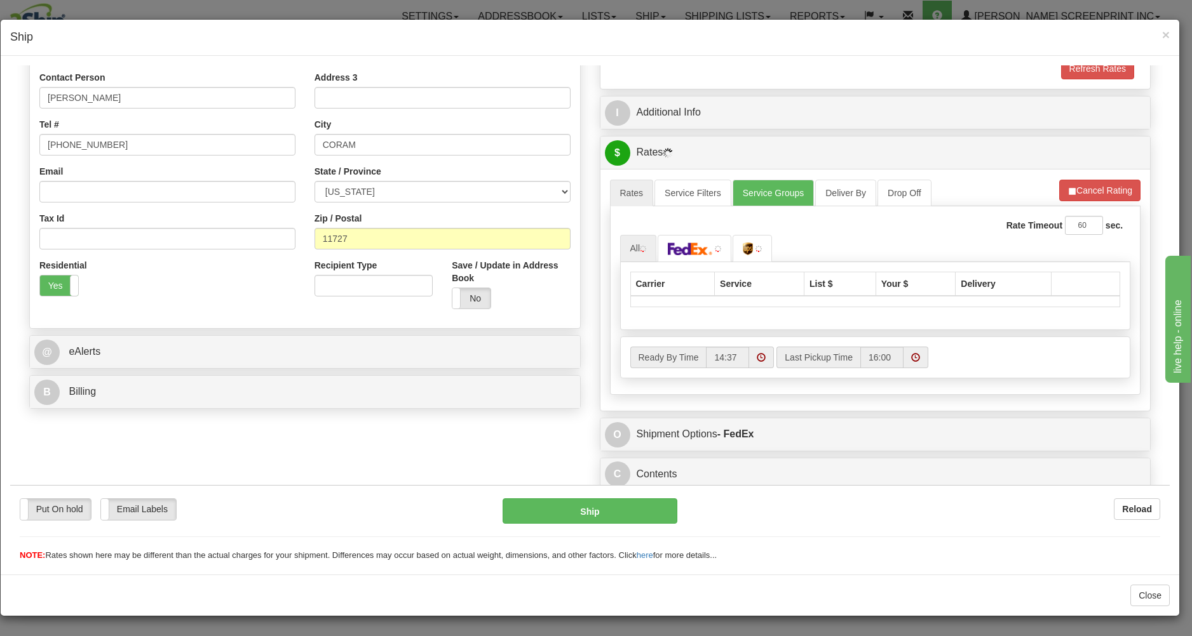
scroll to position [263, 0]
type input "0.95"
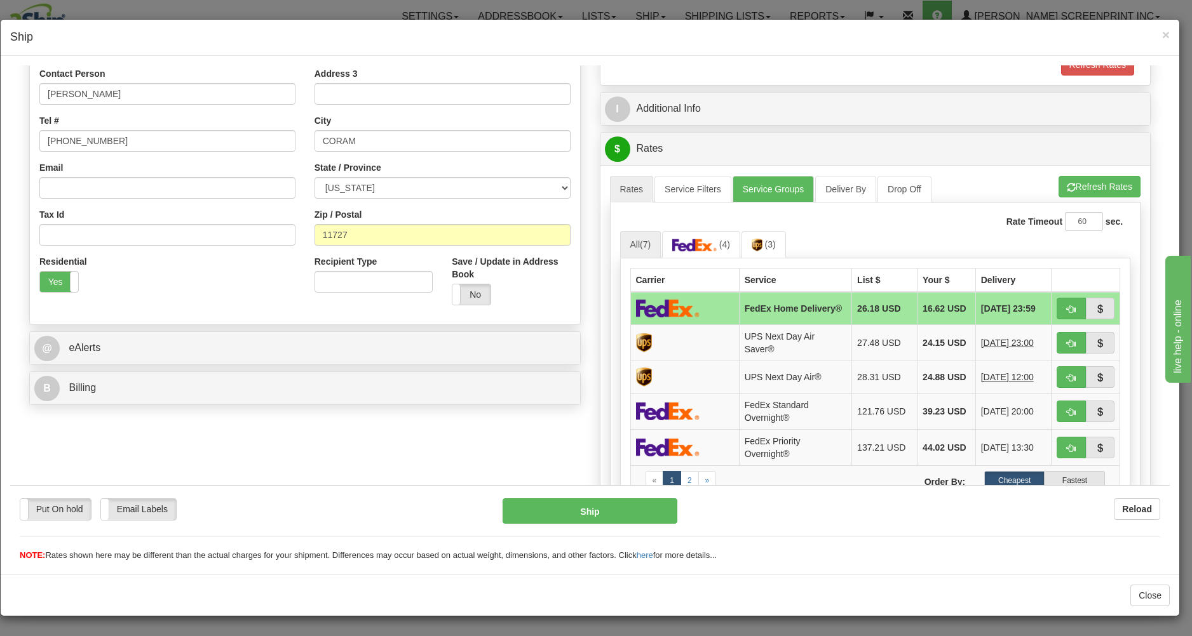
scroll to position [331, 0]
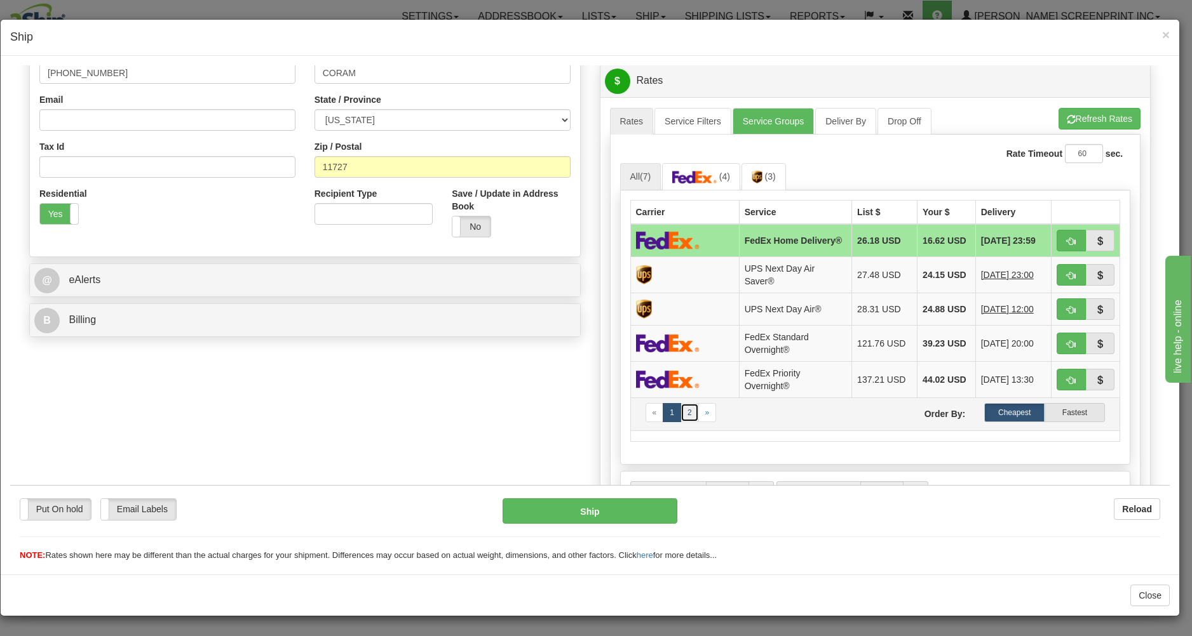
click at [687, 422] on link "2" at bounding box center [689, 412] width 18 height 19
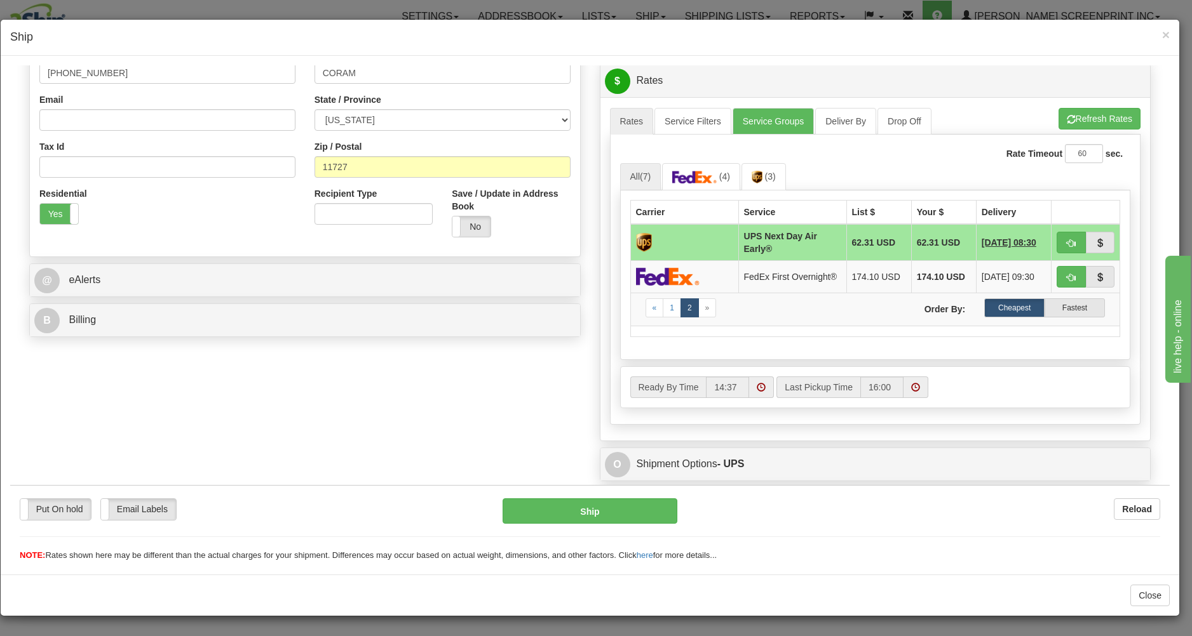
scroll to position [295, 0]
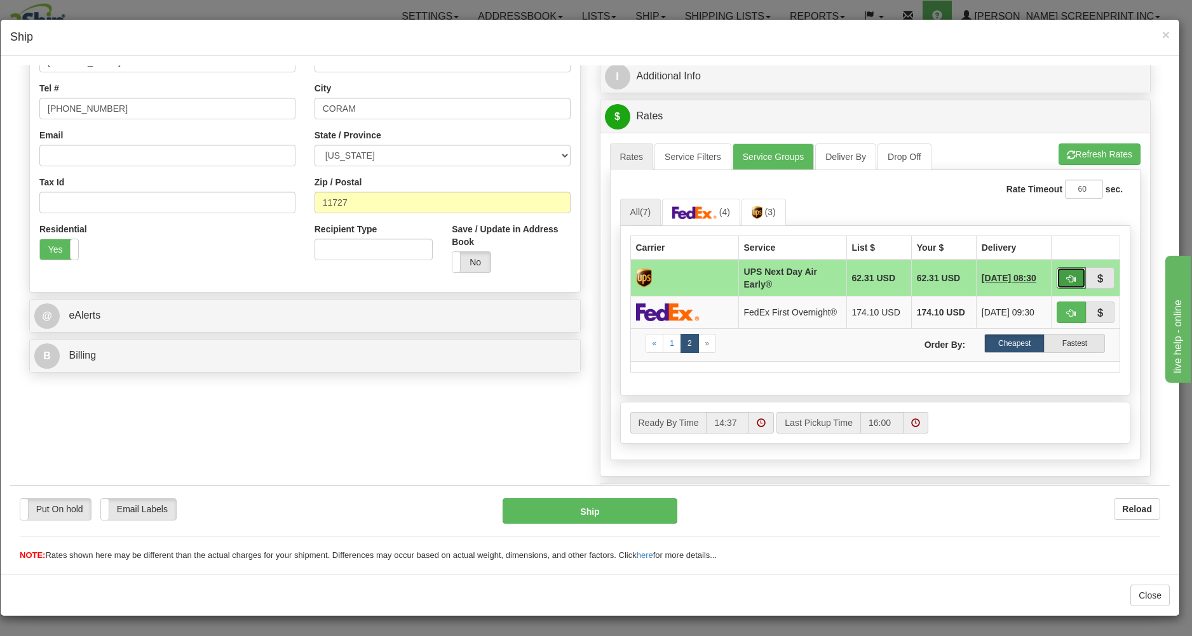
click at [1058, 272] on button "button" at bounding box center [1070, 278] width 29 height 22
type input "14"
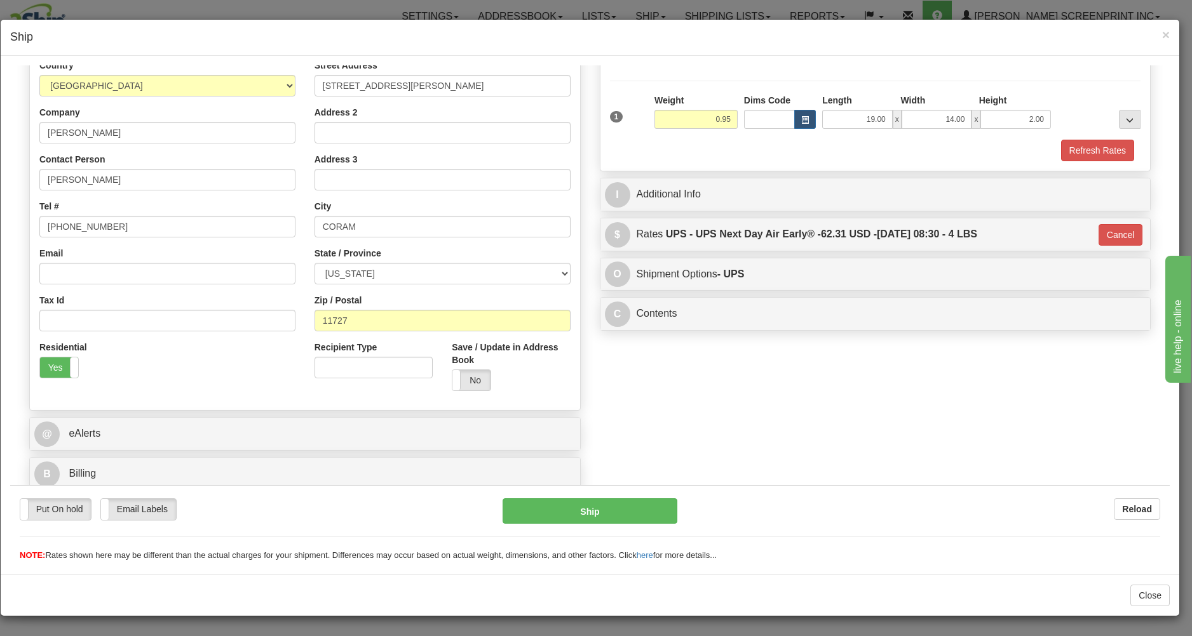
scroll to position [180, 0]
click at [543, 514] on button "Ship" at bounding box center [589, 510] width 174 height 25
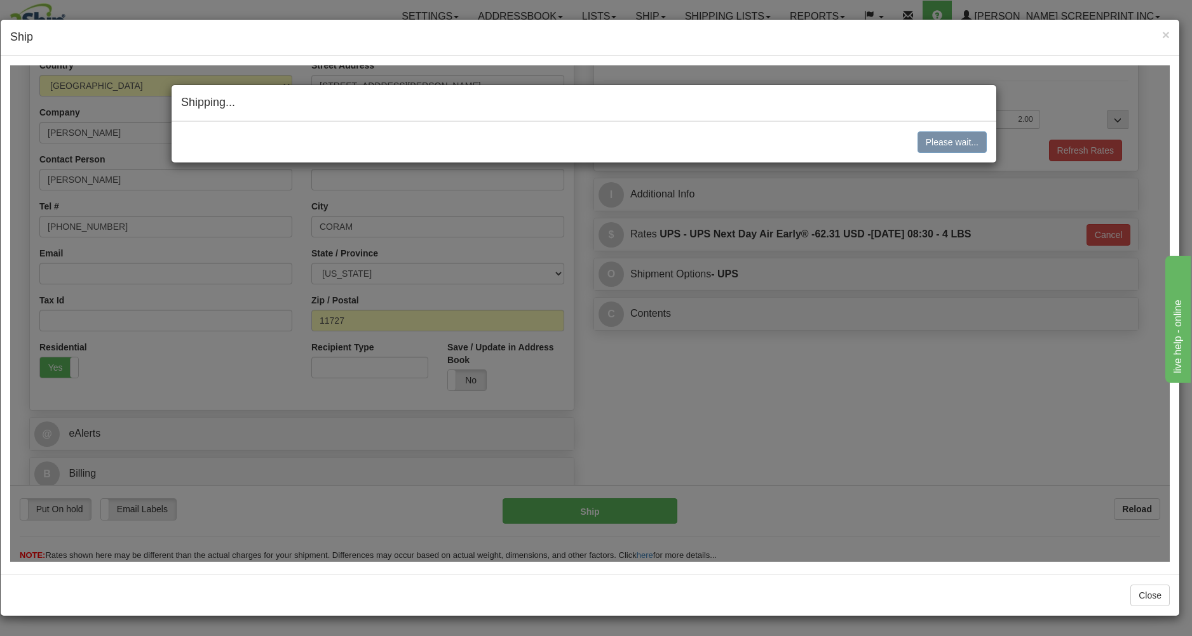
type input "0.90"
type input "14"
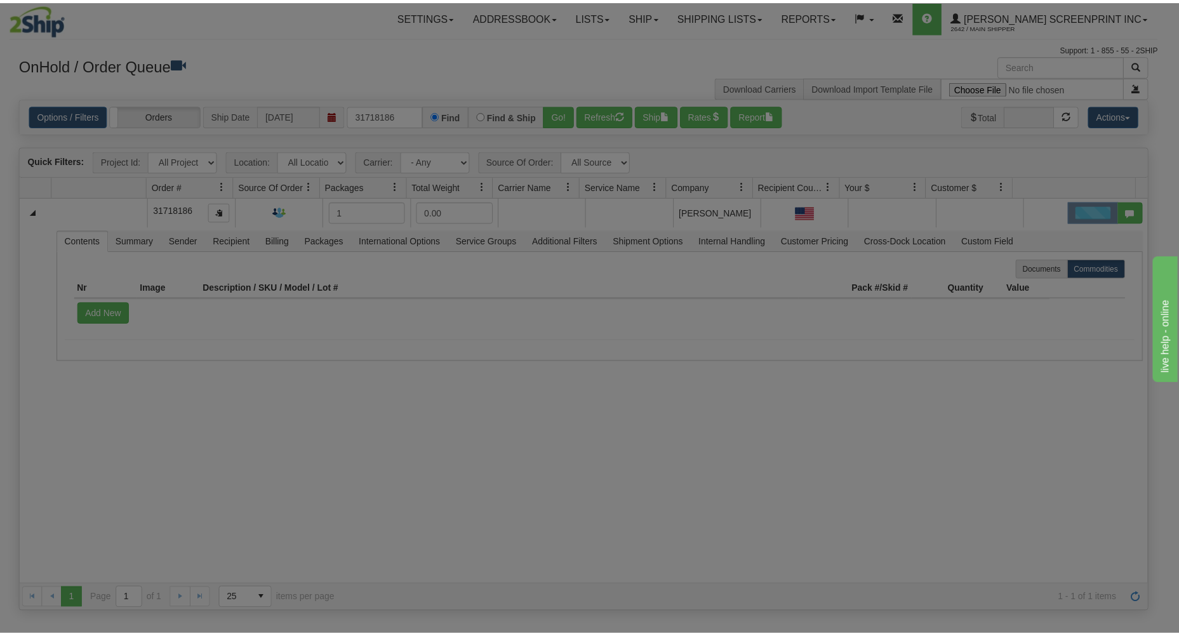
scroll to position [0, 0]
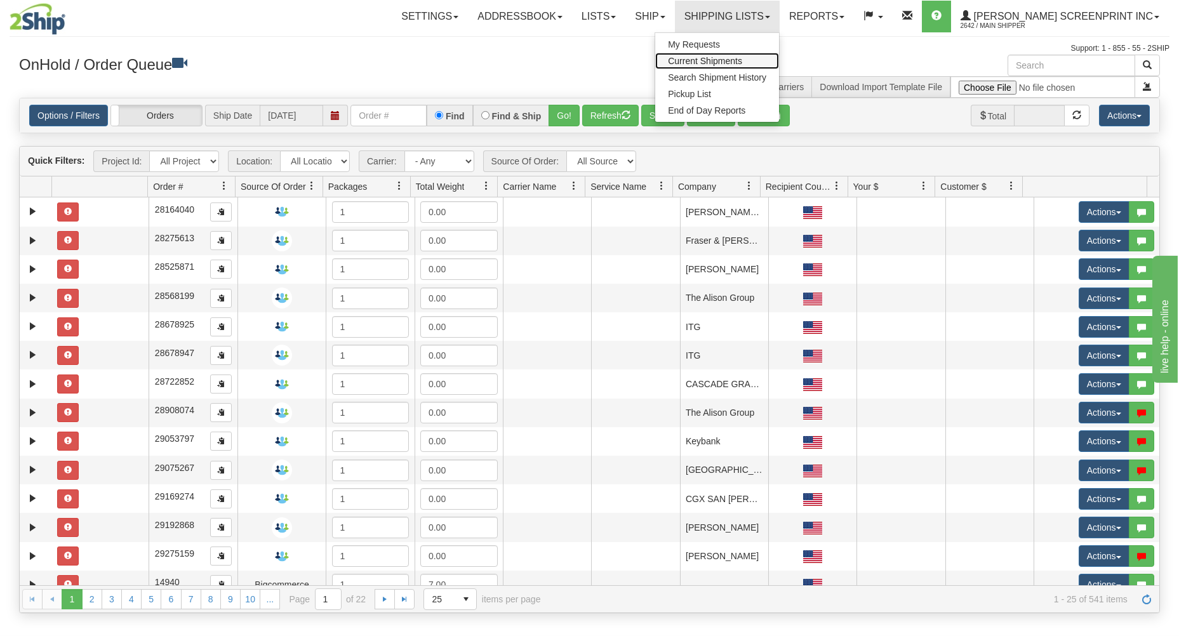
click at [743, 57] on span "Current Shipments" at bounding box center [705, 61] width 74 height 10
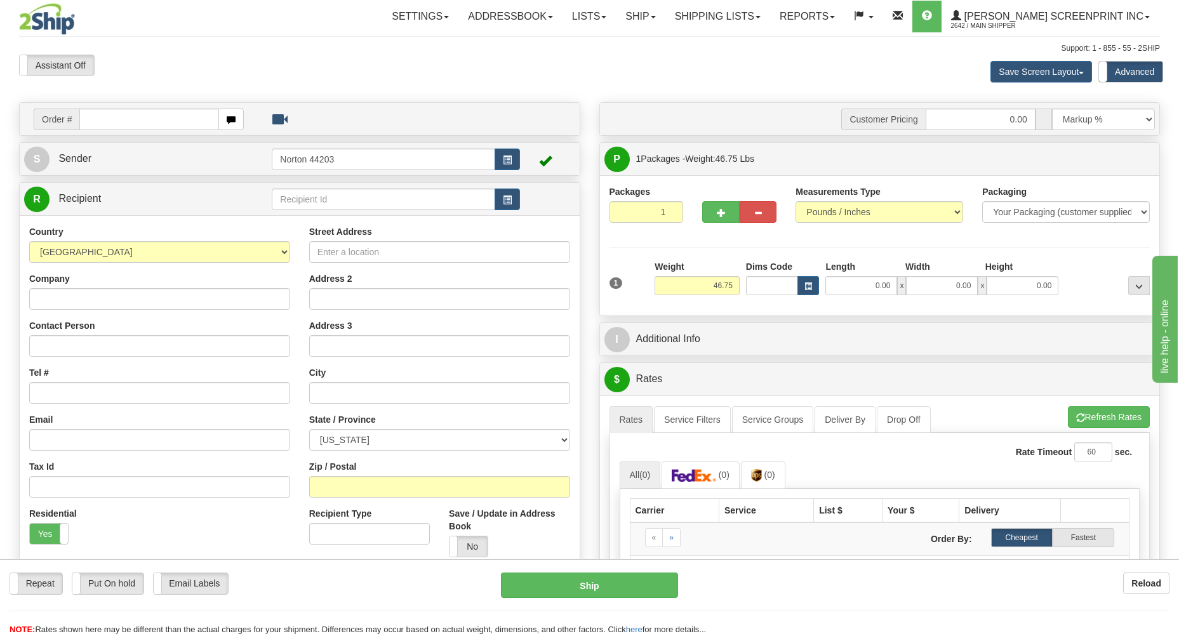
type input "0.00"
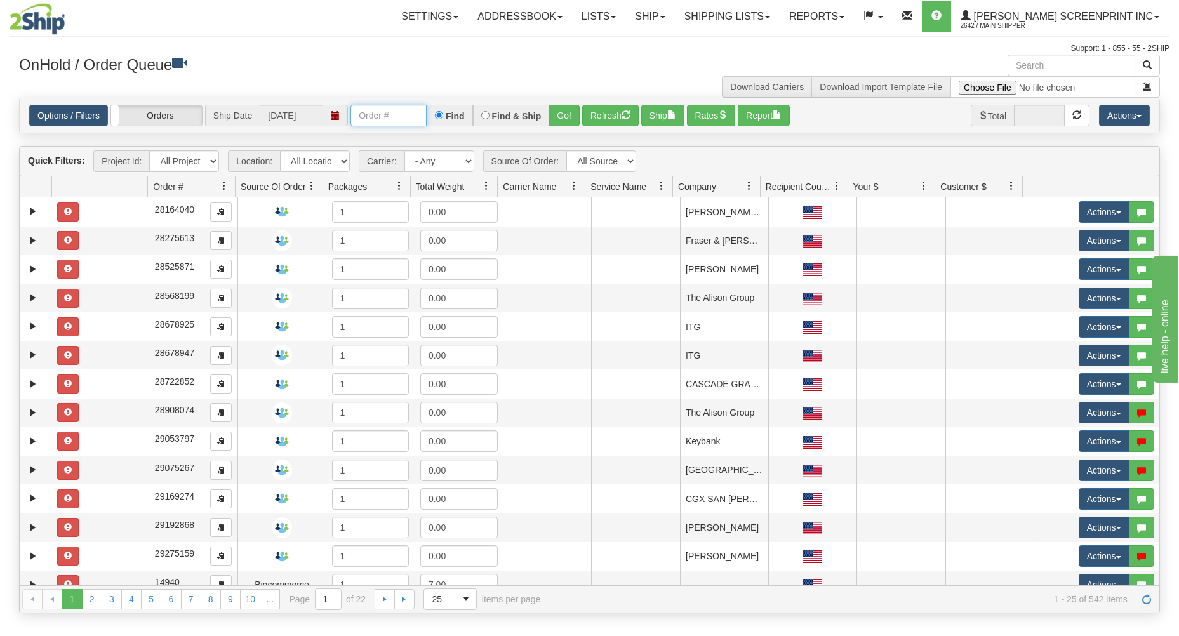
drag, startPoint x: 400, startPoint y: 117, endPoint x: 398, endPoint y: 107, distance: 10.3
click at [400, 116] on input "text" at bounding box center [389, 116] width 76 height 22
type input "31719195"
click at [565, 112] on button "Go!" at bounding box center [564, 116] width 31 height 22
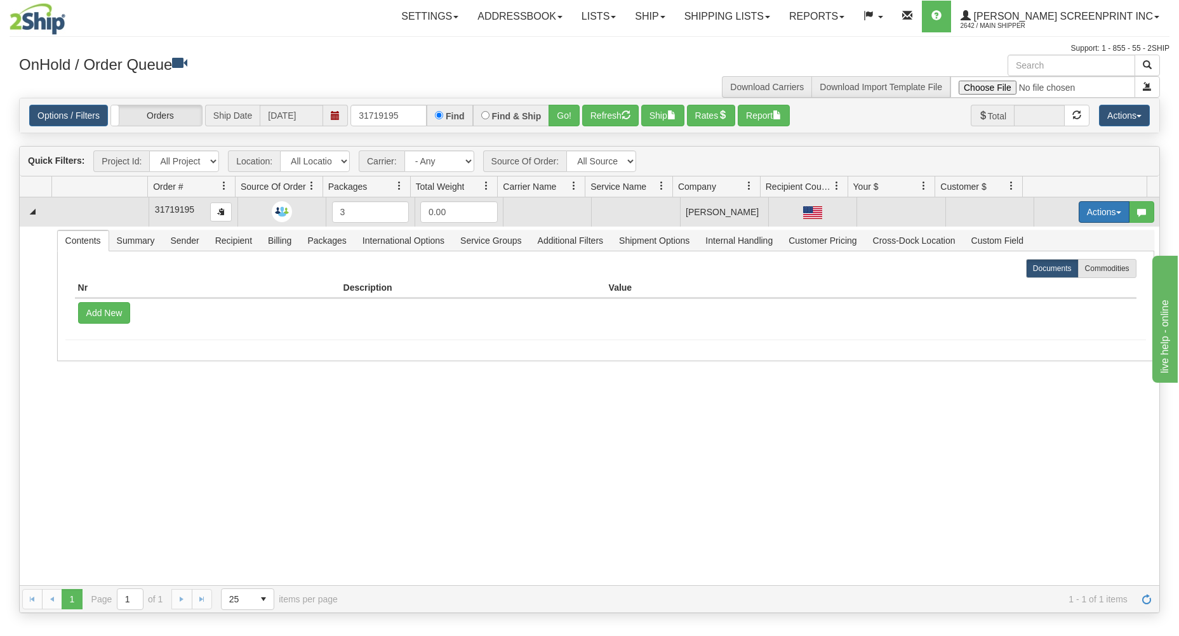
click at [1084, 205] on button "Actions" at bounding box center [1104, 212] width 51 height 22
click at [1064, 233] on link "Open" at bounding box center [1079, 236] width 102 height 17
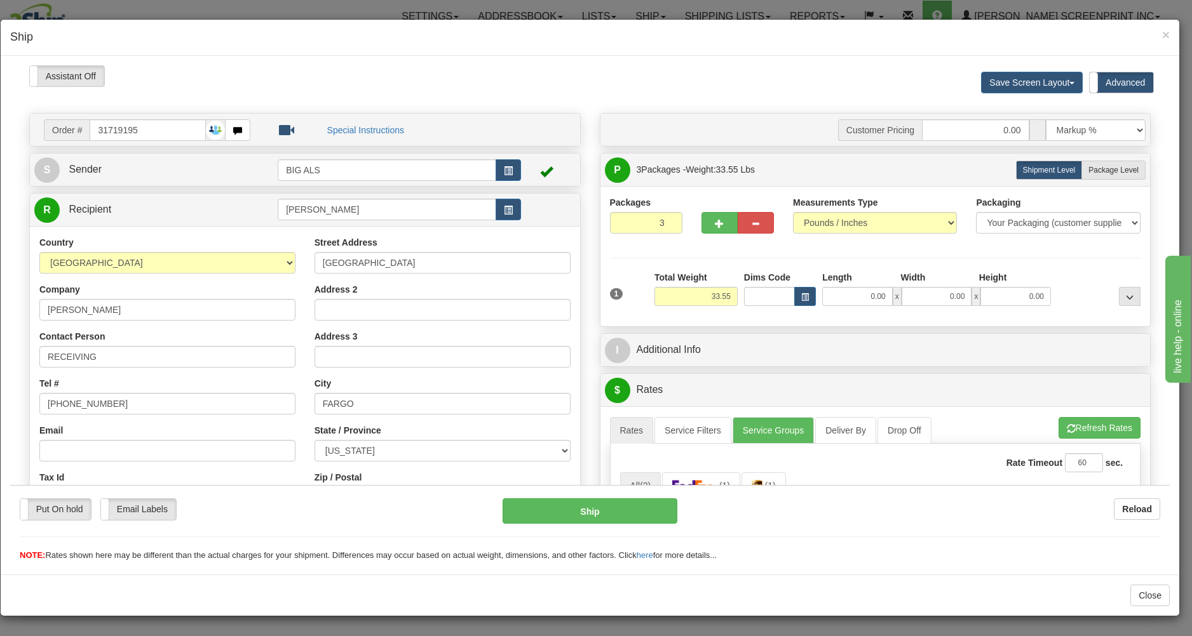
type input "0.00"
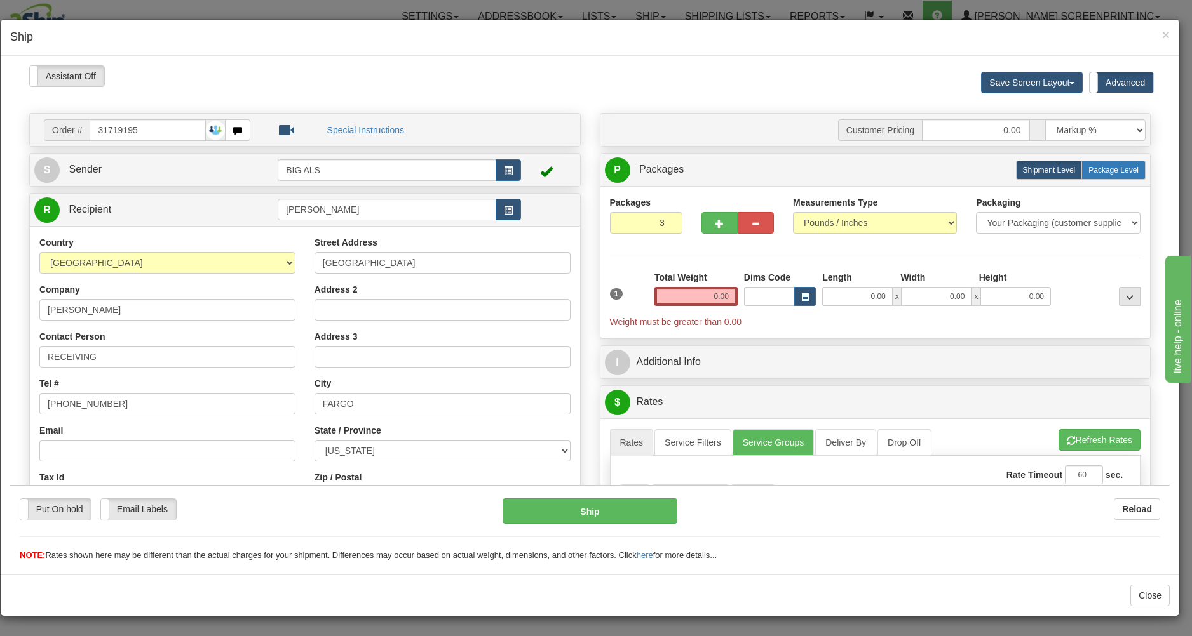
click at [1091, 168] on span "Package Level" at bounding box center [1113, 169] width 50 height 9
radio input "true"
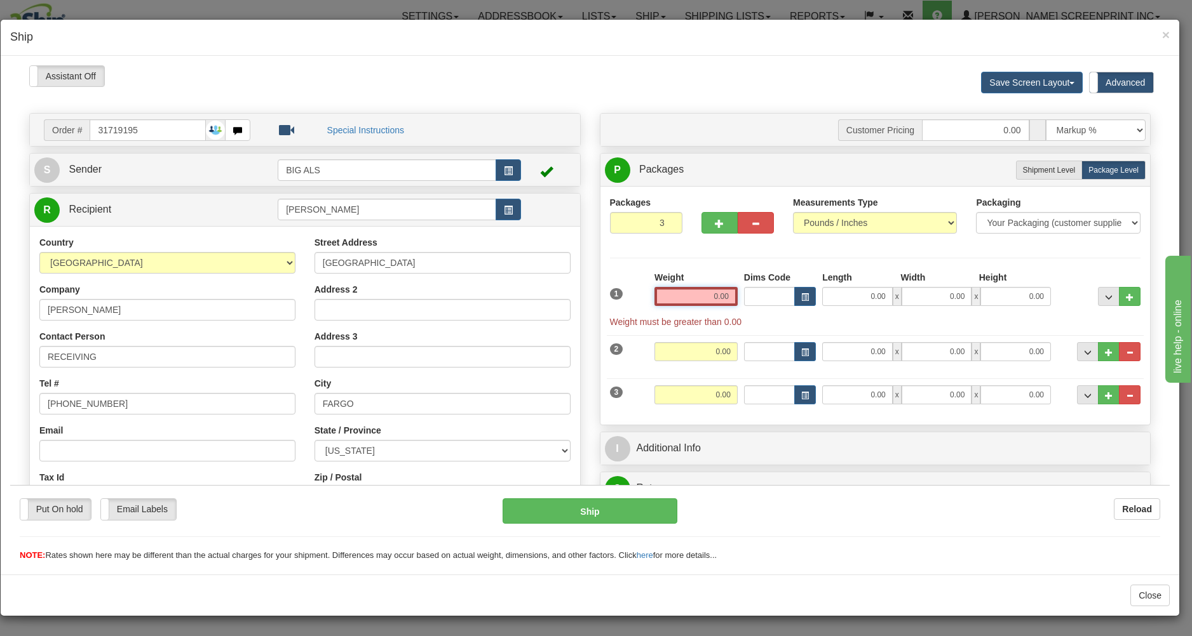
click at [689, 296] on input "0.00" at bounding box center [695, 295] width 83 height 19
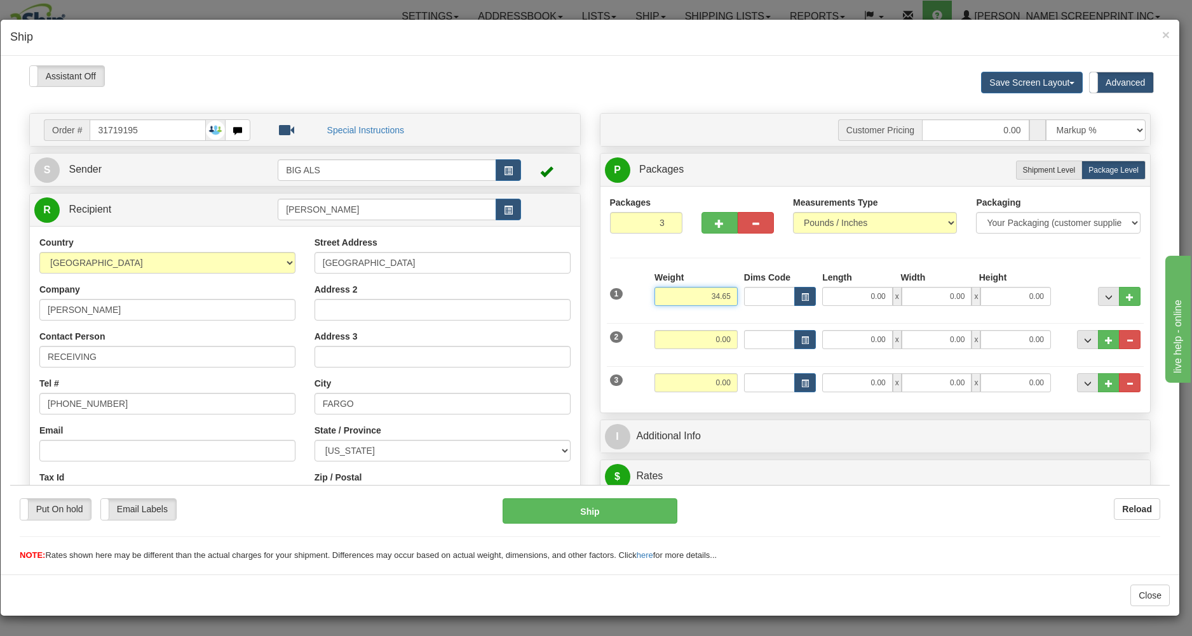
type input "34.65"
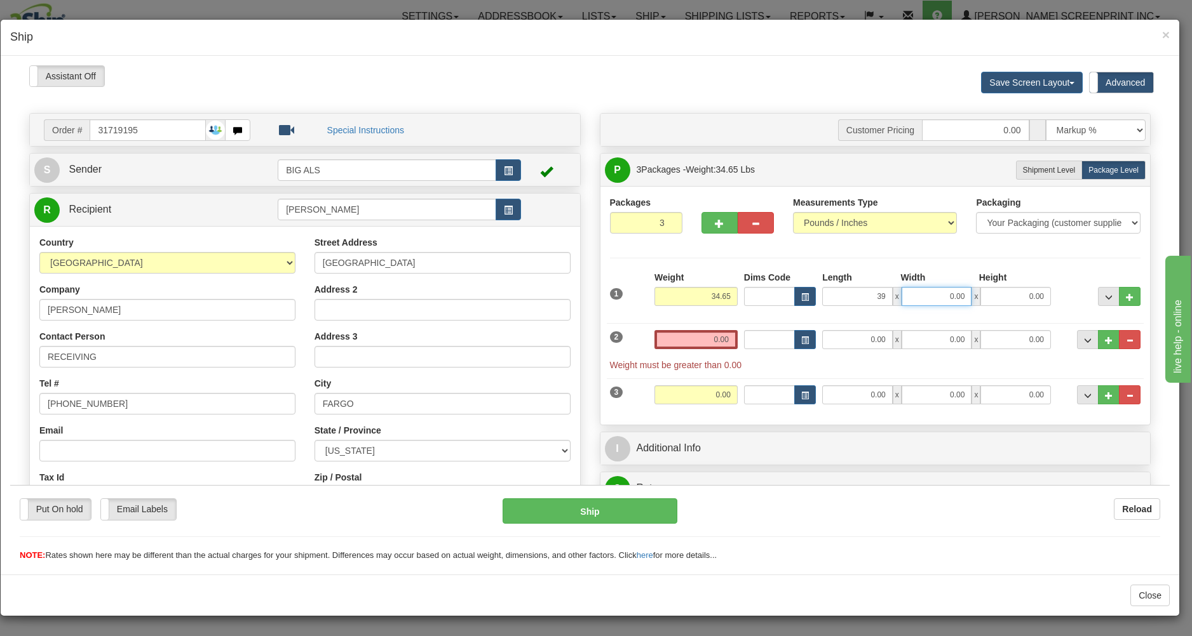
type input "39.00"
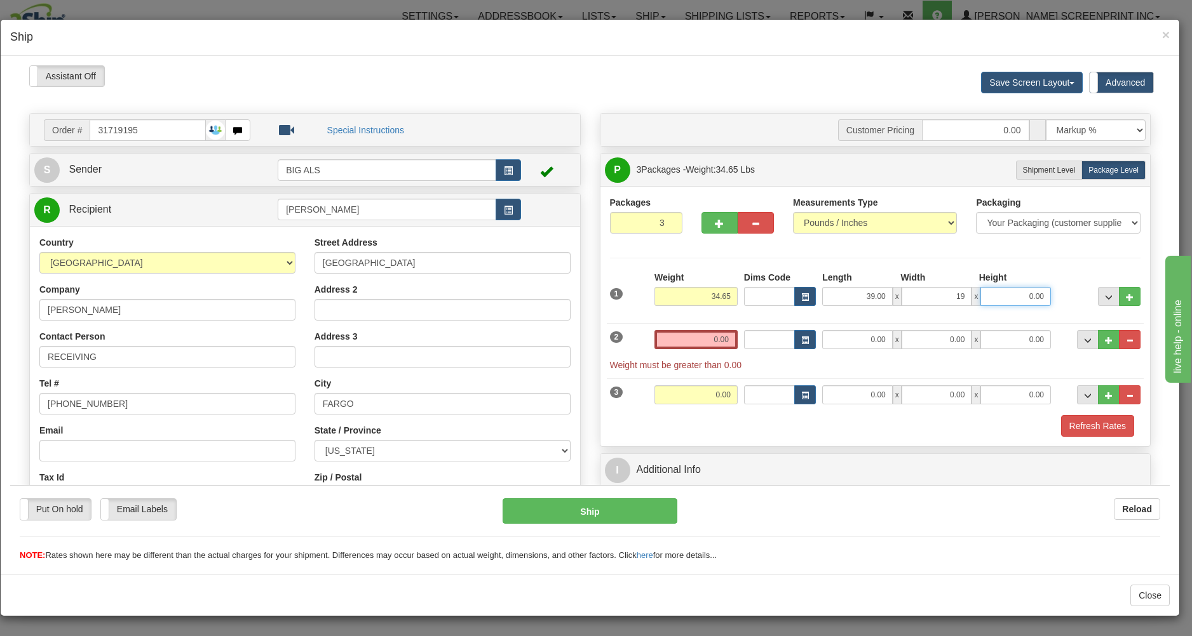
type input "19.00"
type input "13.00"
click at [674, 340] on input "0.00" at bounding box center [695, 339] width 83 height 19
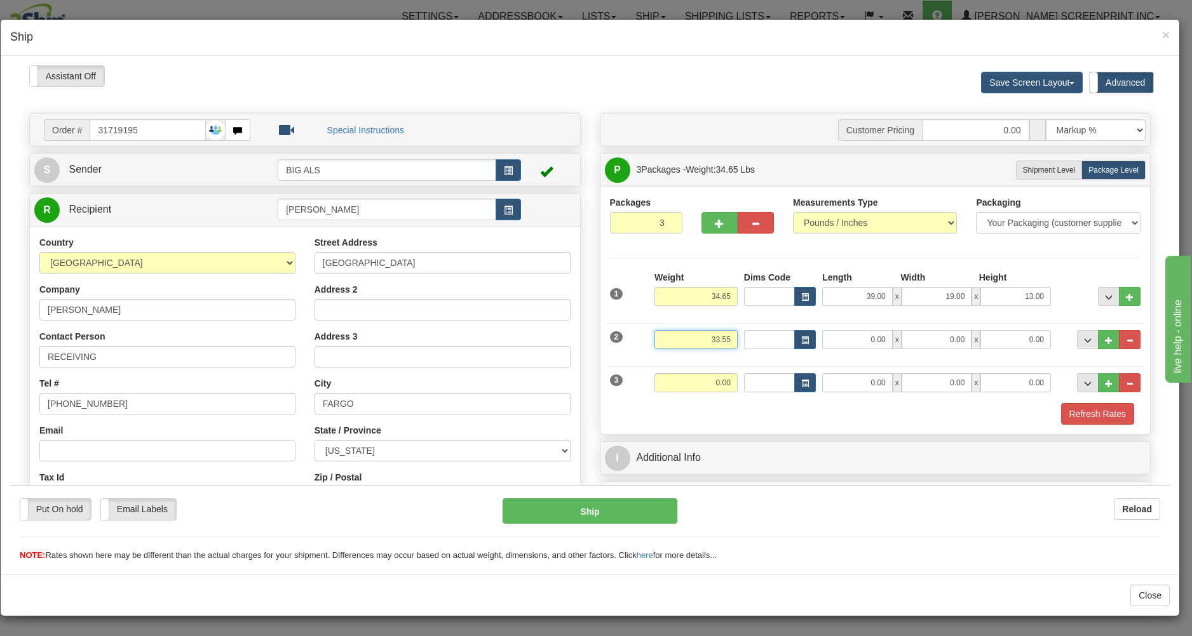
type input "33.55"
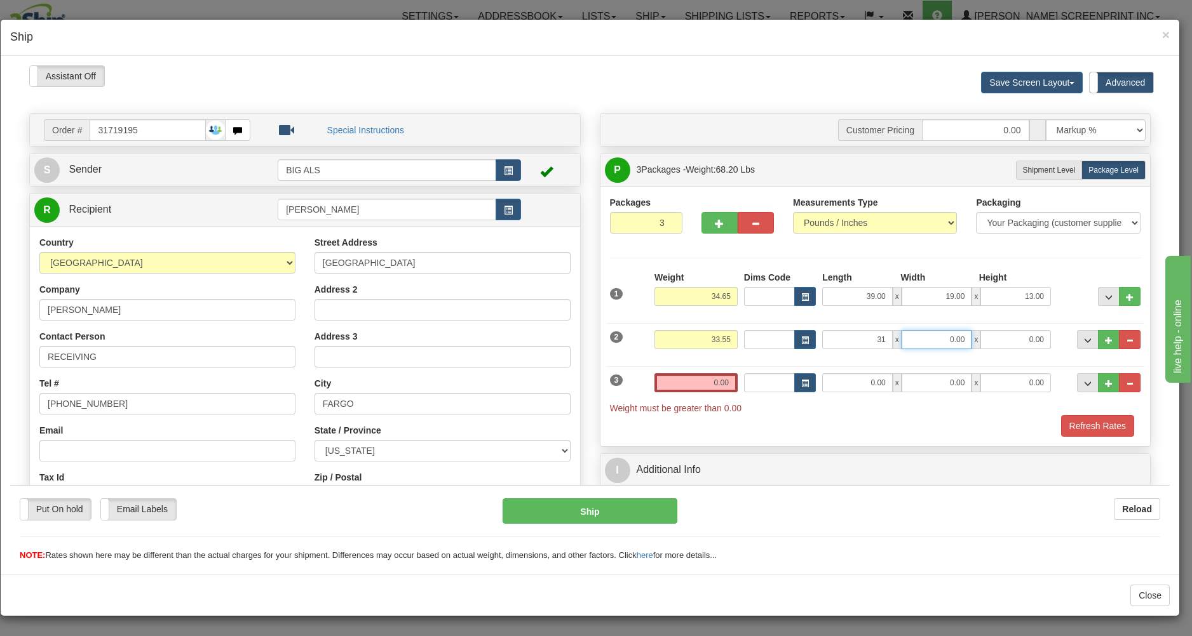
type input "31.00"
type input "19.00"
type input "17.00"
click at [666, 377] on input "0.00" at bounding box center [695, 382] width 83 height 19
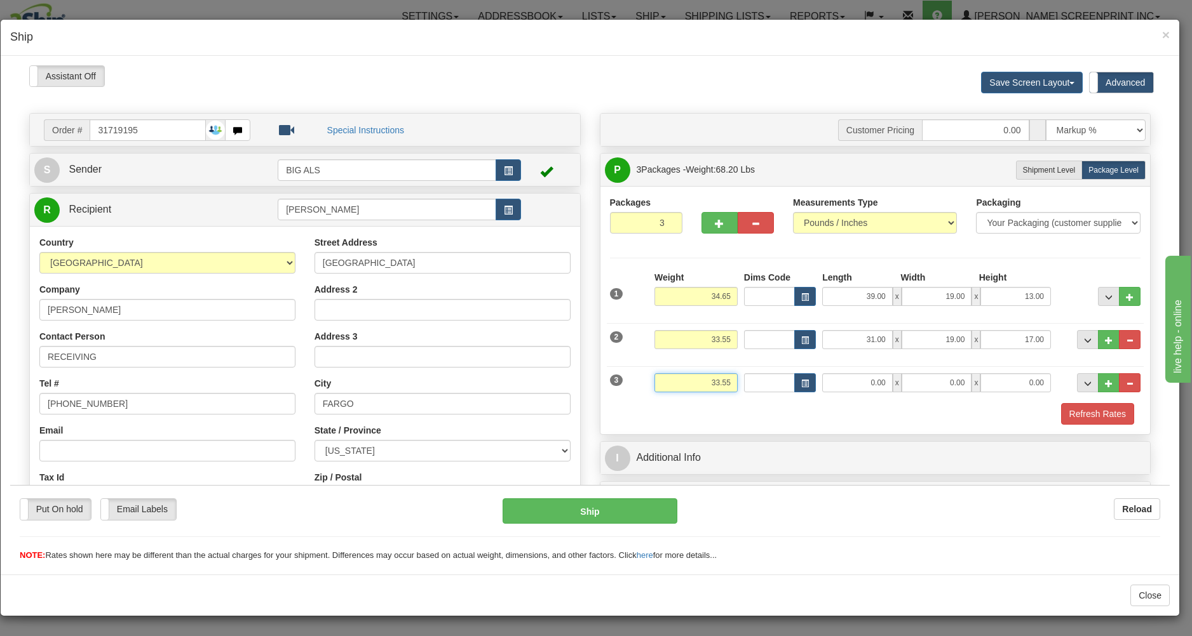
type input "33.55"
type input "31.00"
type input "19.00"
type input "17.00"
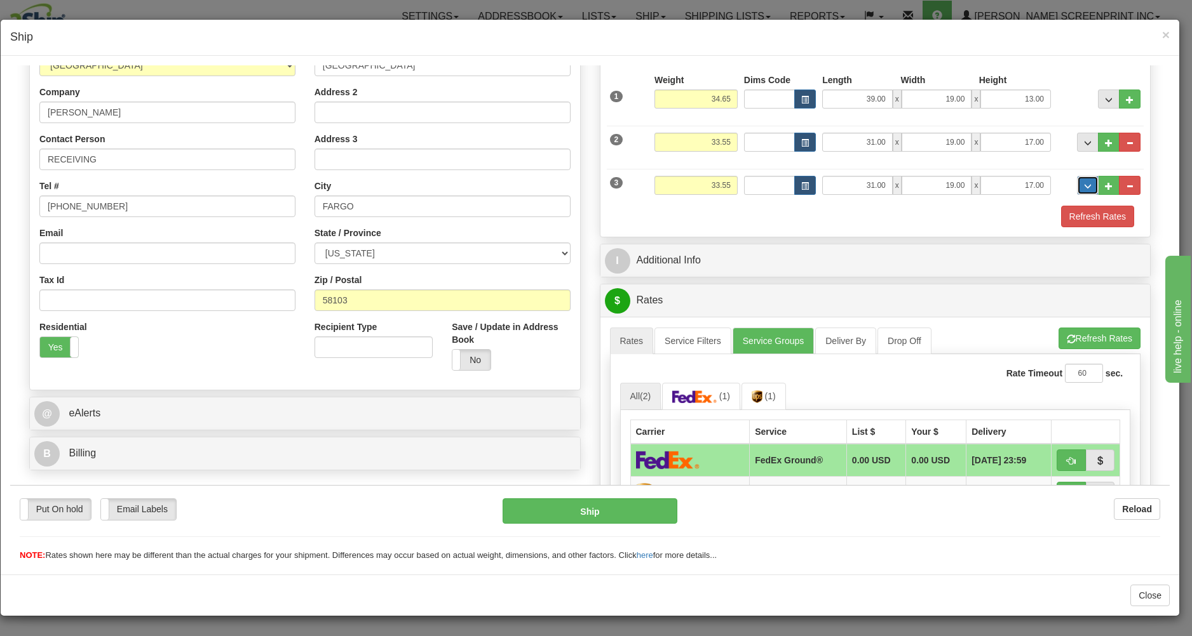
scroll to position [272, 0]
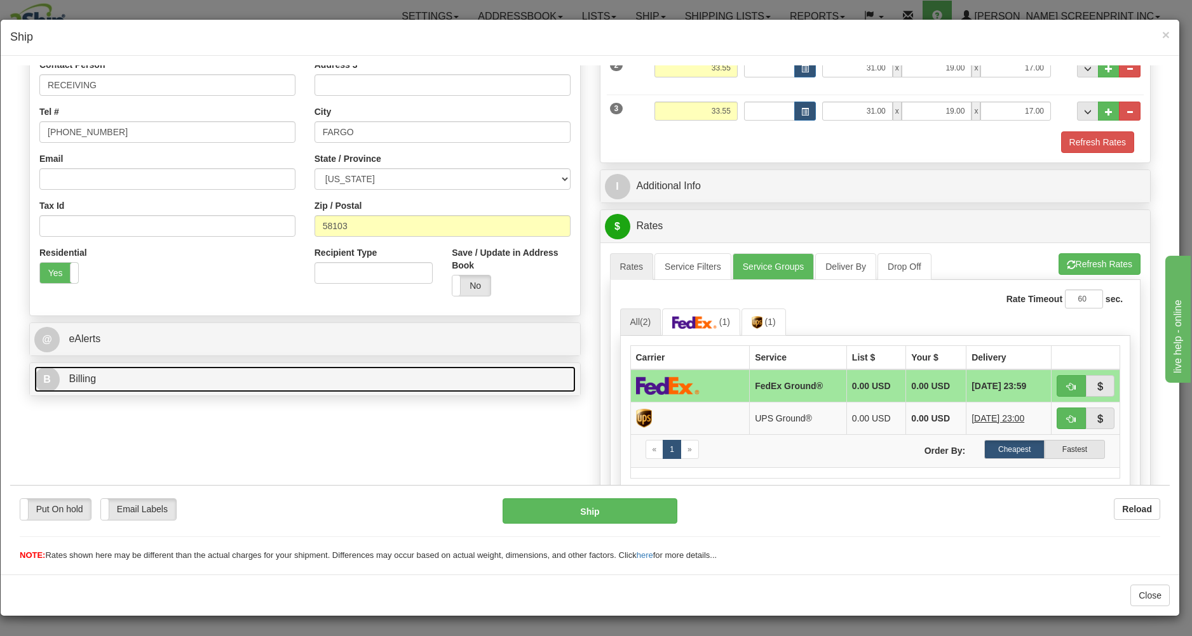
click at [400, 381] on link "B Billing" at bounding box center [304, 379] width 541 height 26
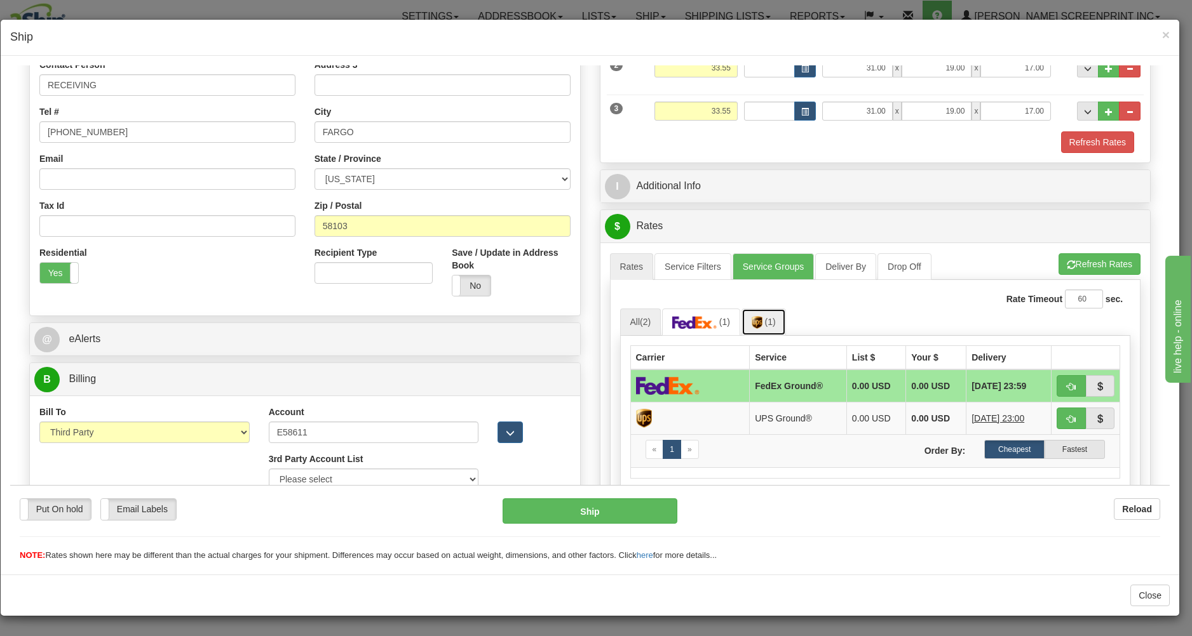
click at [752, 317] on link "(1)" at bounding box center [763, 321] width 44 height 27
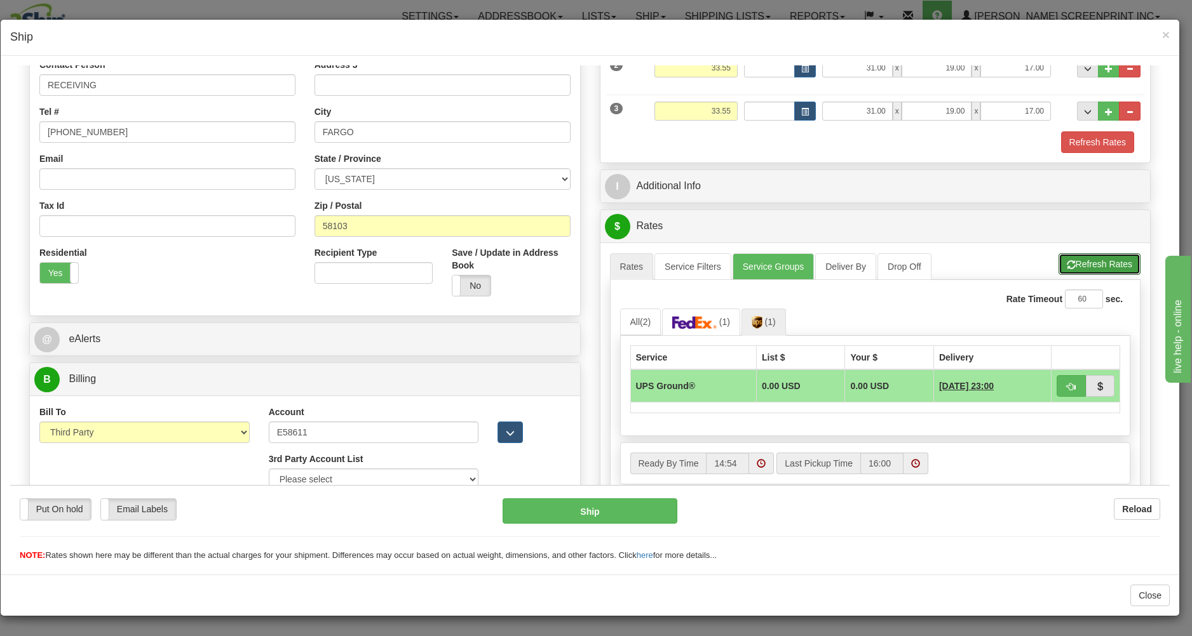
drag, startPoint x: 1063, startPoint y: 257, endPoint x: 1072, endPoint y: 259, distance: 9.9
click at [1065, 258] on button "Refresh Rates" at bounding box center [1099, 264] width 82 height 22
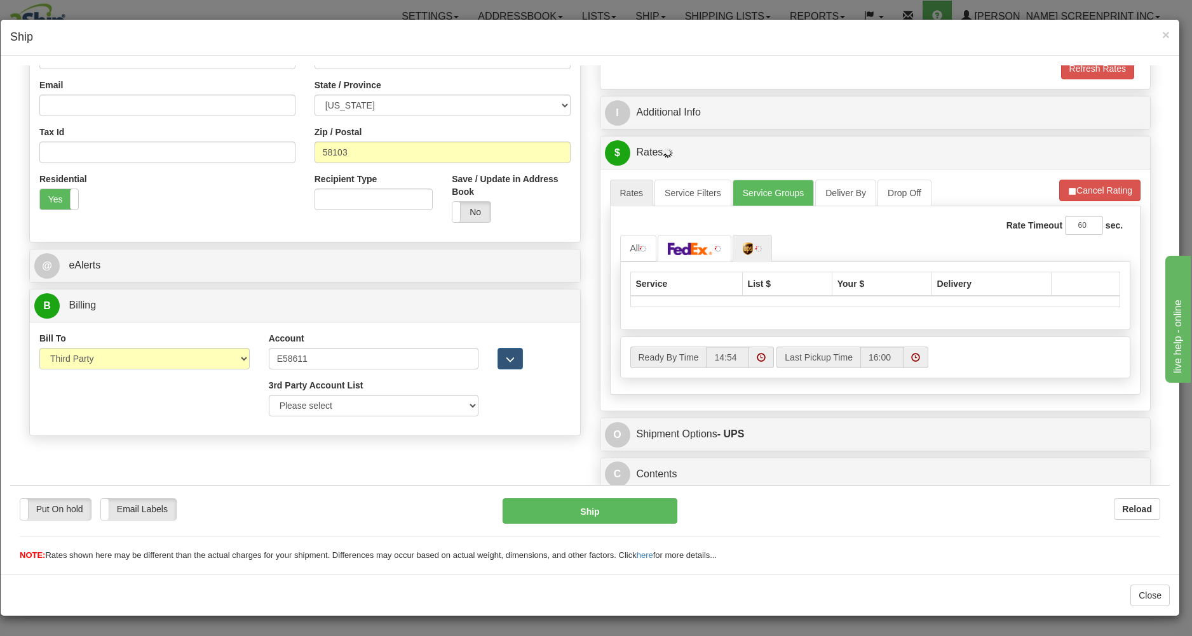
scroll to position [349, 0]
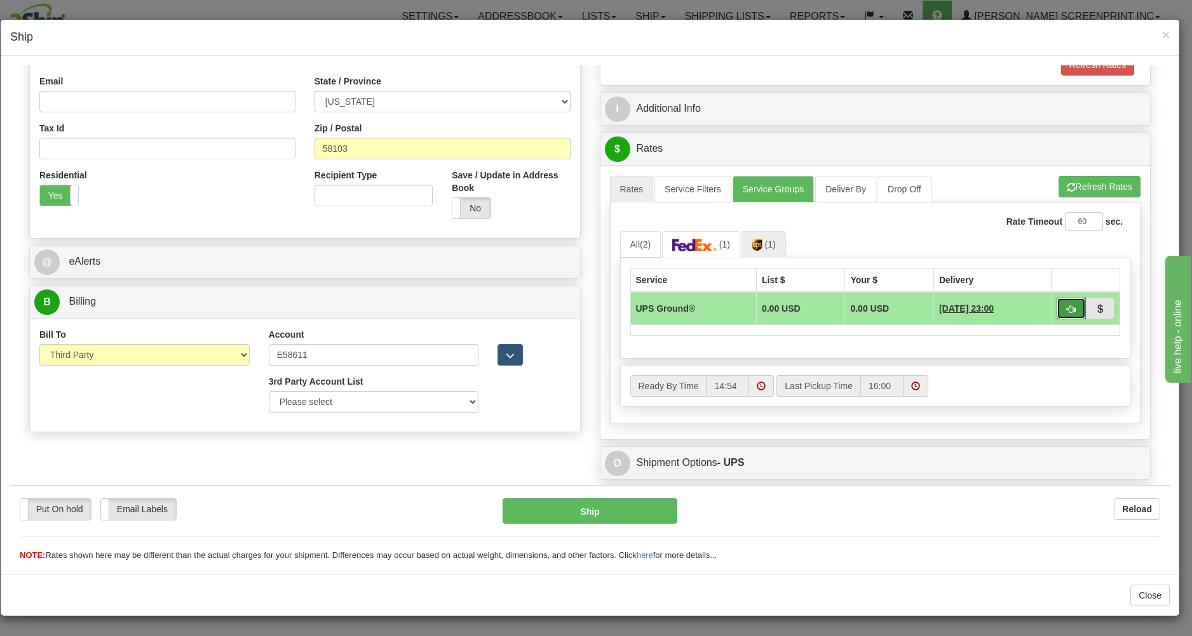
click at [1056, 304] on button "button" at bounding box center [1070, 308] width 29 height 22
type input "03"
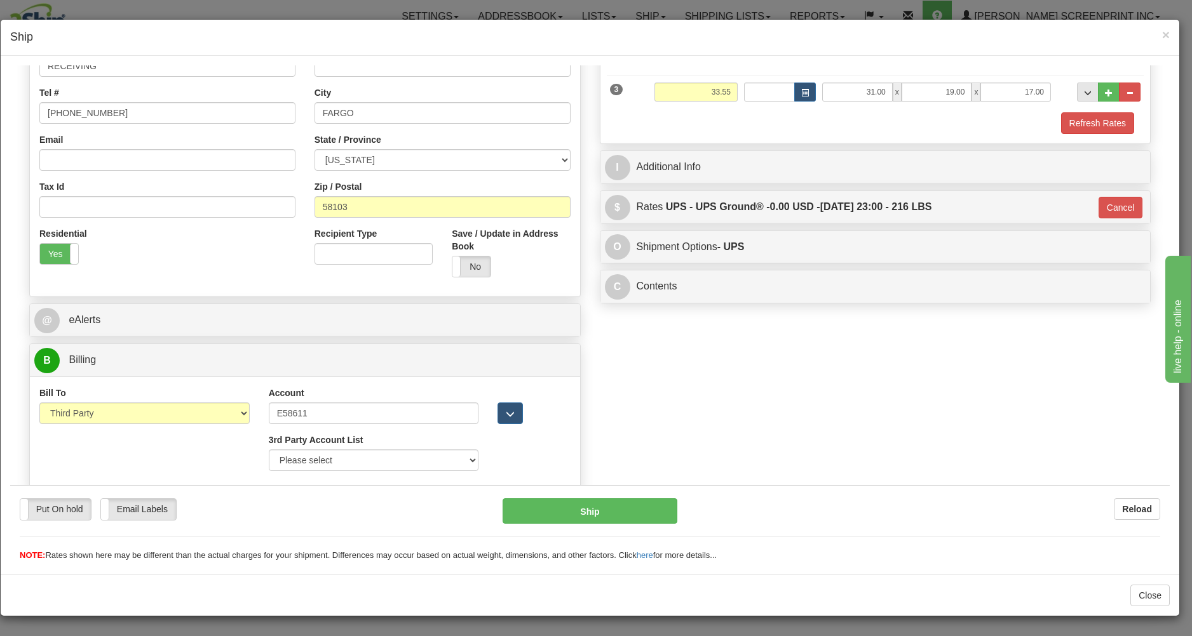
scroll to position [293, 0]
click at [616, 502] on button "Ship" at bounding box center [589, 510] width 174 height 25
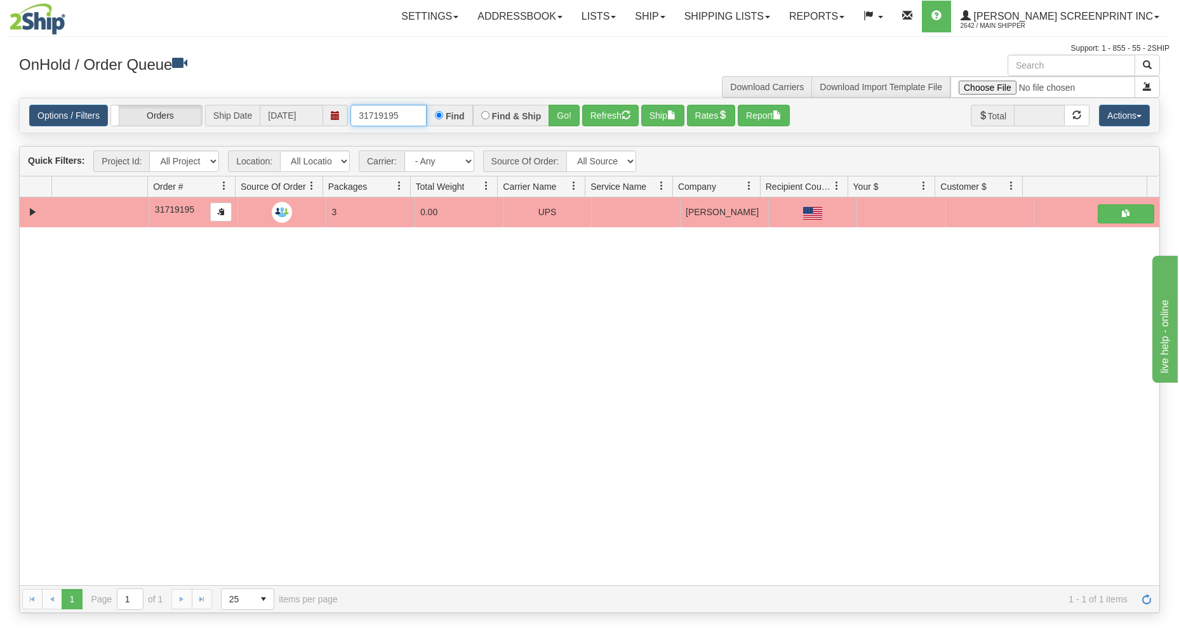
drag, startPoint x: 352, startPoint y: 116, endPoint x: 540, endPoint y: 109, distance: 188.1
click at [540, 109] on div "31719195 Find Find & Ship Go!" at bounding box center [465, 116] width 229 height 22
type input "31719354"
click at [556, 116] on button "Go!" at bounding box center [564, 116] width 31 height 22
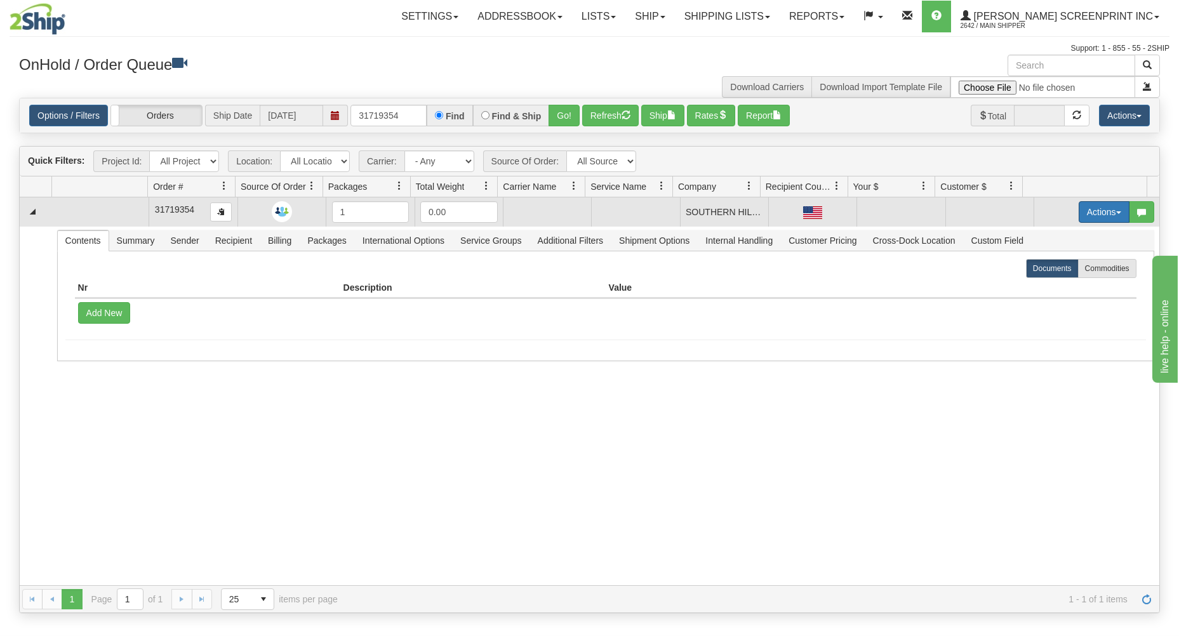
click at [1094, 206] on button "Actions" at bounding box center [1104, 212] width 51 height 22
click at [1068, 236] on link "Open" at bounding box center [1079, 236] width 102 height 17
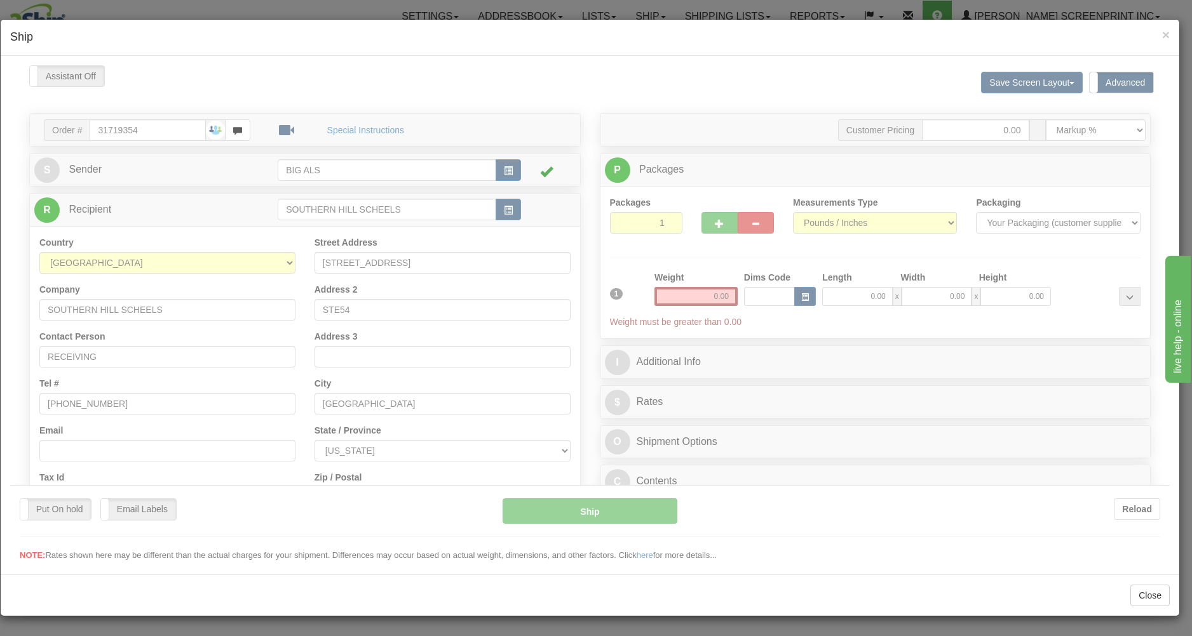
scroll to position [0, 0]
type input "14.45"
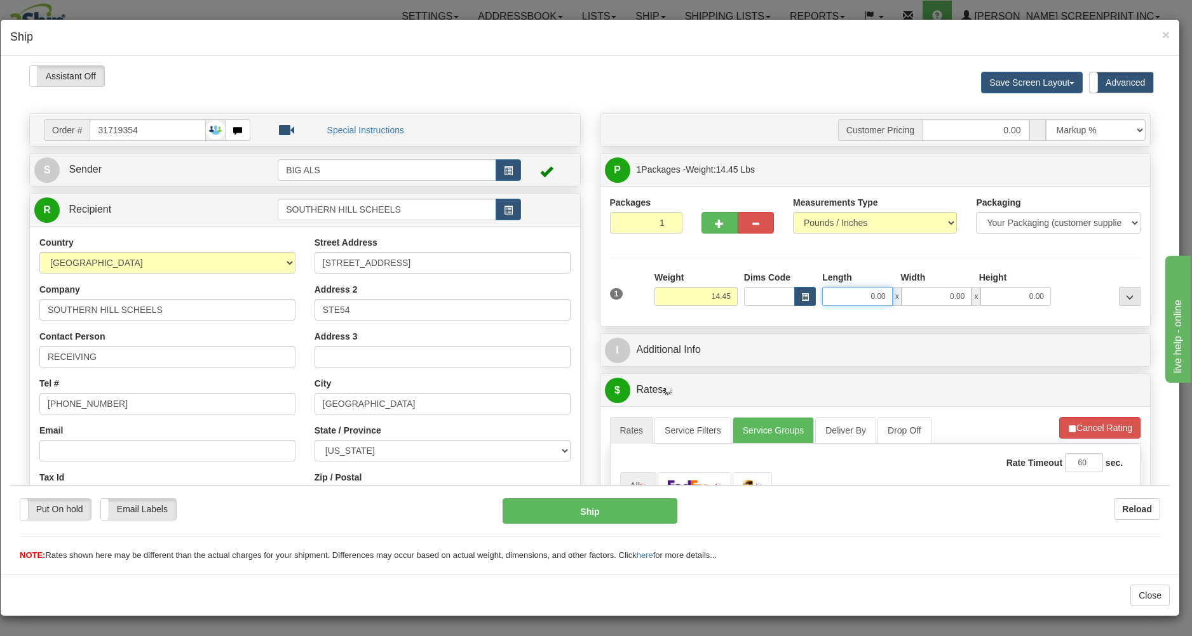
drag, startPoint x: 836, startPoint y: 300, endPoint x: 847, endPoint y: 305, distance: 12.3
click at [838, 300] on input "0.00" at bounding box center [857, 295] width 71 height 19
drag, startPoint x: 859, startPoint y: 297, endPoint x: 930, endPoint y: 293, distance: 71.2
click at [892, 296] on input "38" at bounding box center [857, 295] width 71 height 19
type input "31.00"
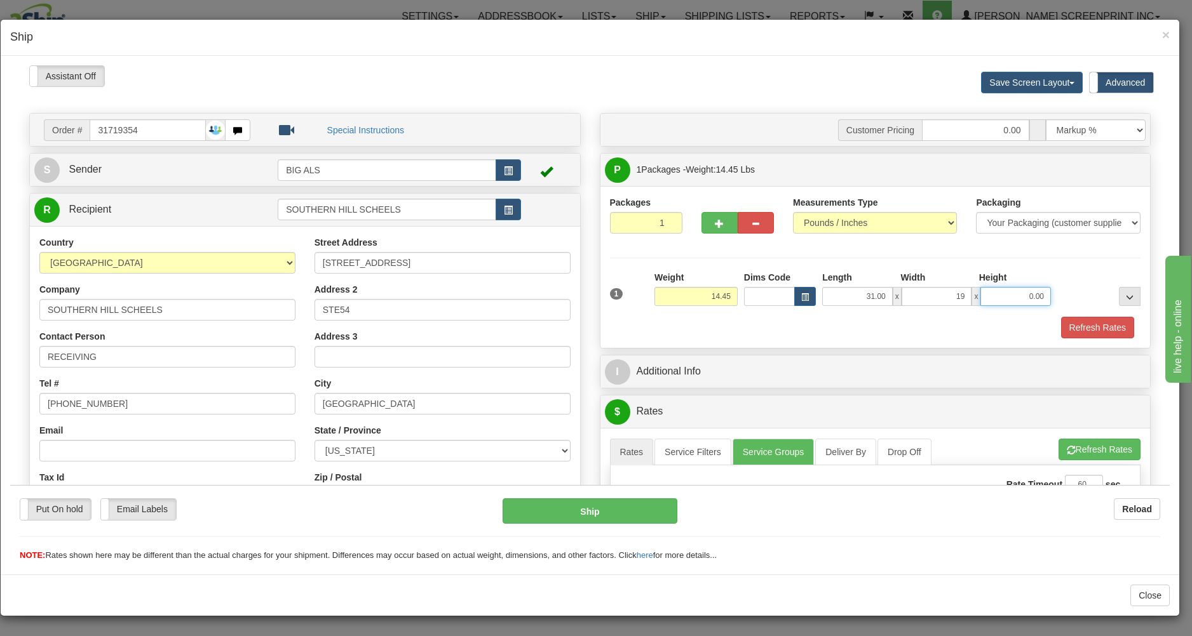
type input "19.00"
type input "14.45"
drag, startPoint x: 923, startPoint y: 302, endPoint x: 998, endPoint y: 274, distance: 80.6
click at [972, 286] on input "19.00" at bounding box center [936, 295] width 71 height 19
type input "20.00"
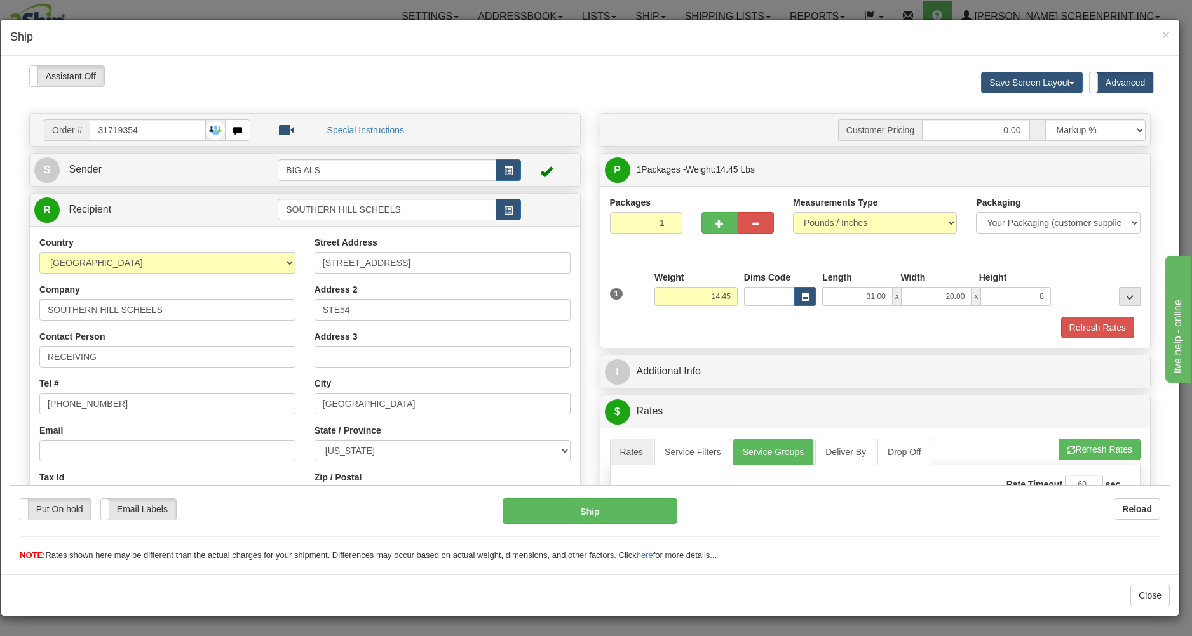
type input "8.00"
click at [981, 313] on div "1 Weight 14.45 Dims Code x x" at bounding box center [875, 293] width 537 height 45
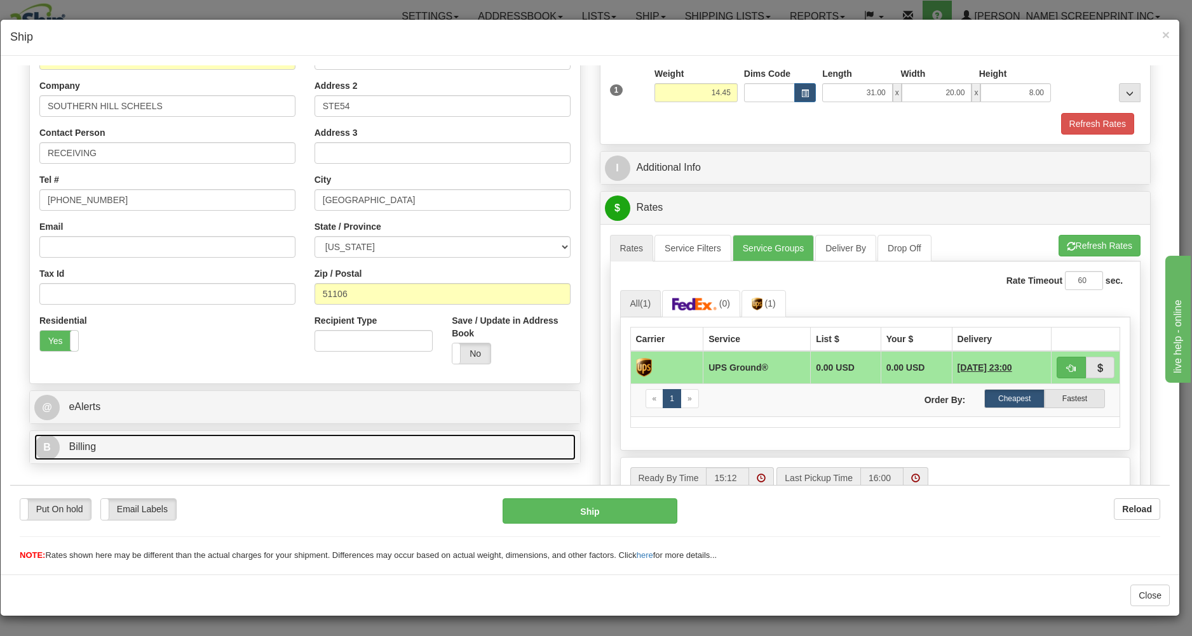
click at [502, 445] on link "B Billing" at bounding box center [304, 447] width 541 height 26
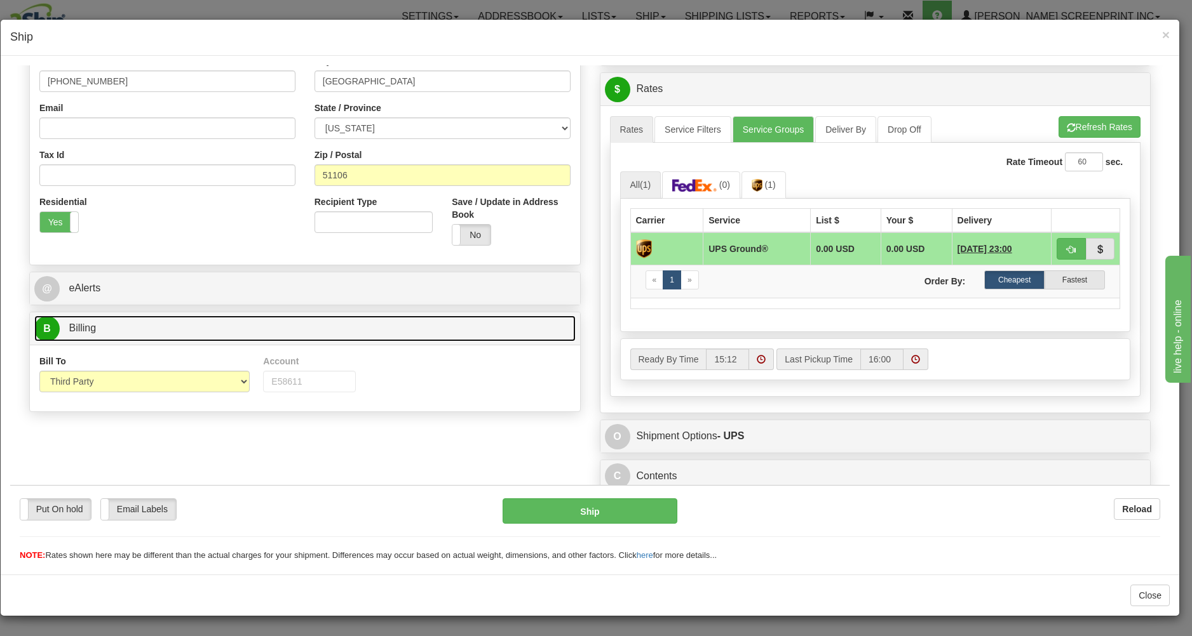
scroll to position [330, 0]
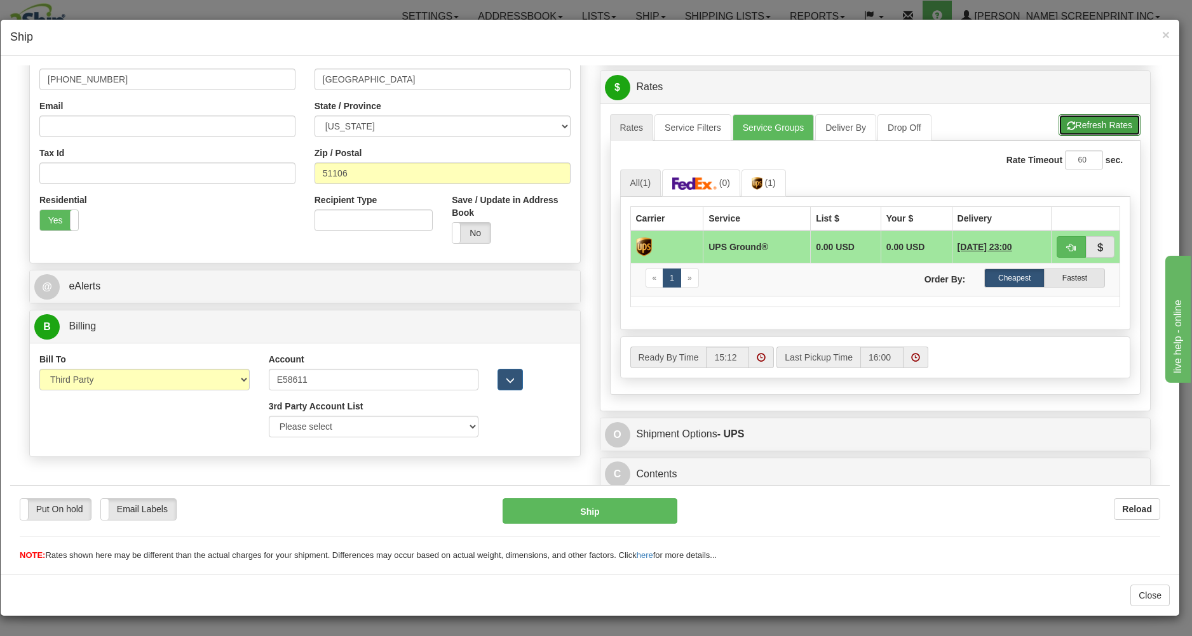
click at [1085, 120] on button "Refresh Rates" at bounding box center [1099, 125] width 82 height 22
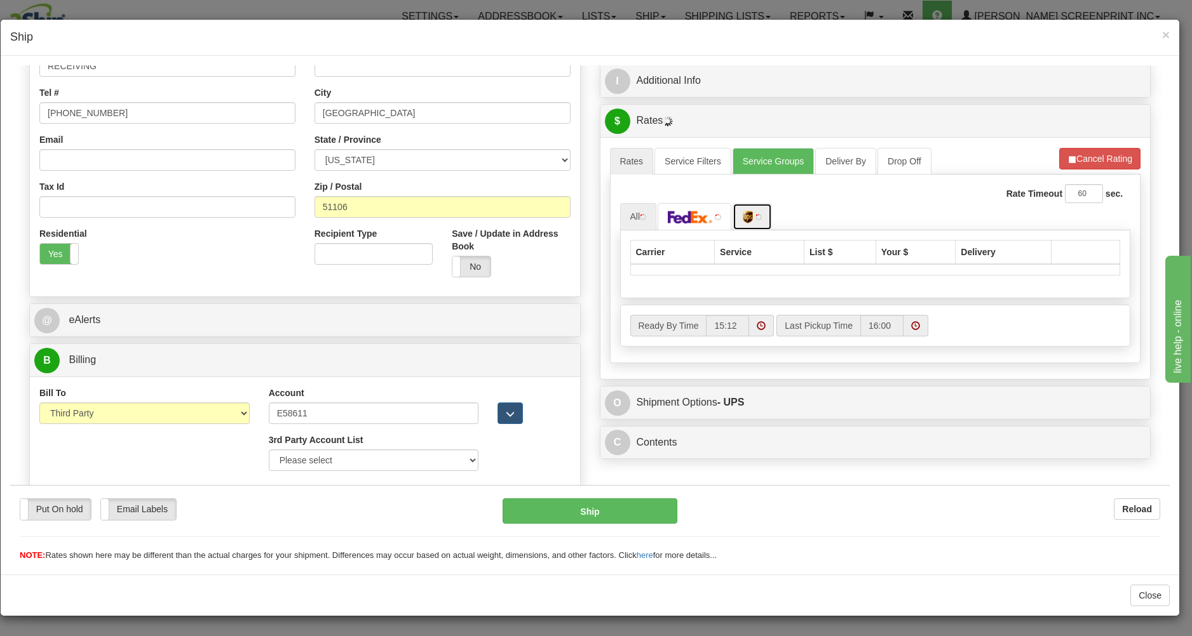
click at [749, 214] on img at bounding box center [748, 216] width 11 height 13
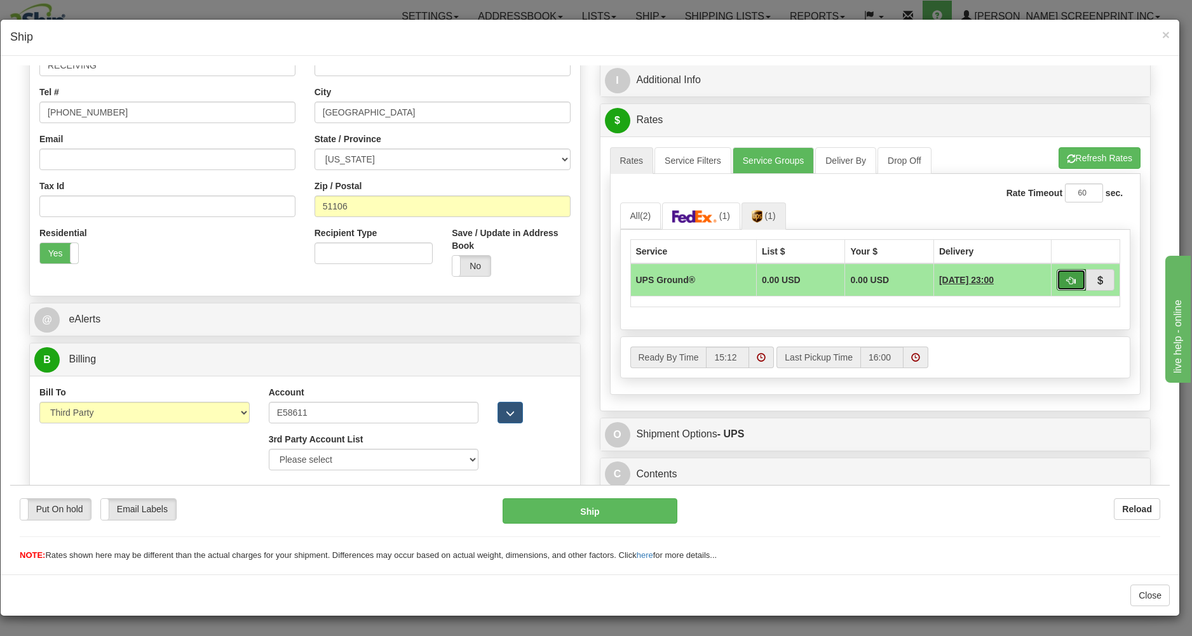
drag, startPoint x: 1064, startPoint y: 274, endPoint x: 950, endPoint y: 326, distance: 125.3
click at [1059, 274] on button "button" at bounding box center [1070, 280] width 29 height 22
type input "03"
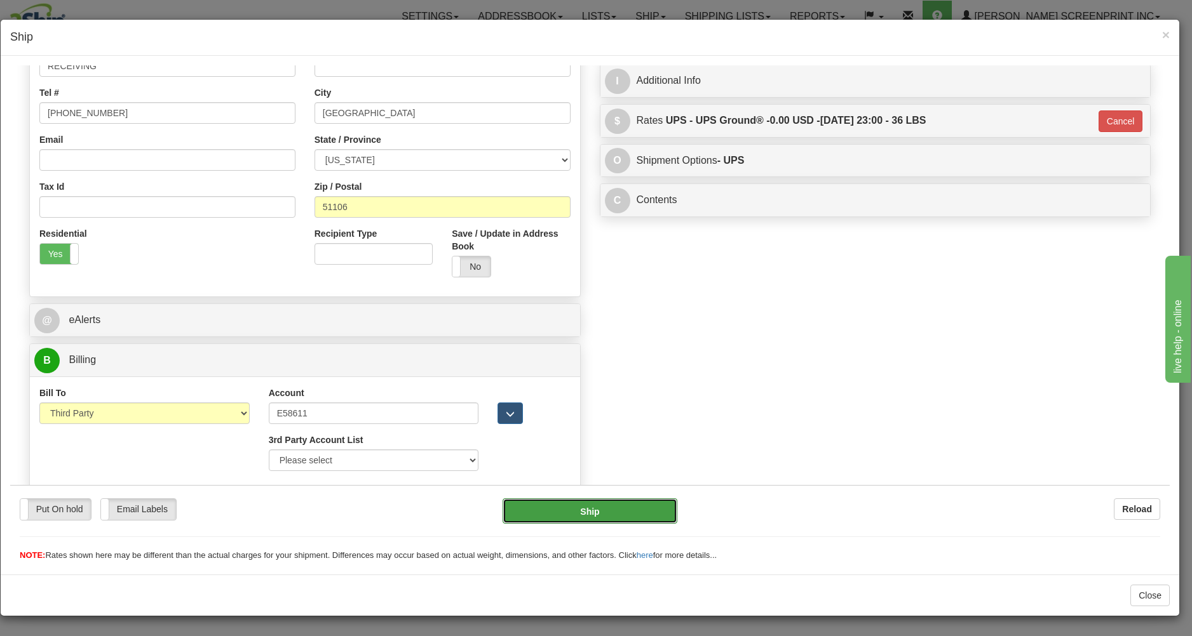
click at [608, 510] on button "Ship" at bounding box center [589, 510] width 174 height 25
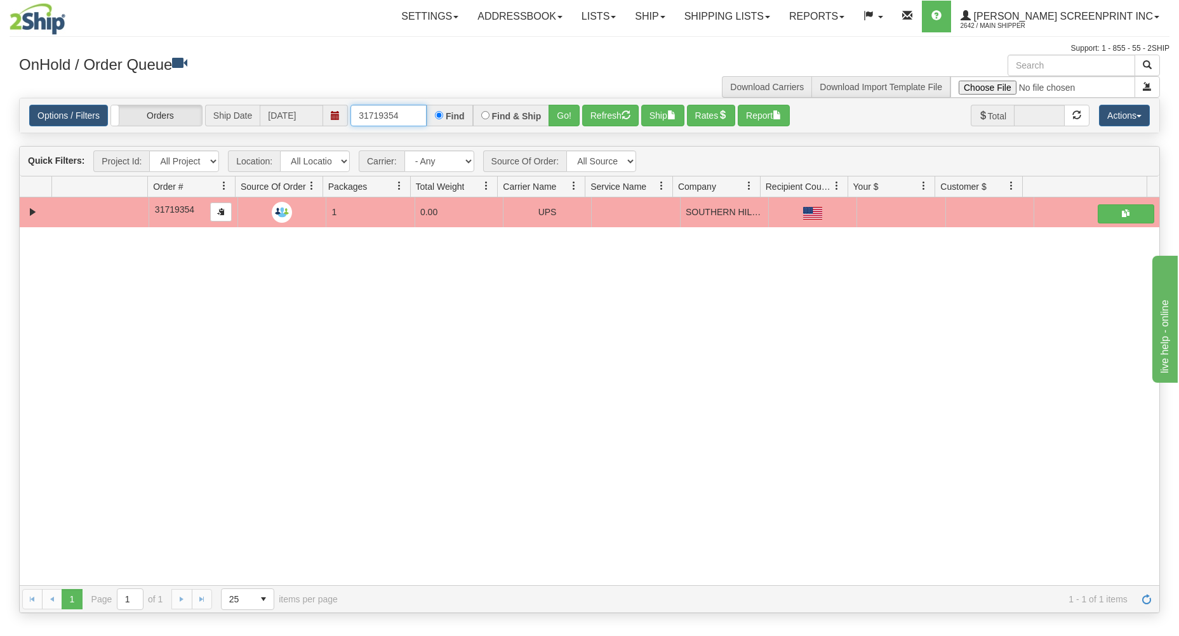
drag, startPoint x: 358, startPoint y: 114, endPoint x: 490, endPoint y: 119, distance: 132.2
click at [490, 119] on div "31719354 Find Find & Ship Go!" at bounding box center [465, 116] width 229 height 22
type input "31719225"
click at [549, 111] on div "Find & Ship" at bounding box center [511, 116] width 77 height 22
click at [554, 116] on button "Go!" at bounding box center [564, 116] width 31 height 22
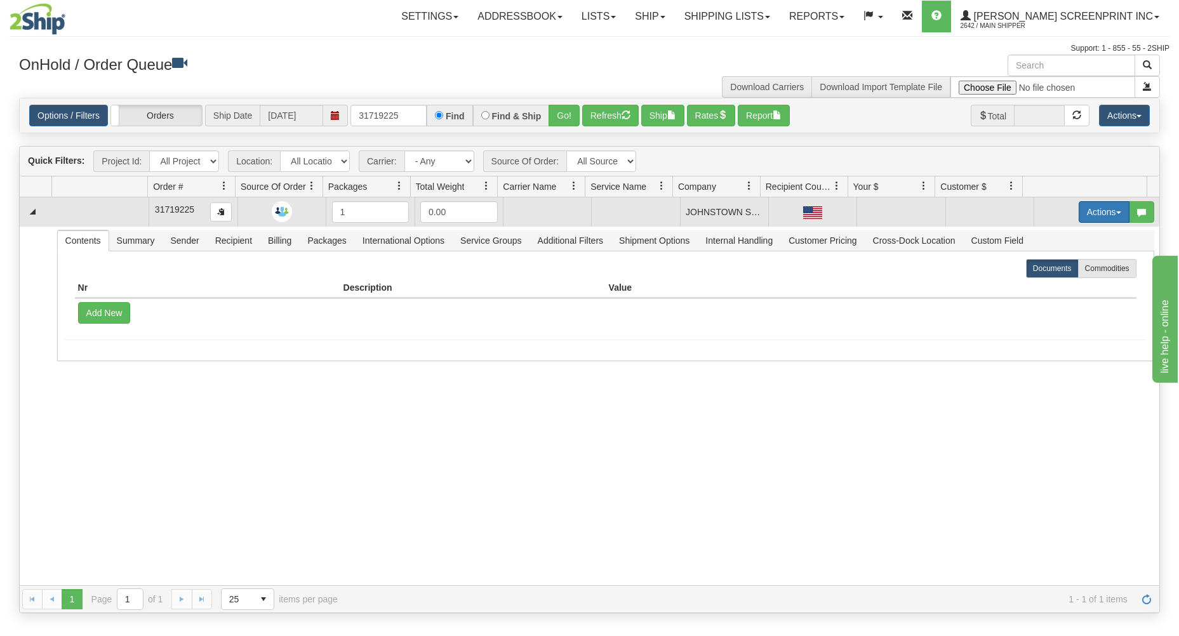
click at [1093, 203] on button "Actions" at bounding box center [1104, 212] width 51 height 22
click at [1069, 237] on link "Open" at bounding box center [1079, 236] width 102 height 17
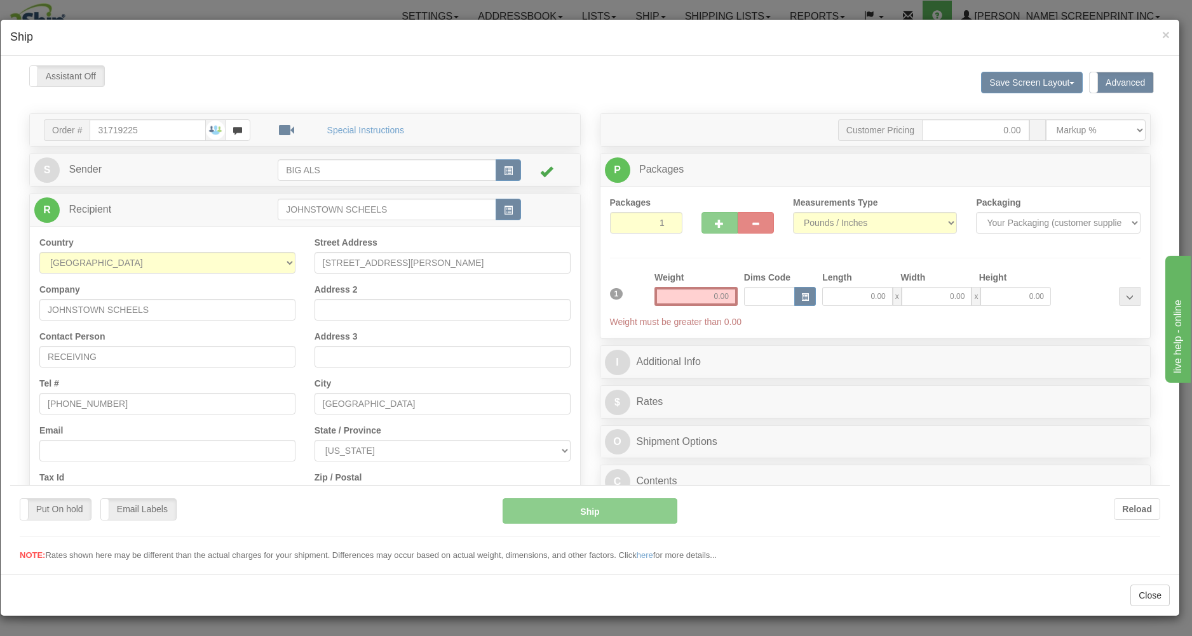
scroll to position [0, 0]
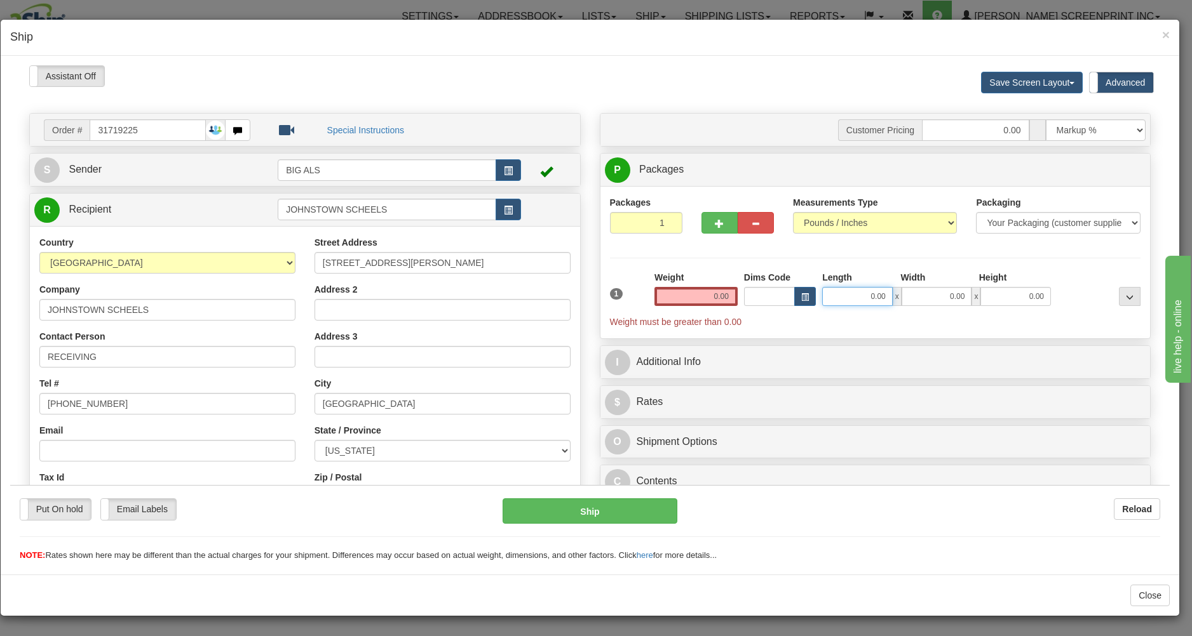
click at [850, 295] on input "0.00" at bounding box center [857, 295] width 71 height 19
type input "2"
type input "10.85"
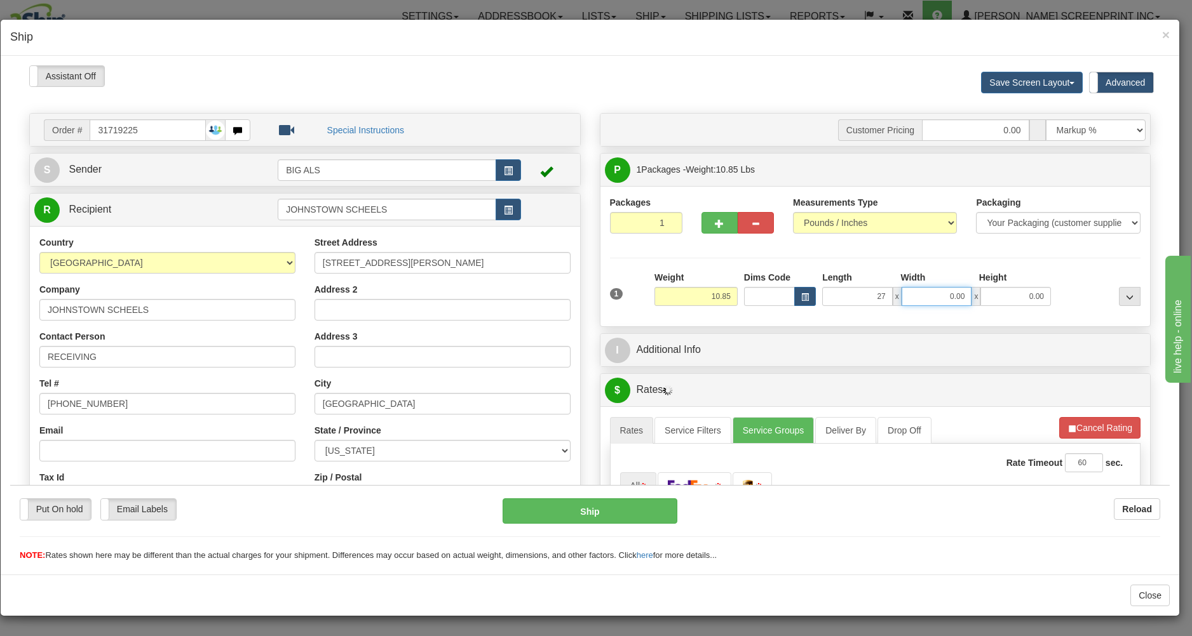
type input "27.00"
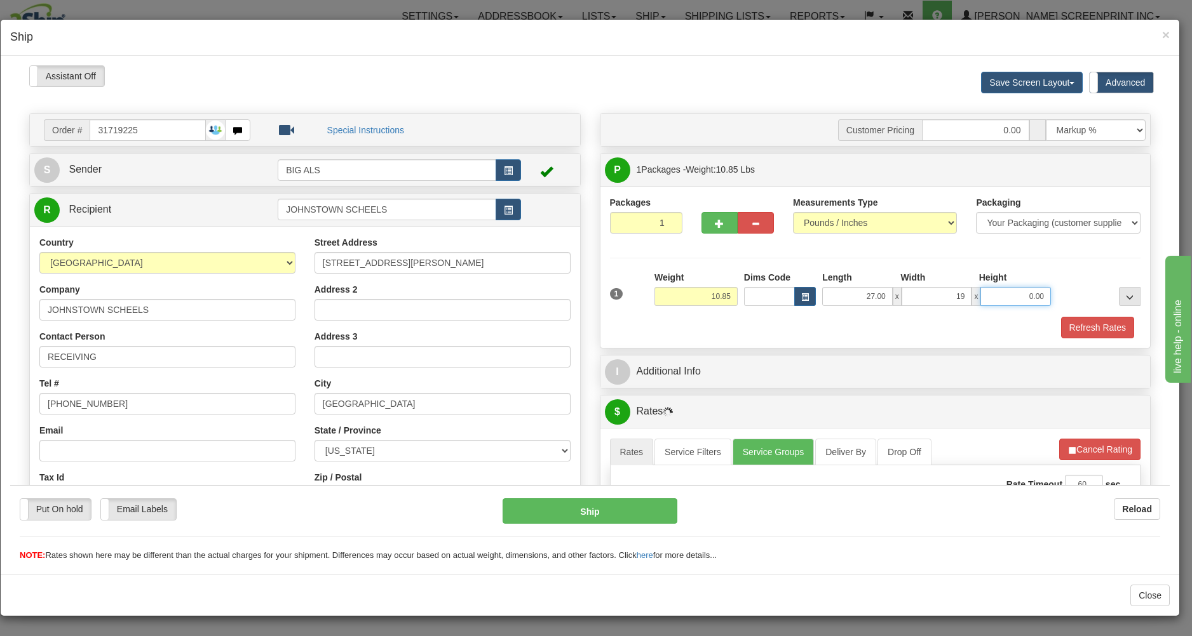
type input "19.00"
type input "10.85"
drag, startPoint x: 929, startPoint y: 299, endPoint x: 1011, endPoint y: 295, distance: 81.4
click at [972, 295] on input "19.00" at bounding box center [936, 295] width 71 height 19
type input "20.00"
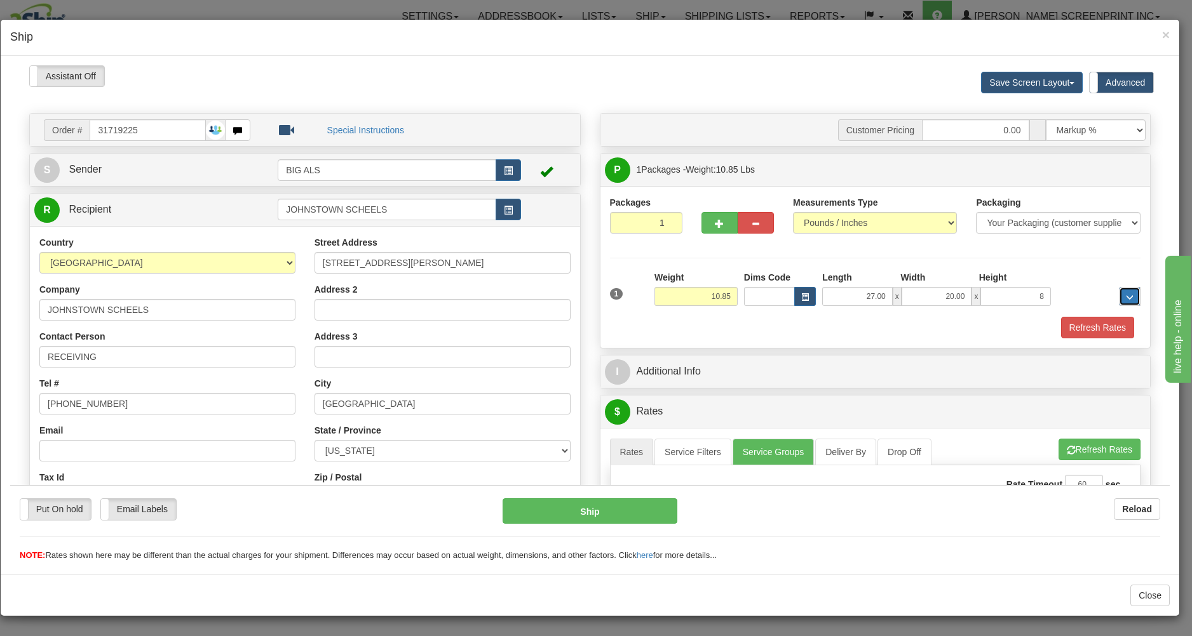
type input "8.00"
click at [936, 324] on div "Refresh Rates" at bounding box center [875, 327] width 537 height 22
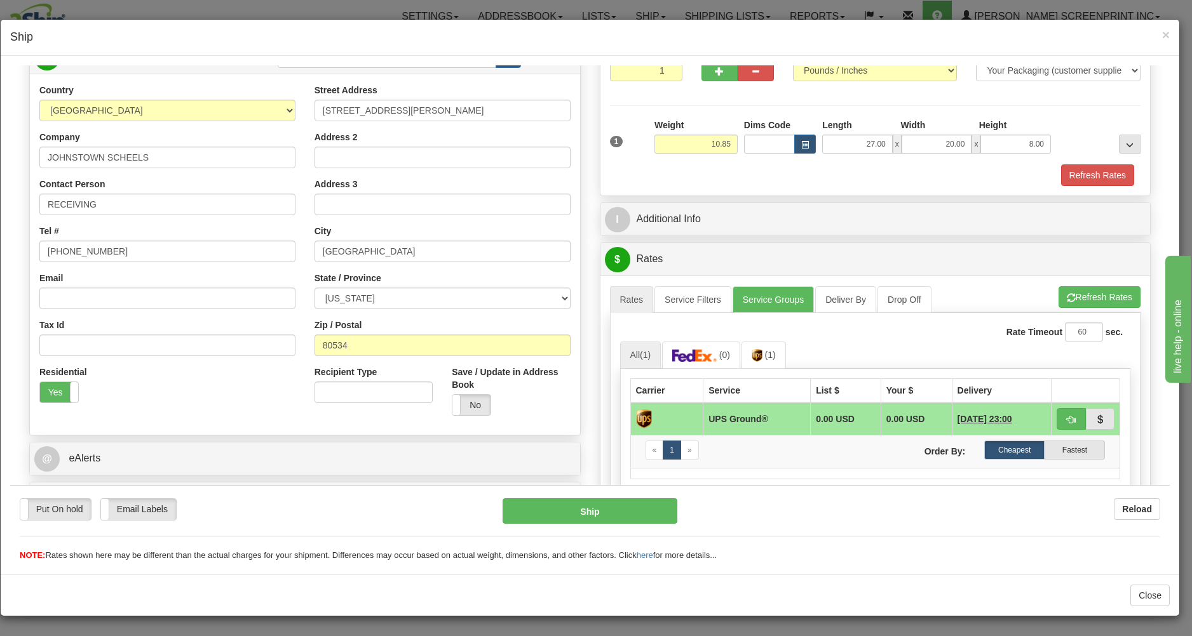
scroll to position [204, 0]
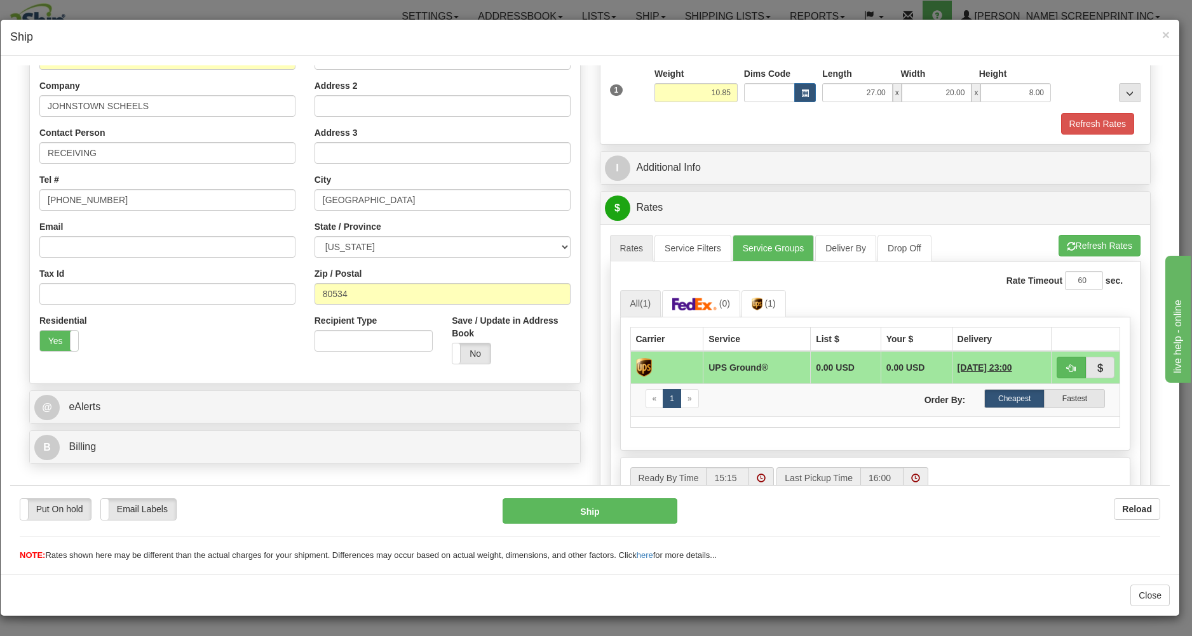
drag, startPoint x: 419, startPoint y: 433, endPoint x: 420, endPoint y: 448, distance: 14.7
click at [420, 439] on div "B Billing" at bounding box center [305, 447] width 550 height 32
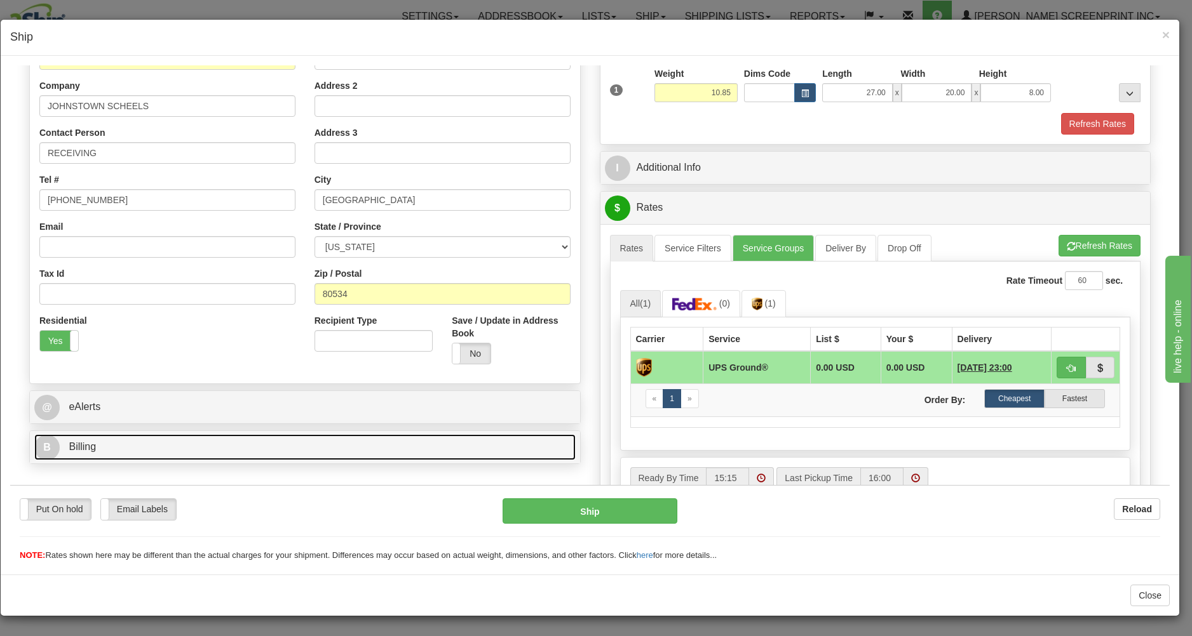
click at [420, 448] on link "B Billing" at bounding box center [304, 447] width 541 height 26
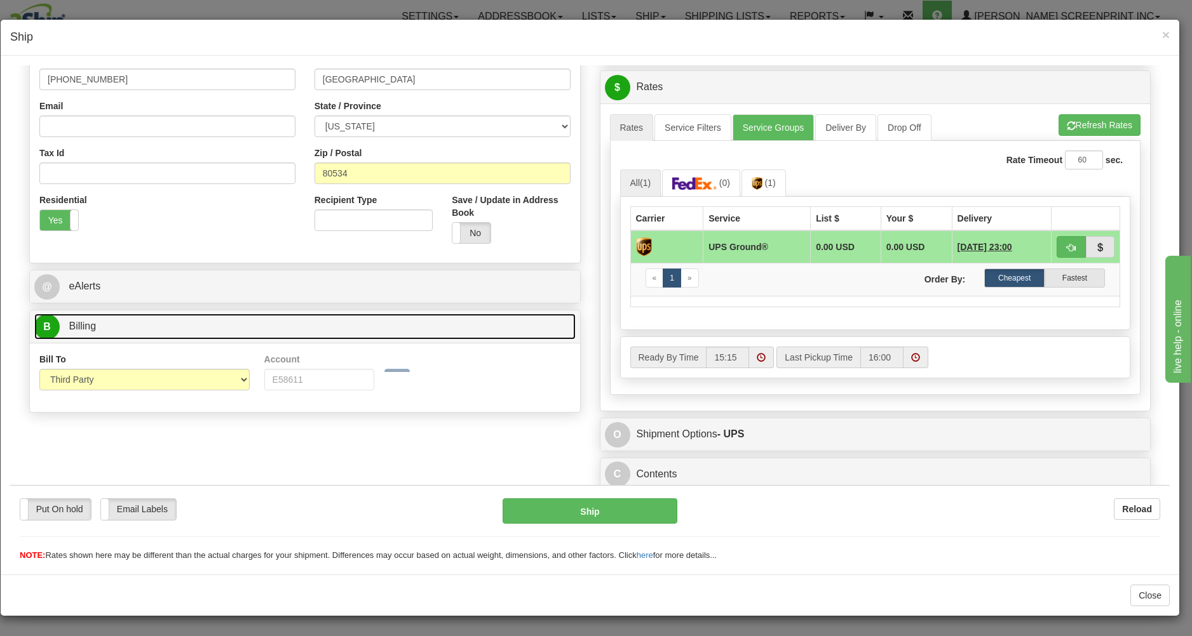
scroll to position [330, 0]
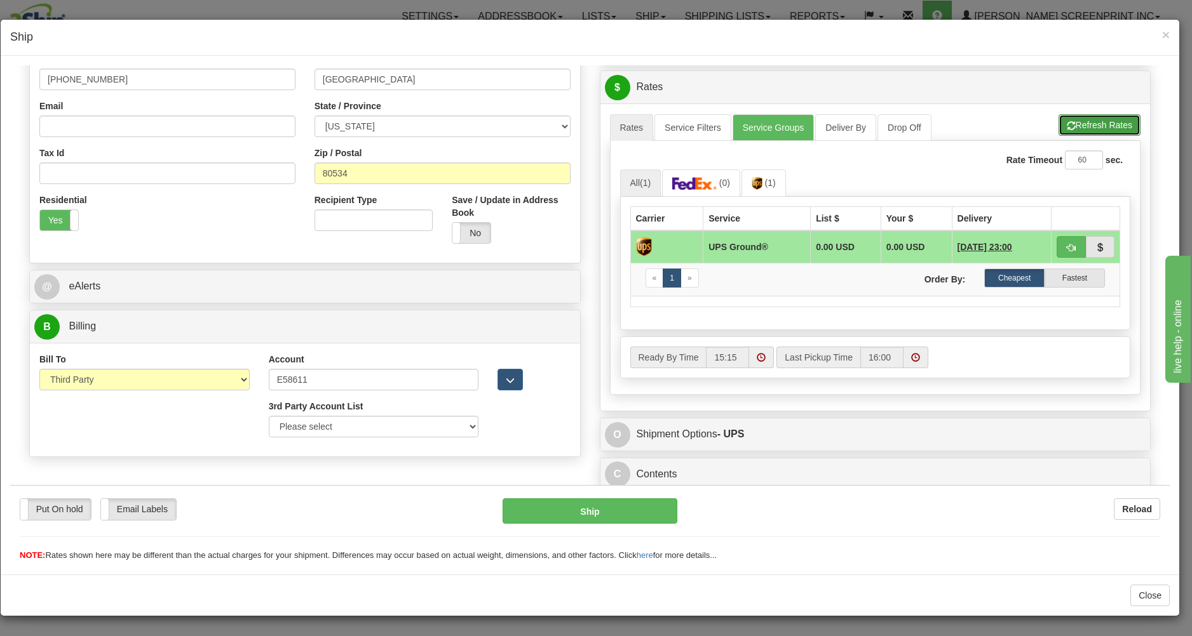
click at [1082, 116] on button "Refresh Rates" at bounding box center [1099, 125] width 82 height 22
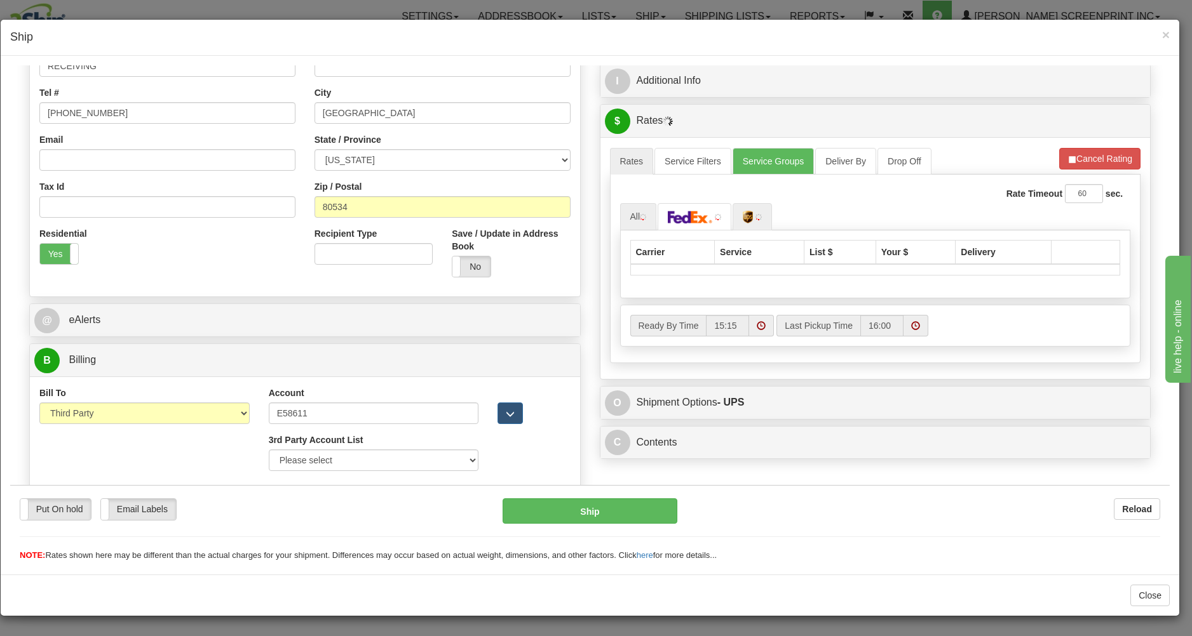
scroll to position [293, 0]
click at [737, 218] on link at bounding box center [752, 216] width 40 height 27
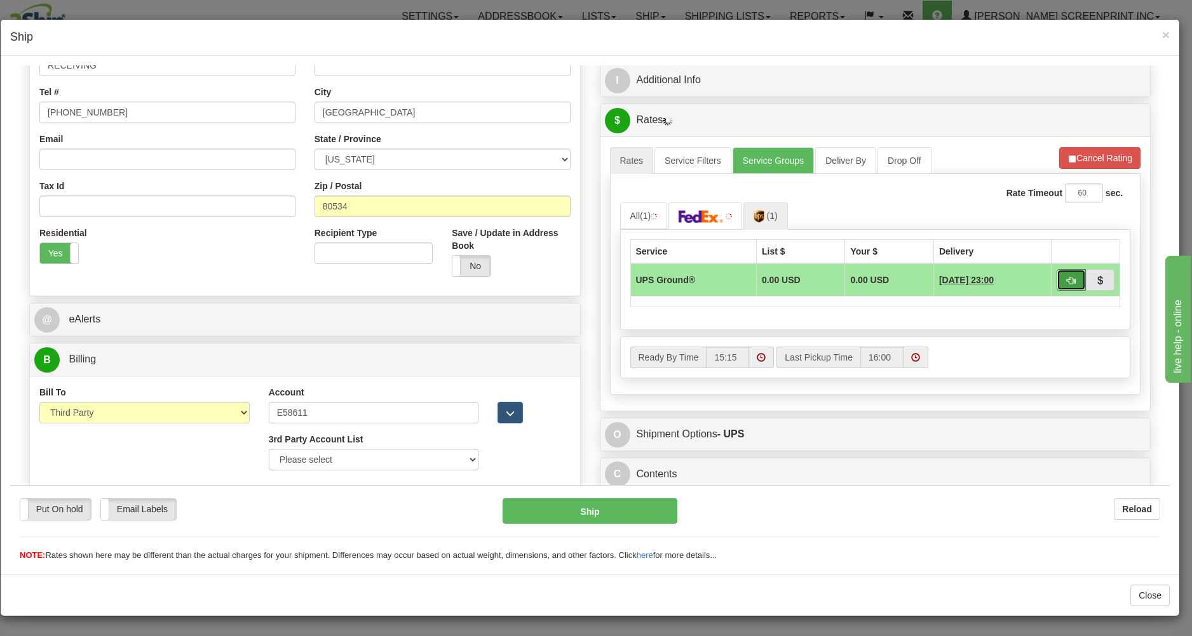
click at [1066, 276] on span "button" at bounding box center [1070, 280] width 9 height 8
click at [1065, 274] on button "button" at bounding box center [1070, 280] width 29 height 22
click at [1061, 274] on button "button" at bounding box center [1070, 280] width 29 height 22
type input "03"
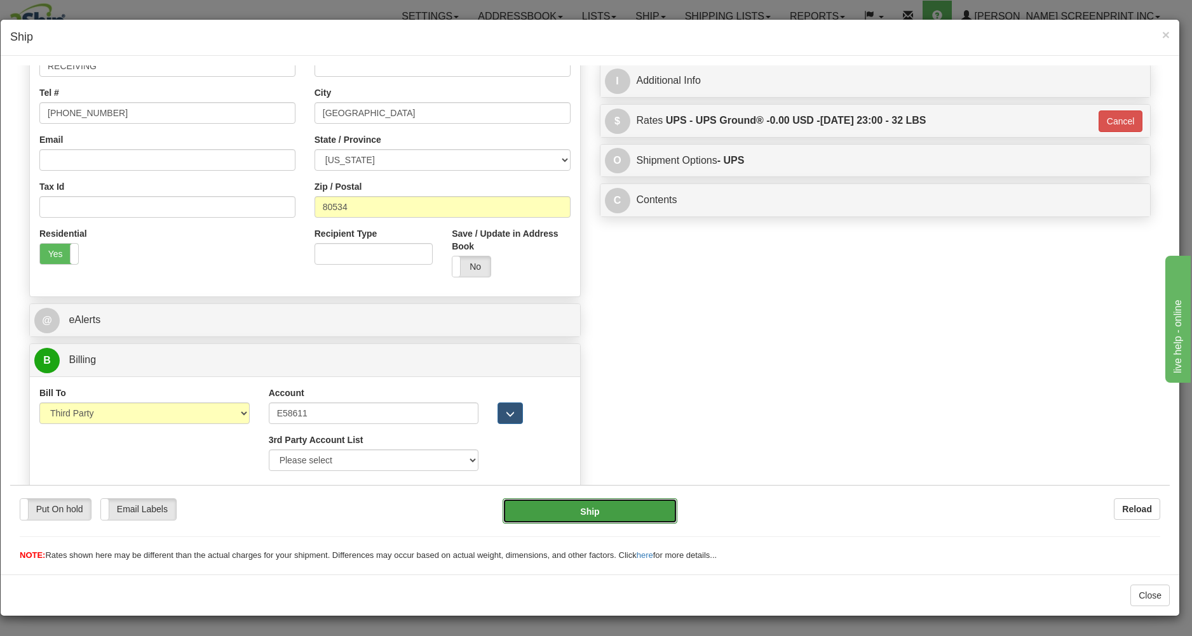
click at [621, 509] on button "Ship" at bounding box center [589, 510] width 174 height 25
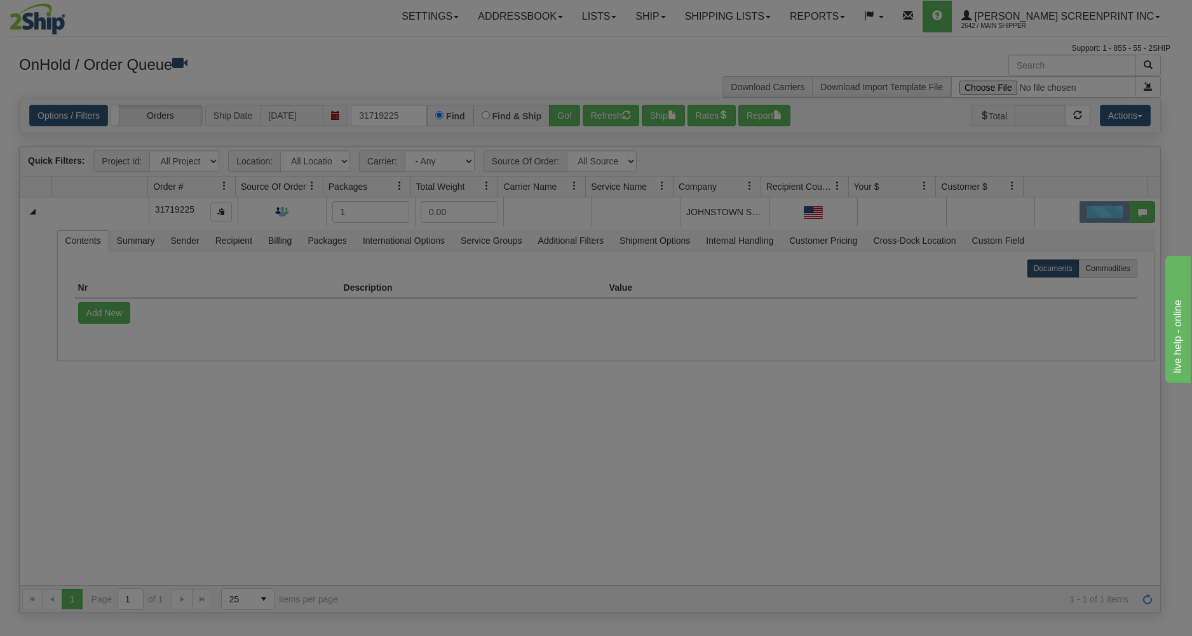
scroll to position [0, 0]
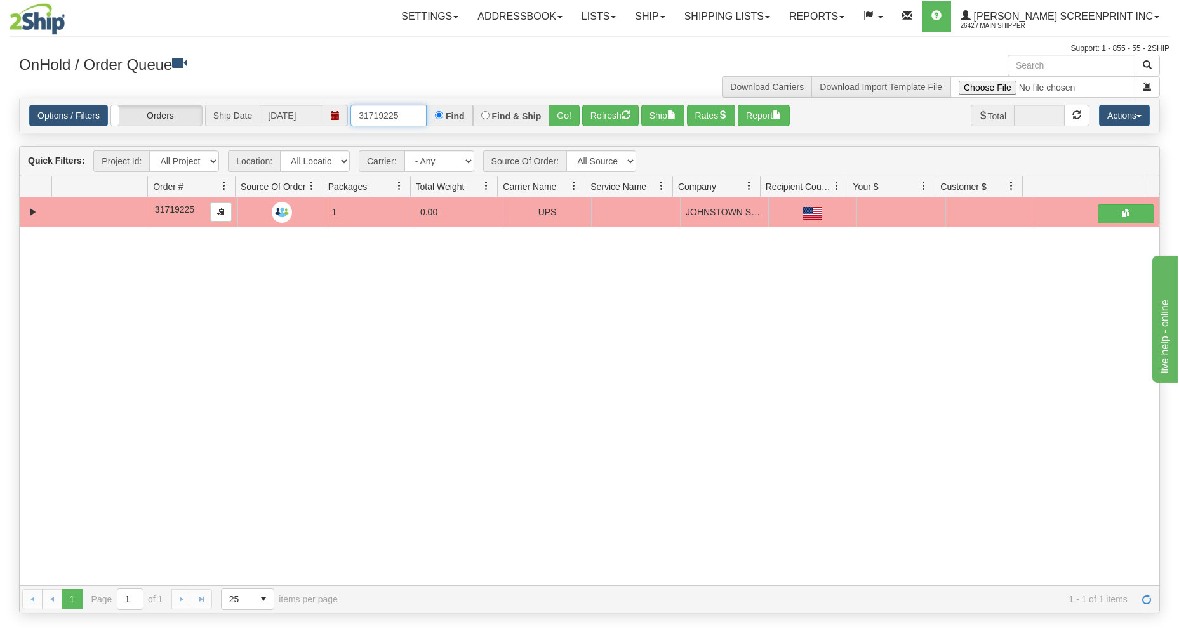
drag, startPoint x: 355, startPoint y: 116, endPoint x: 547, endPoint y: 96, distance: 192.8
click at [547, 96] on div "× Get OnHold Shipments fields - load dt: 320 Get OnHold Shipments fields - tran…" at bounding box center [590, 334] width 1160 height 559
drag, startPoint x: 357, startPoint y: 116, endPoint x: 466, endPoint y: 109, distance: 109.5
click at [466, 104] on div "Options / Filters Group Shipments Orders Ship Date 10/03/2025 31317 Find Find &…" at bounding box center [590, 115] width 1140 height 34
type input "17317"
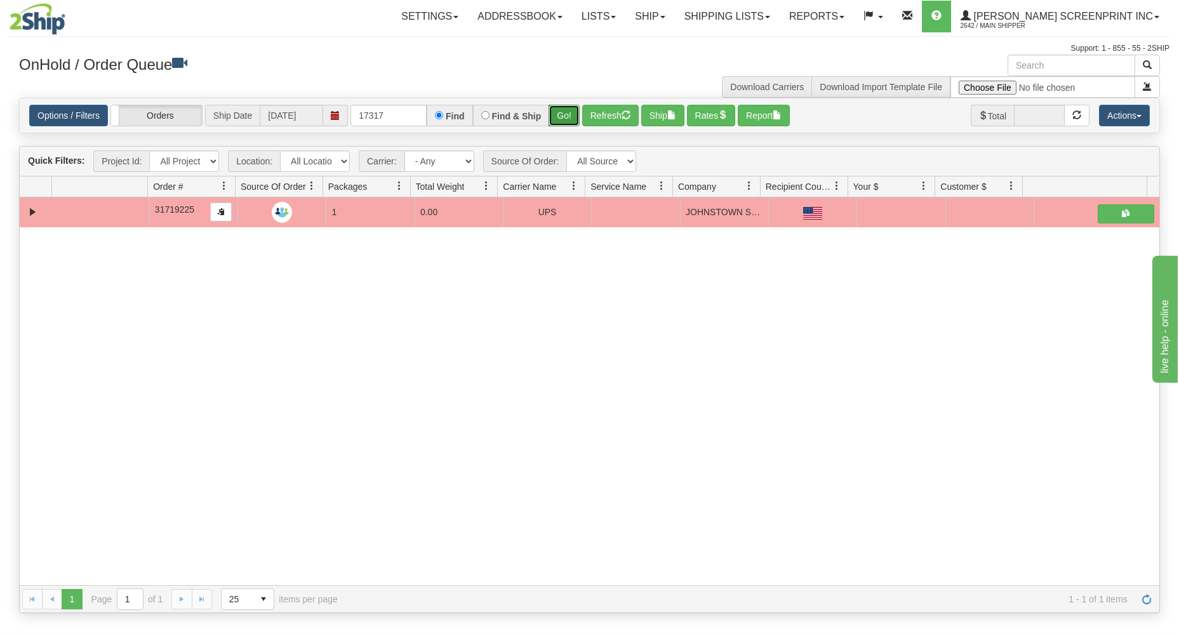
click at [561, 107] on button "Go!" at bounding box center [564, 116] width 31 height 22
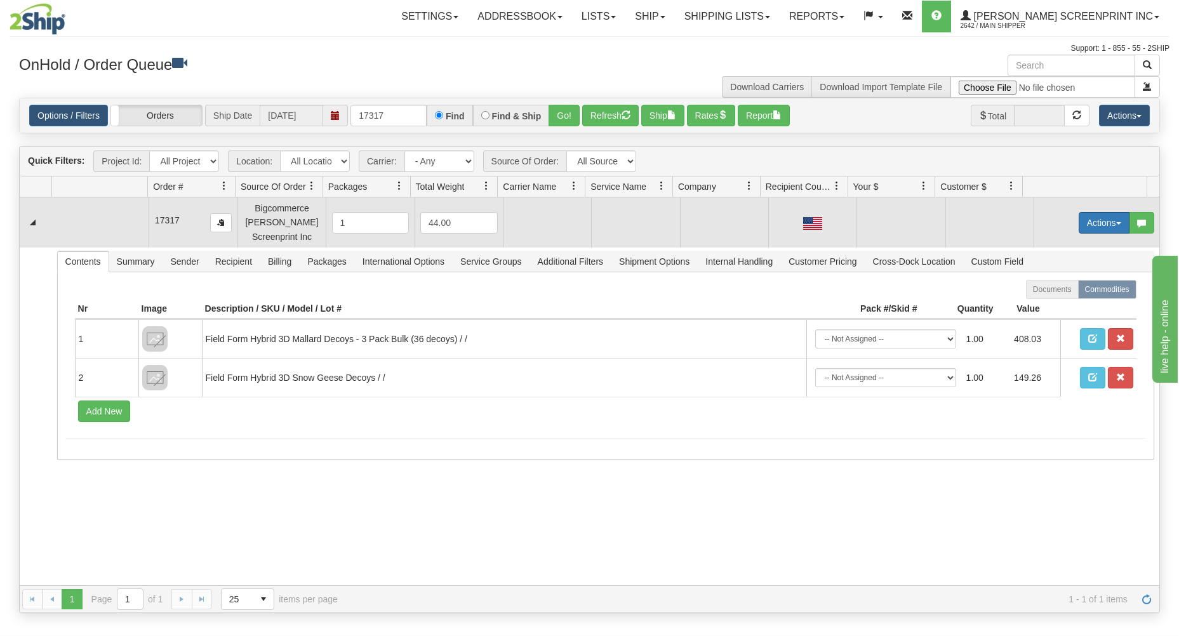
click at [1101, 221] on button "Actions" at bounding box center [1104, 223] width 51 height 22
click at [1075, 246] on link "Open" at bounding box center [1079, 247] width 102 height 17
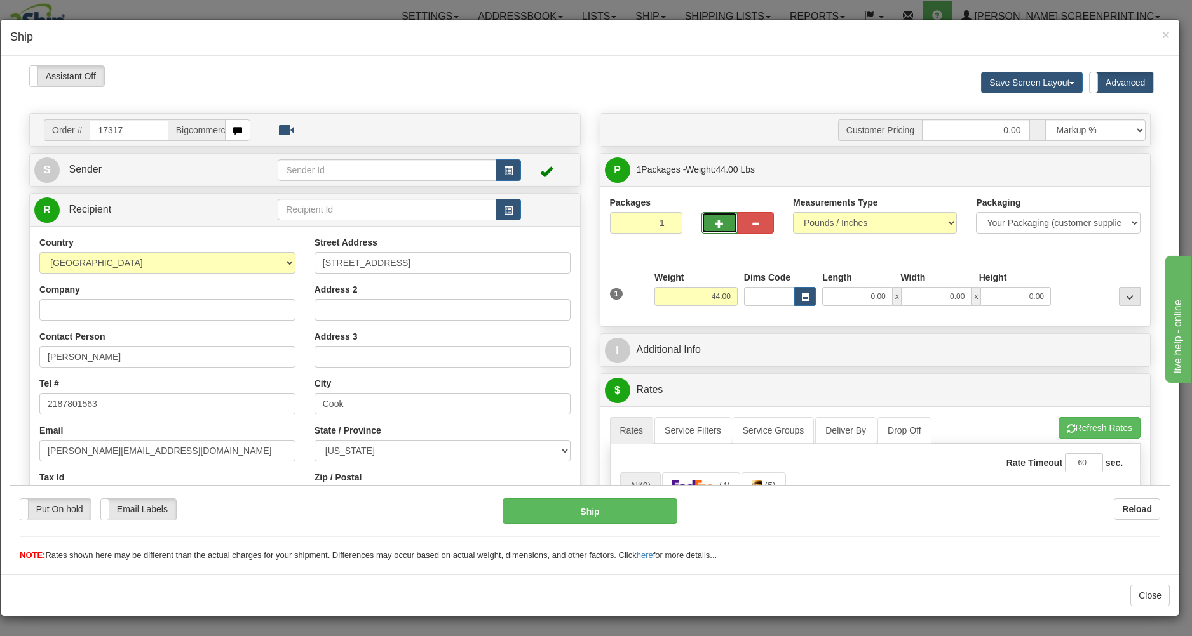
click at [715, 223] on span "button" at bounding box center [719, 223] width 9 height 8
type input "2"
type input "24.50"
click at [852, 299] on input "0.00" at bounding box center [857, 295] width 71 height 19
type input "20.00"
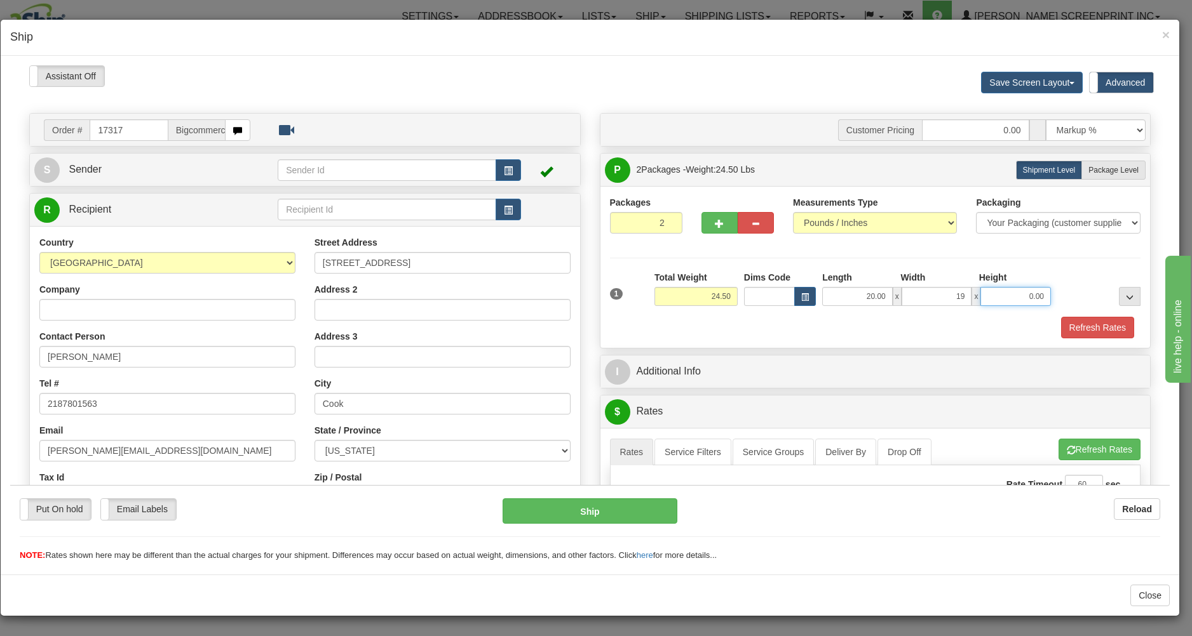
type input "19.00"
type input "11.00"
click at [1112, 168] on span "Package Level" at bounding box center [1113, 169] width 50 height 9
radio input "true"
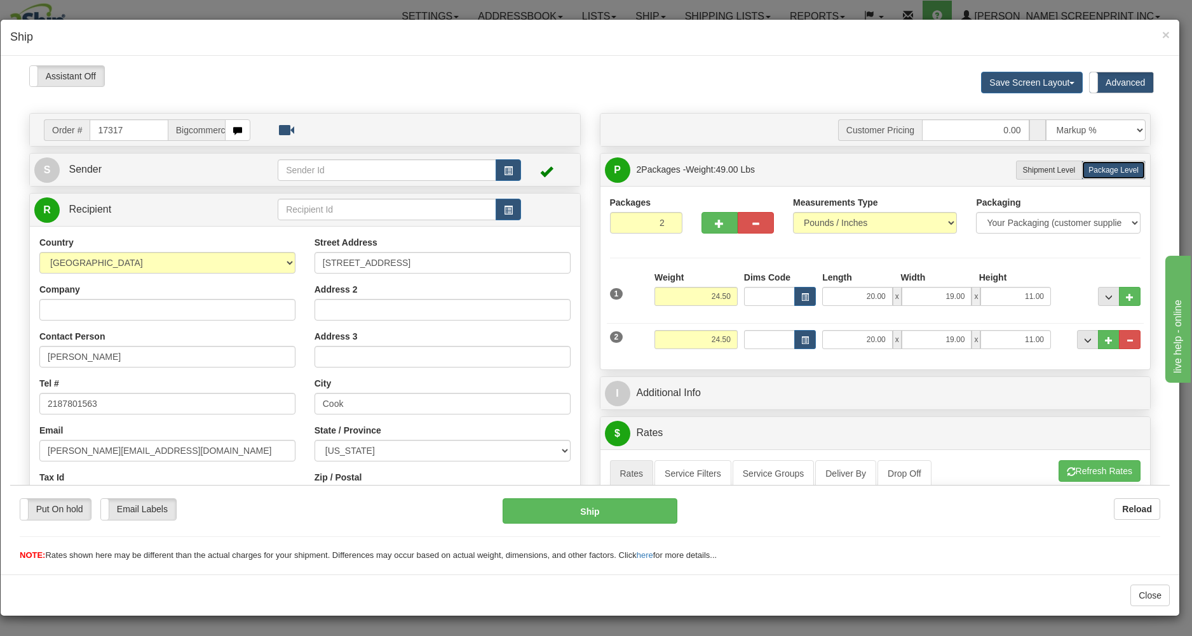
type input "24.55"
type input "10.60"
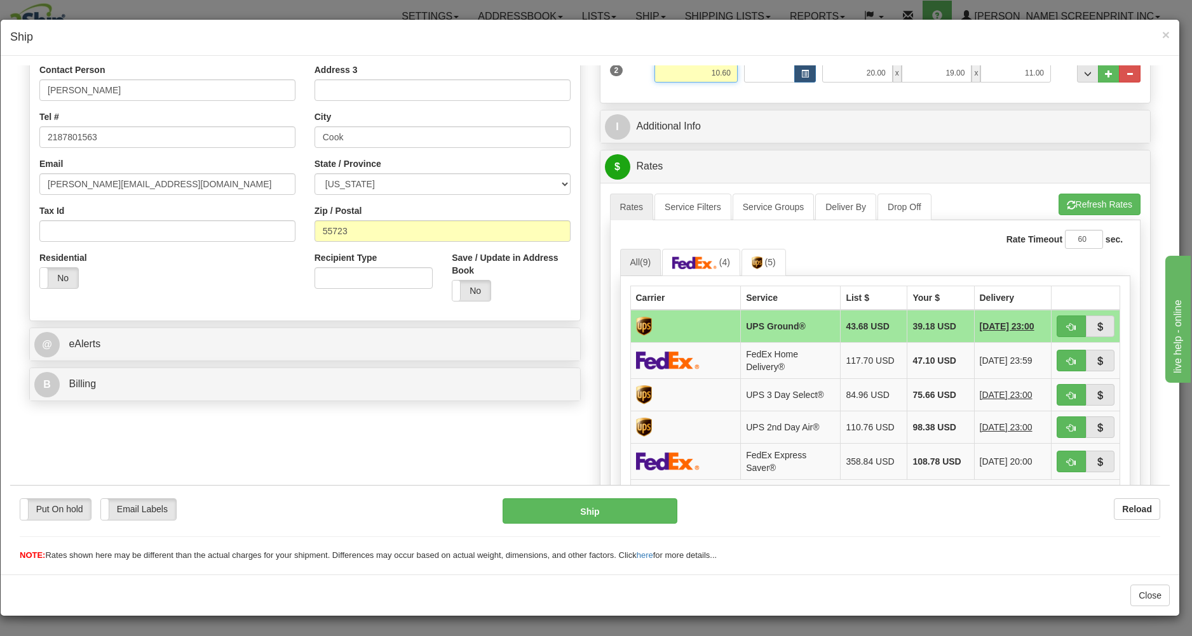
scroll to position [340, 0]
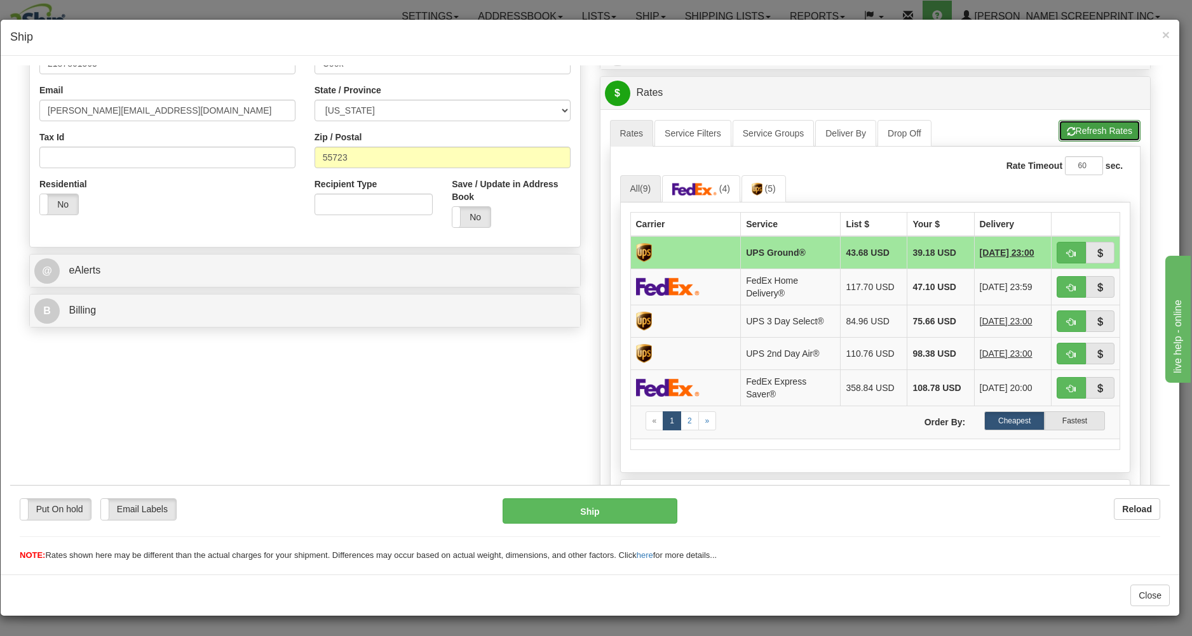
click at [1077, 131] on button "Refresh Rates" at bounding box center [1099, 130] width 82 height 22
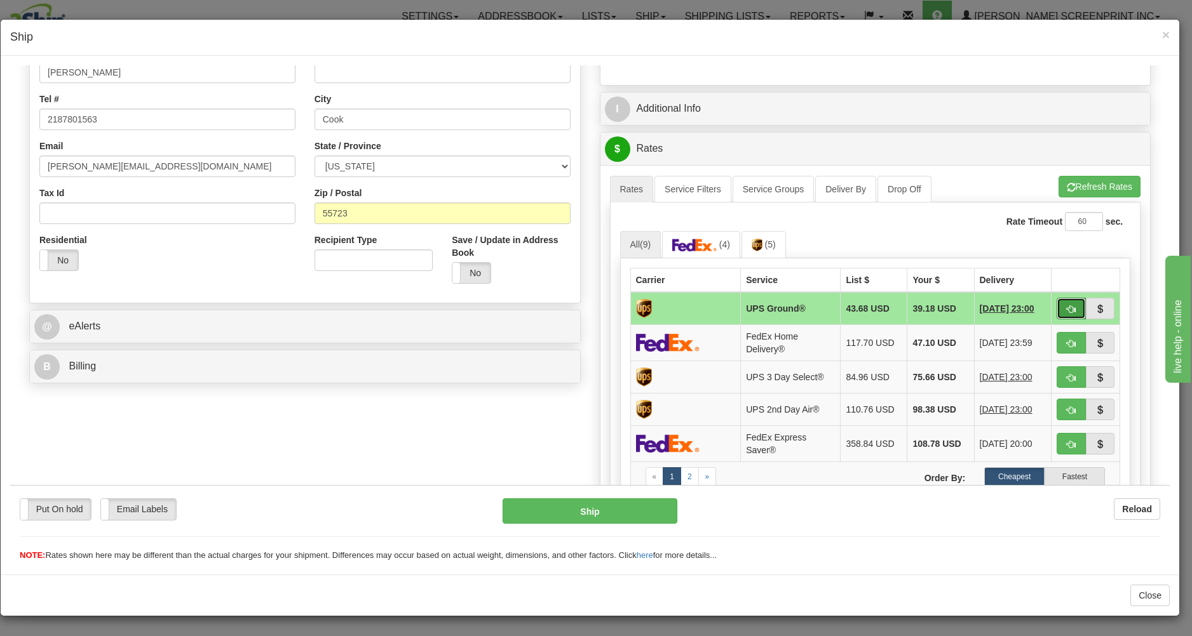
click at [1065, 307] on button "button" at bounding box center [1070, 308] width 29 height 22
type input "03"
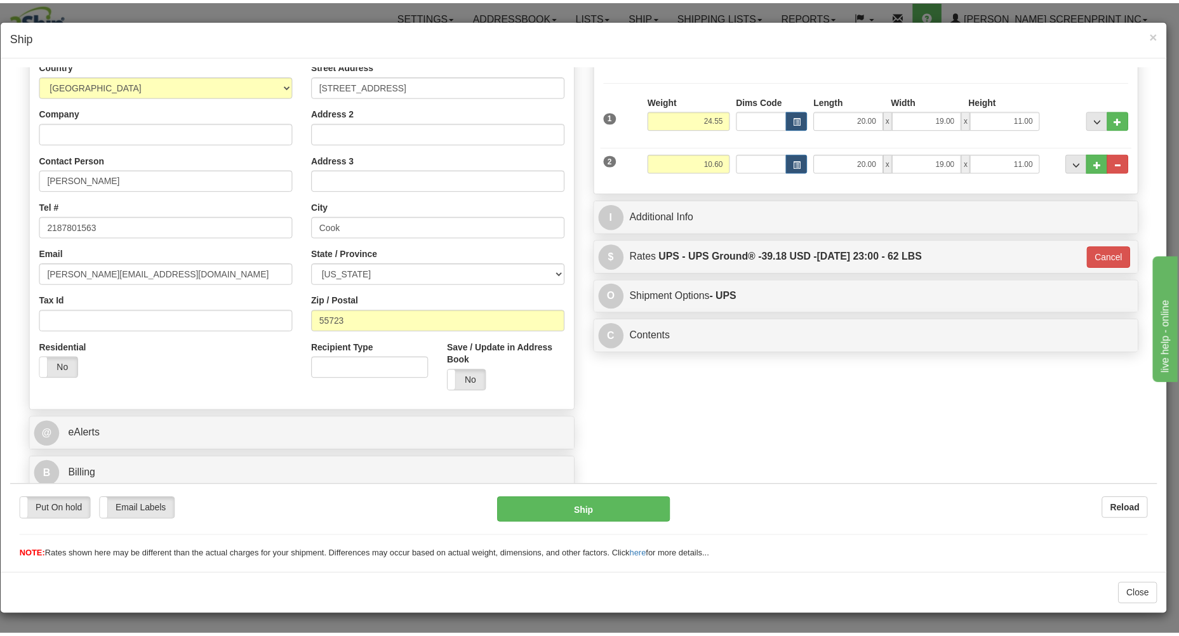
scroll to position [180, 0]
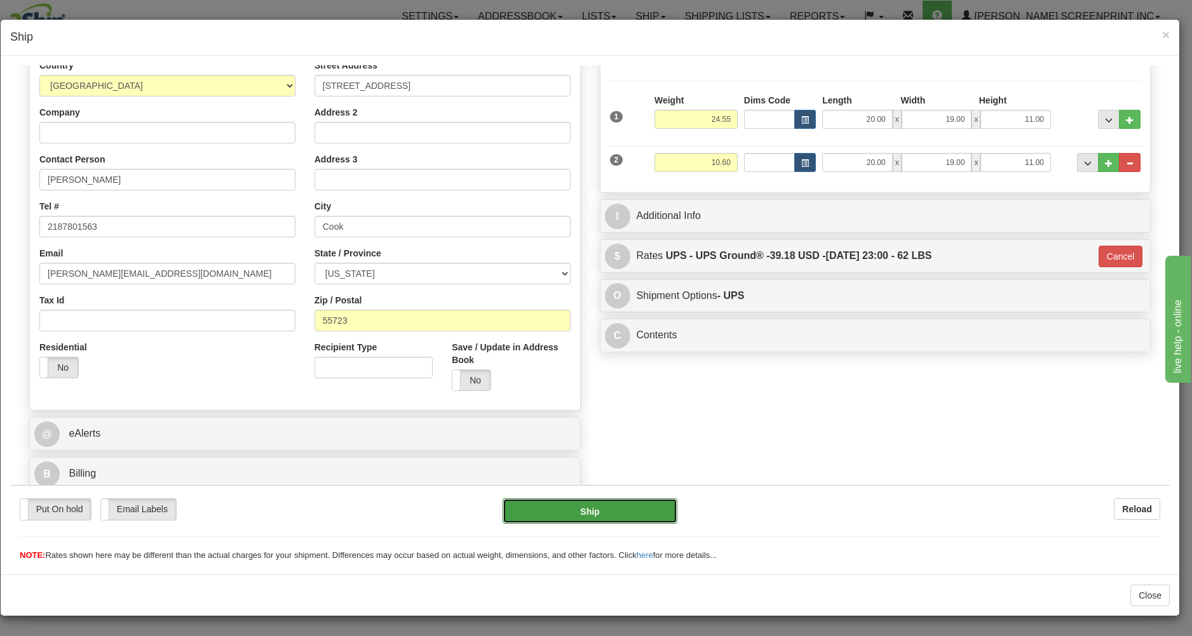
click at [613, 502] on button "Ship" at bounding box center [589, 510] width 174 height 25
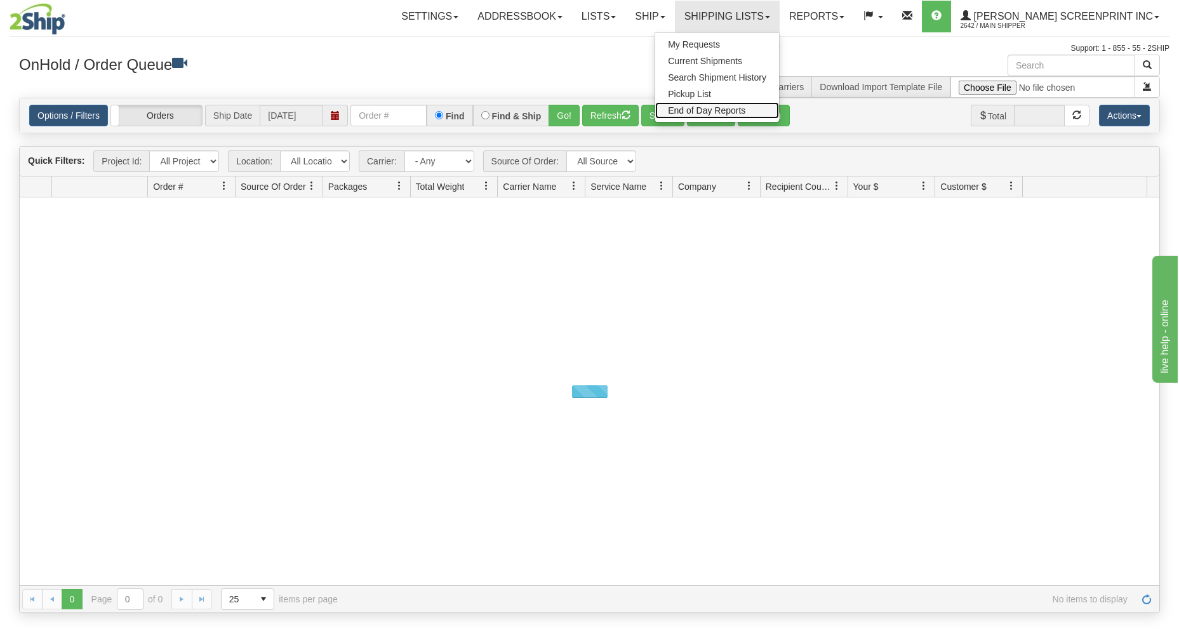
click at [738, 109] on span "End of Day Reports" at bounding box center [706, 110] width 77 height 10
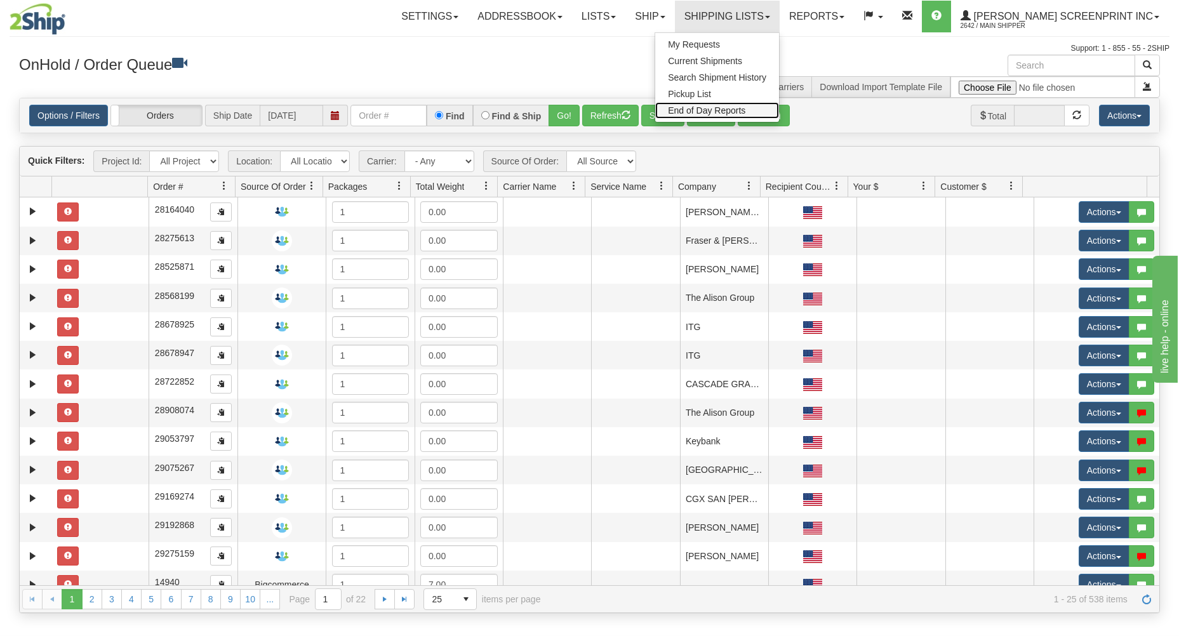
click at [745, 111] on span "End of Day Reports" at bounding box center [706, 110] width 77 height 10
